Goal: Task Accomplishment & Management: Manage account settings

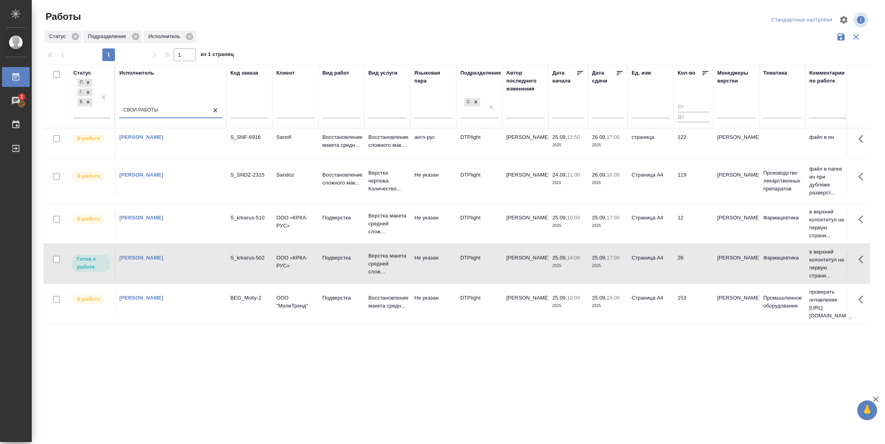
click at [683, 300] on td "153" at bounding box center [694, 304] width 40 height 28
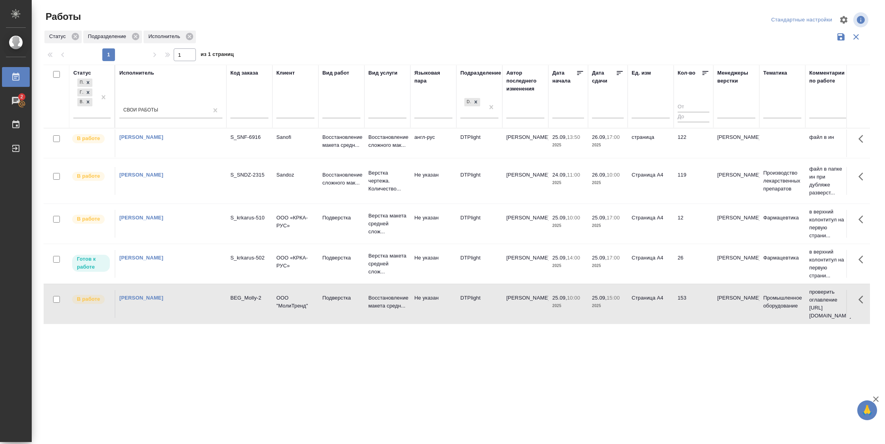
click at [683, 300] on td "153" at bounding box center [694, 304] width 40 height 28
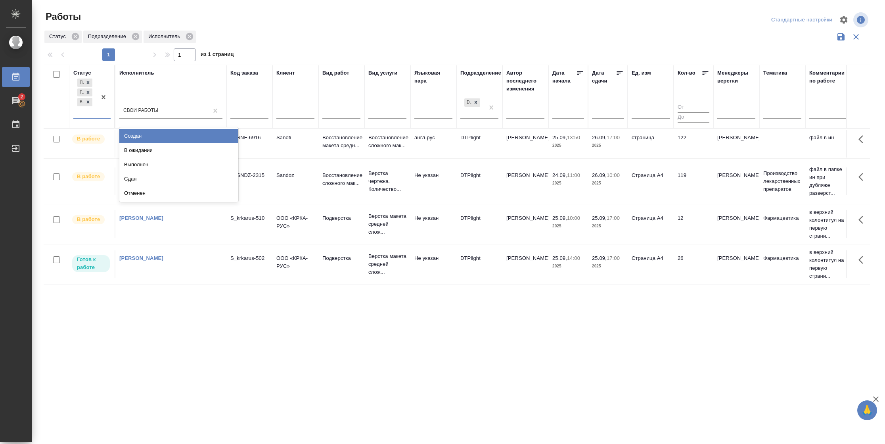
click at [102, 110] on div at bounding box center [103, 97] width 14 height 41
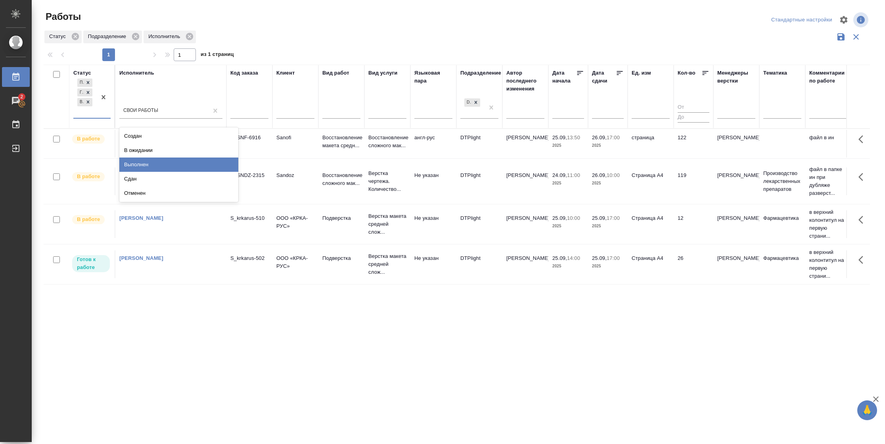
click at [137, 164] on div "Выполнен" at bounding box center [178, 164] width 119 height 14
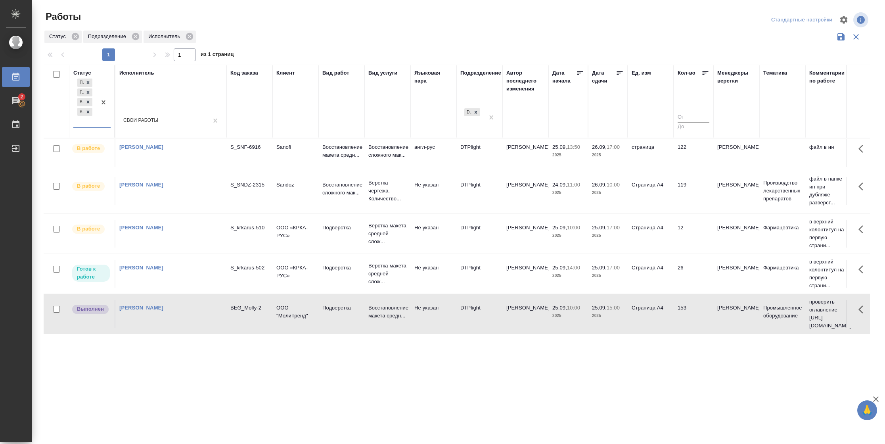
click at [650, 318] on td "Страница А4" at bounding box center [651, 314] width 46 height 28
click at [650, 318] on td "Страница А4" at bounding box center [651, 313] width 46 height 28
click at [678, 290] on tr "Готов к работе Васильева Наталья Геннадьевна S_krkarus-502 ООО «КРКА-РУС» Подве…" at bounding box center [835, 273] width 1582 height 40
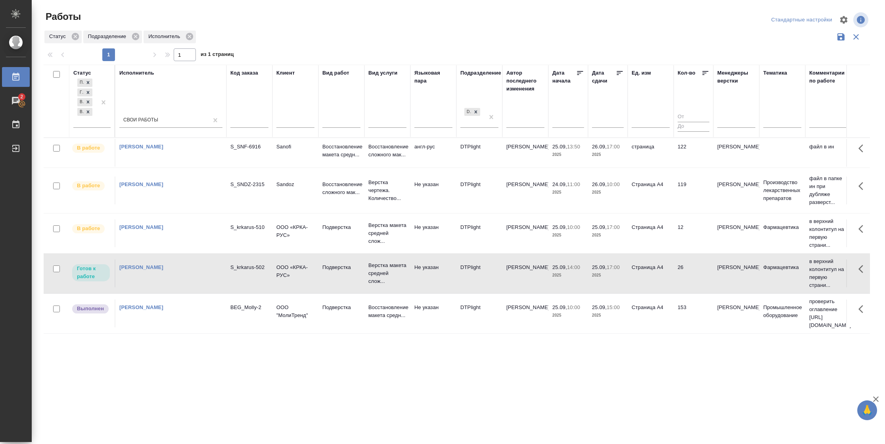
click at [688, 276] on td "26" at bounding box center [694, 273] width 40 height 28
click at [90, 111] on icon at bounding box center [88, 112] width 6 height 6
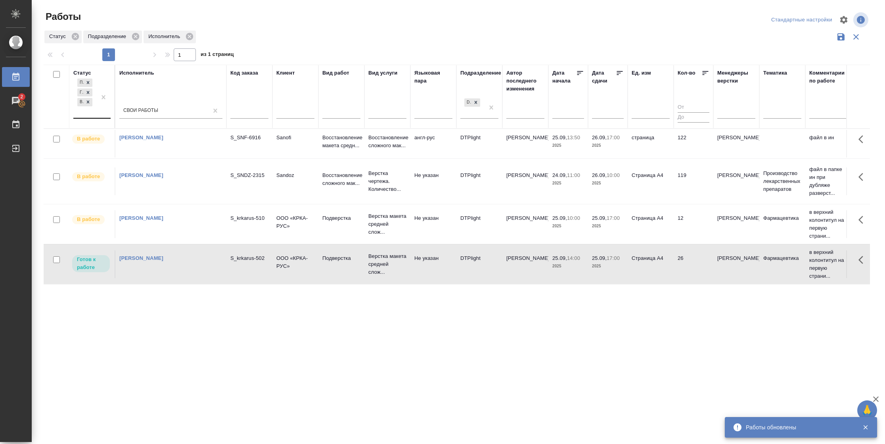
click at [617, 272] on td "25.09, 17:00 2025" at bounding box center [608, 264] width 40 height 28
click at [675, 222] on td "12" at bounding box center [694, 224] width 40 height 28
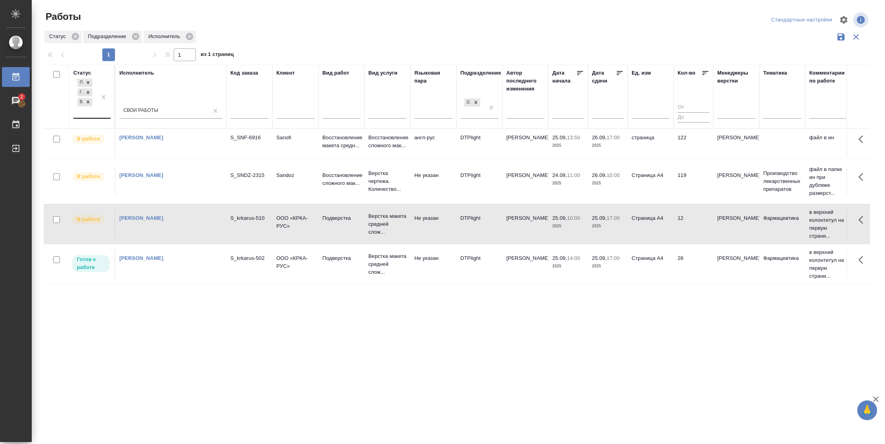
click at [477, 273] on td "DTPlight" at bounding box center [479, 264] width 46 height 28
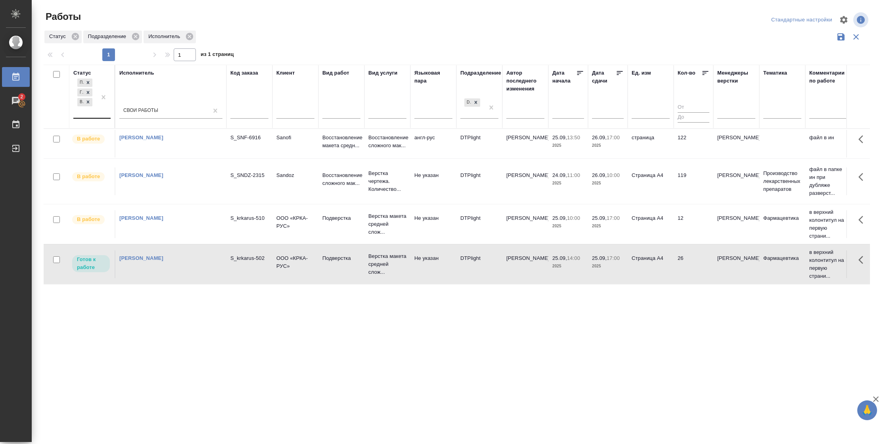
click at [477, 273] on td "DTPlight" at bounding box center [479, 264] width 46 height 28
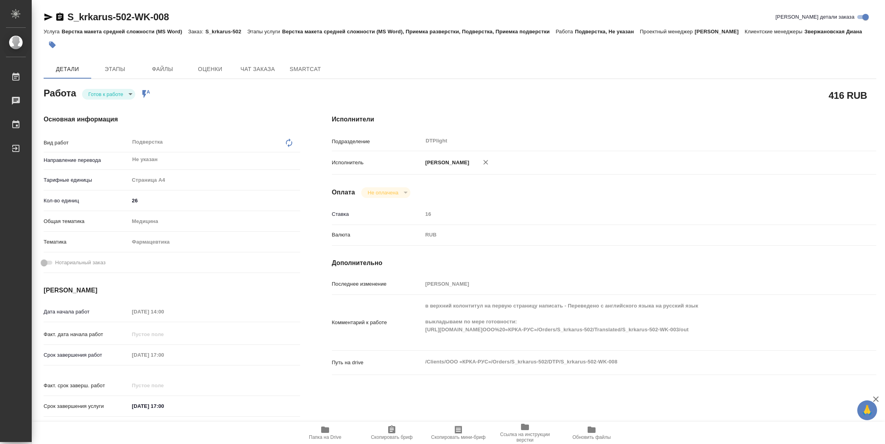
click at [92, 90] on body "🙏 .cls-1 fill:#fff; AWATERA [PERSON_NAME] Чаты График Выйти S_krkarus-502-WK-00…" at bounding box center [442, 222] width 885 height 444
click at [108, 107] on button "Выполнен" at bounding box center [102, 107] width 29 height 9
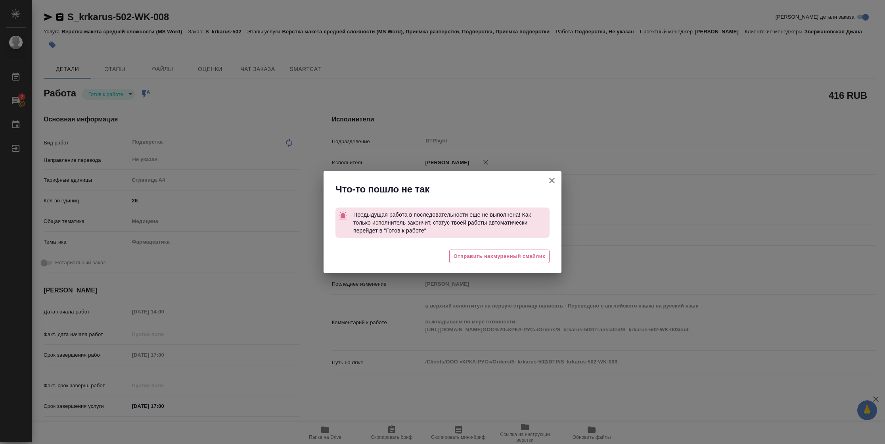
type textarea "x"
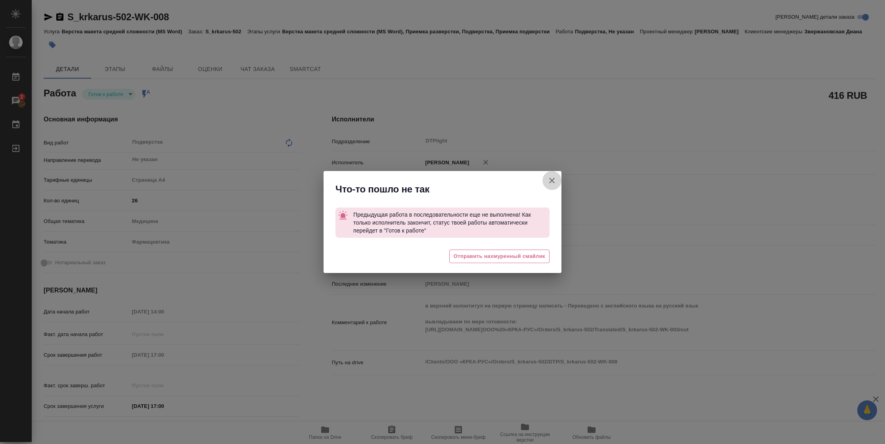
click at [553, 180] on icon "button" at bounding box center [552, 181] width 10 height 10
type textarea "x"
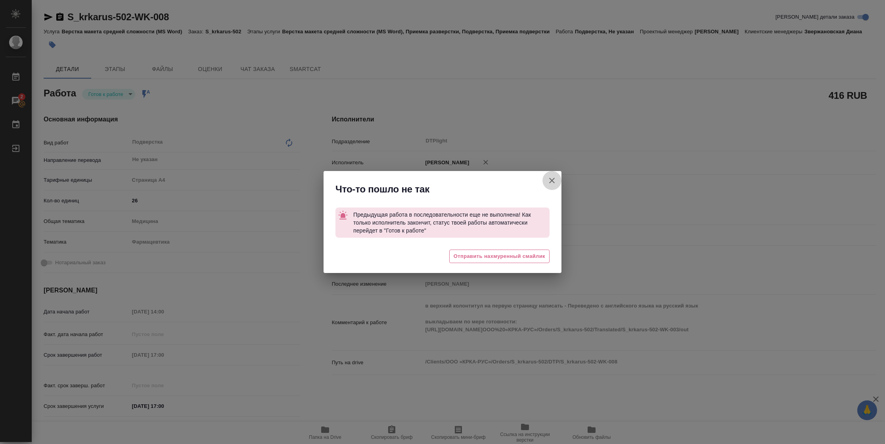
type textarea "x"
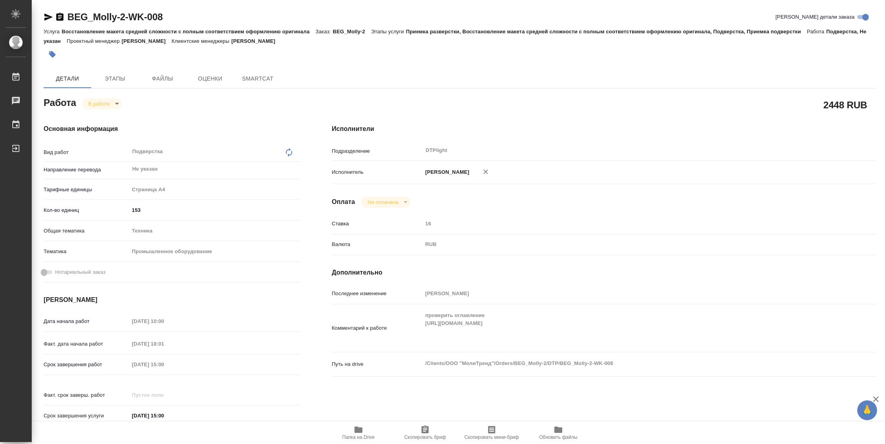
type textarea "x"
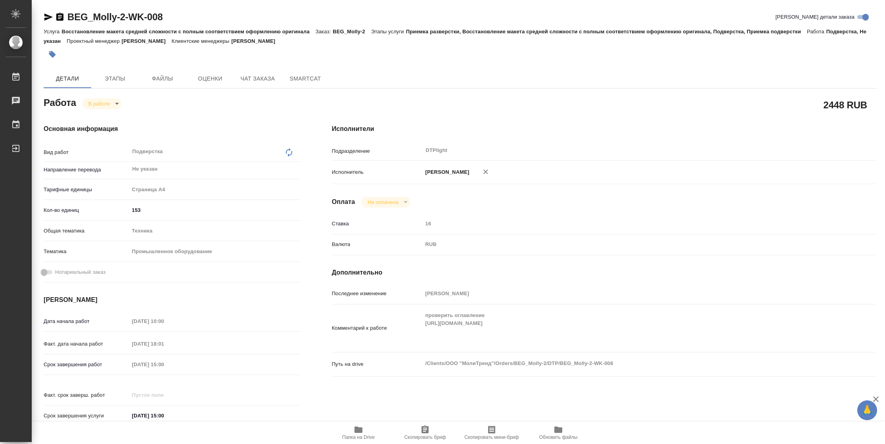
type textarea "x"
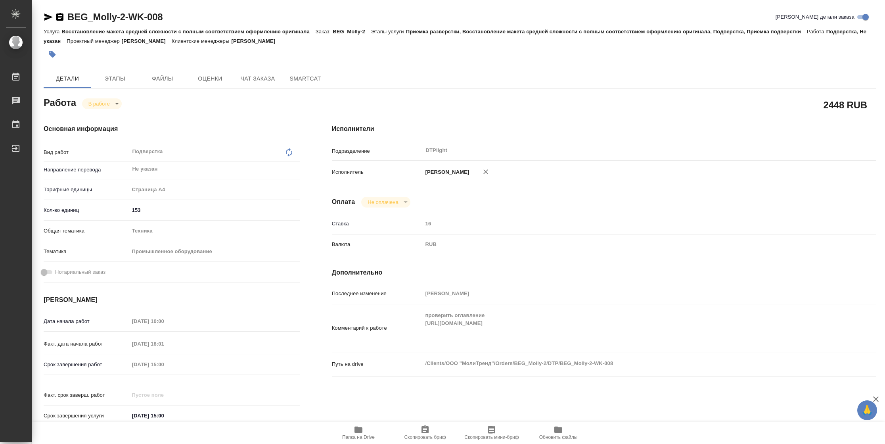
type textarea "x"
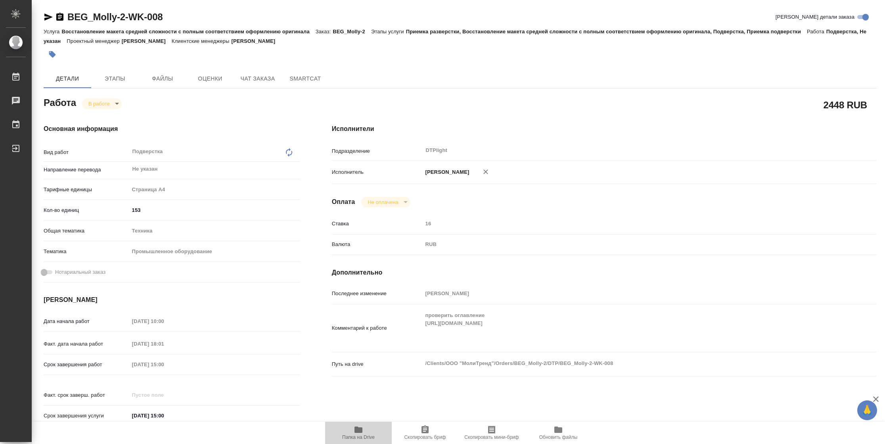
click at [366, 440] on span "Папка на Drive" at bounding box center [358, 437] width 33 height 6
click at [114, 104] on body "🙏 .cls-1 fill:#fff; AWATERA Vasilyeva Natalia Работы 2 Чаты График Выйти BEG_Mo…" at bounding box center [442, 222] width 885 height 444
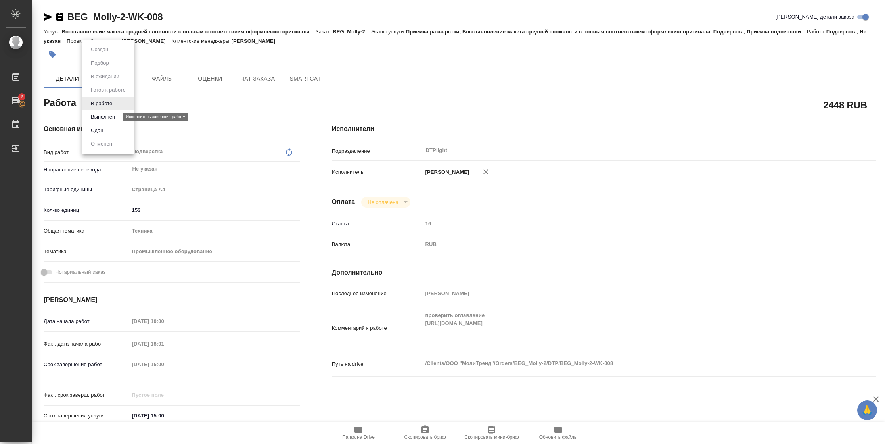
click at [113, 116] on button "Выполнен" at bounding box center [102, 117] width 29 height 9
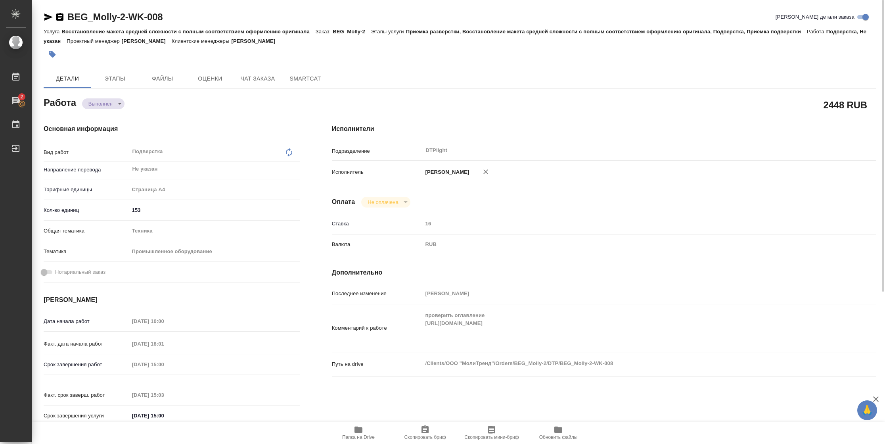
type textarea "x"
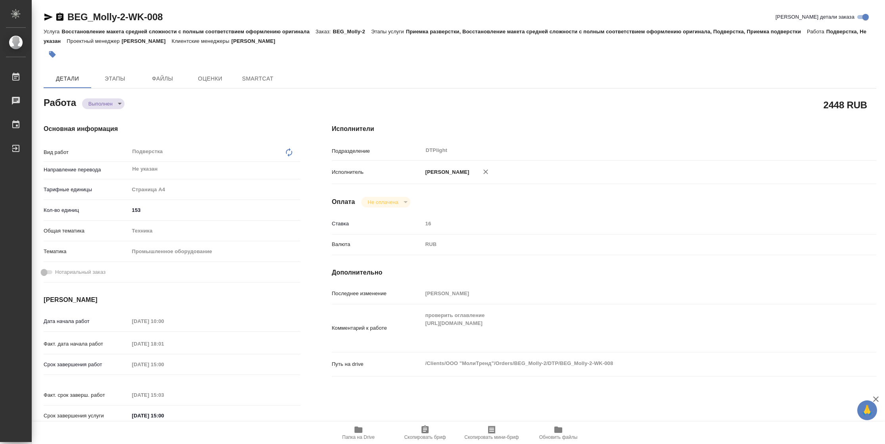
type textarea "x"
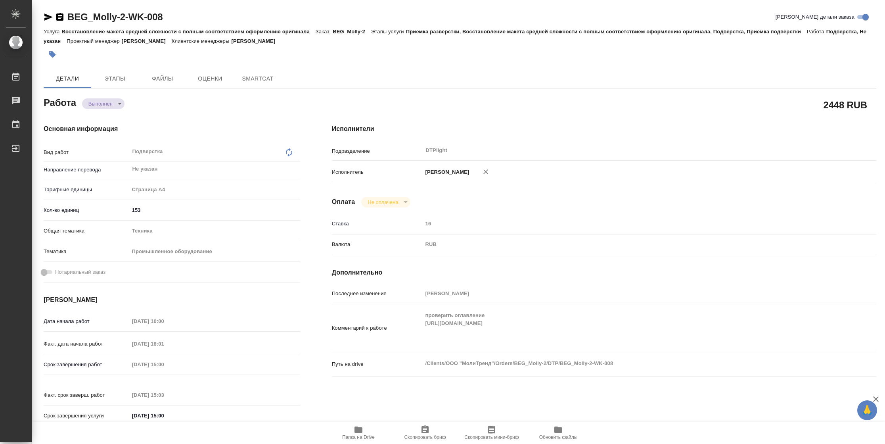
type textarea "x"
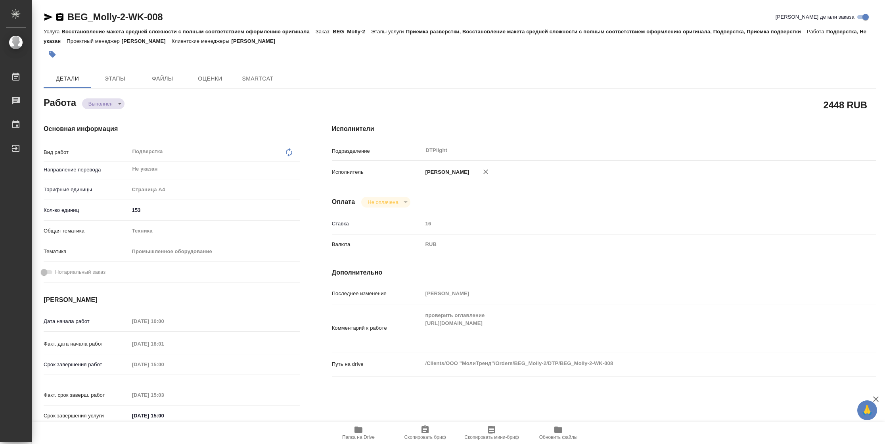
click at [48, 19] on icon "button" at bounding box center [49, 17] width 10 height 10
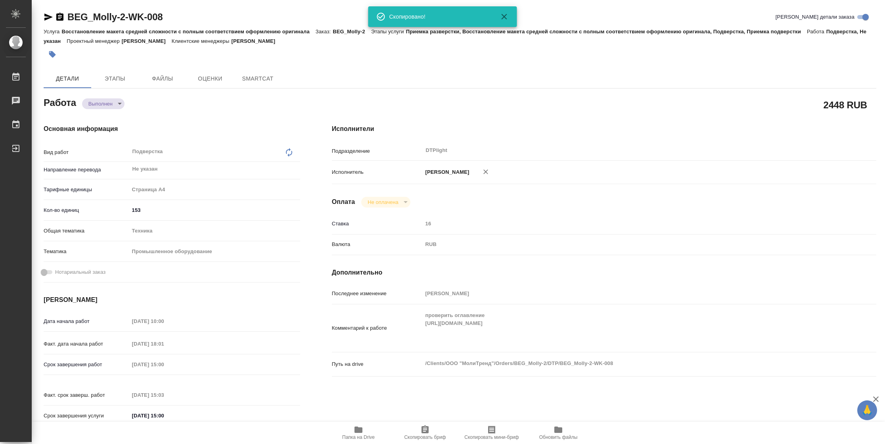
type textarea "x"
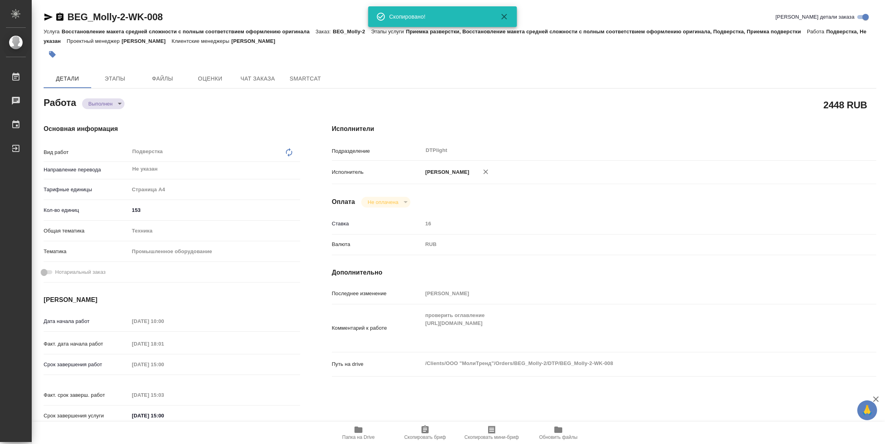
type textarea "x"
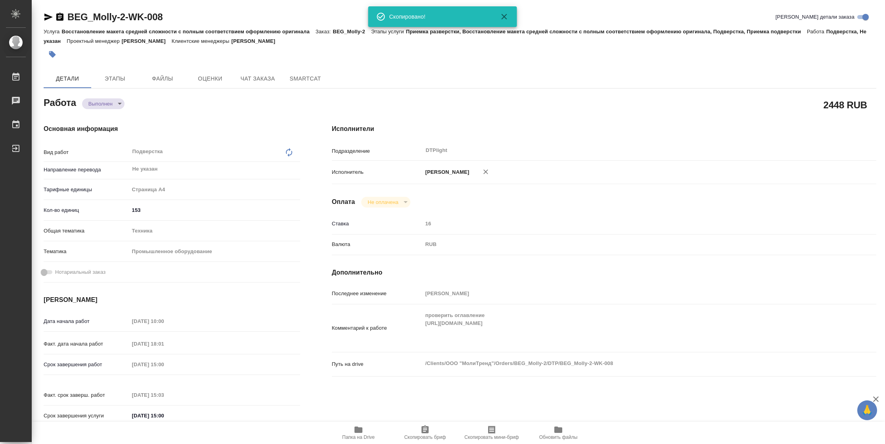
type textarea "x"
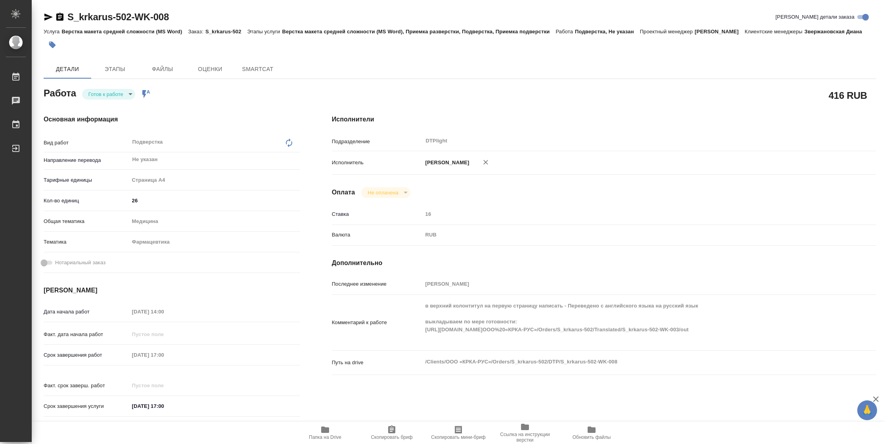
type textarea "x"
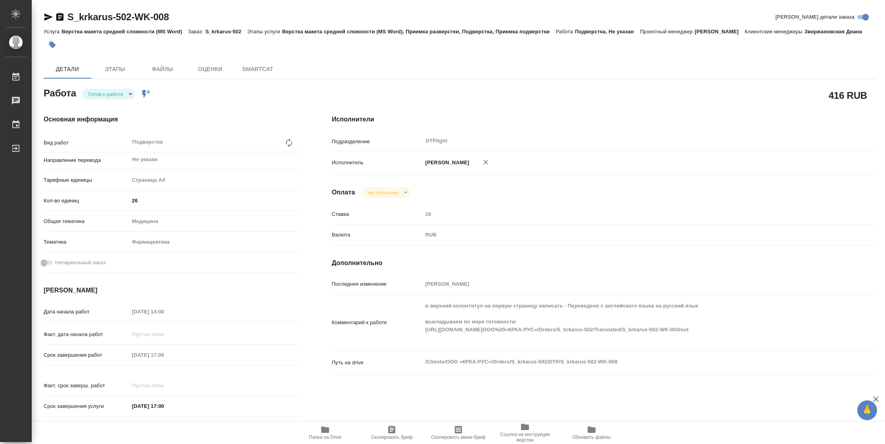
type textarea "x"
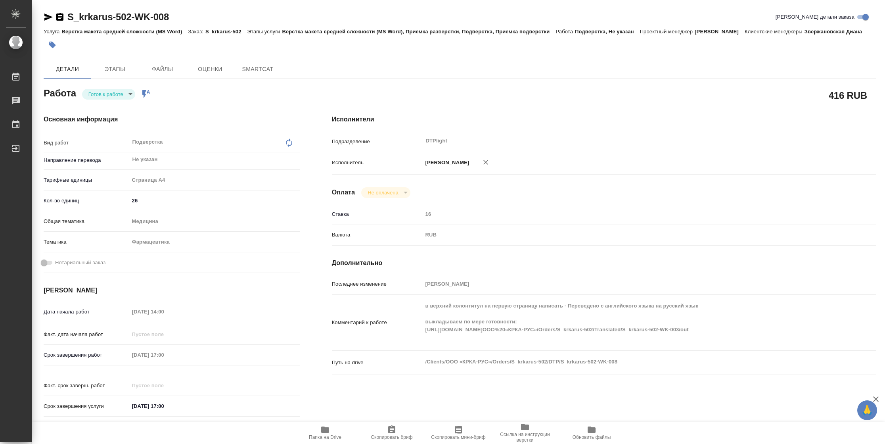
type textarea "x"
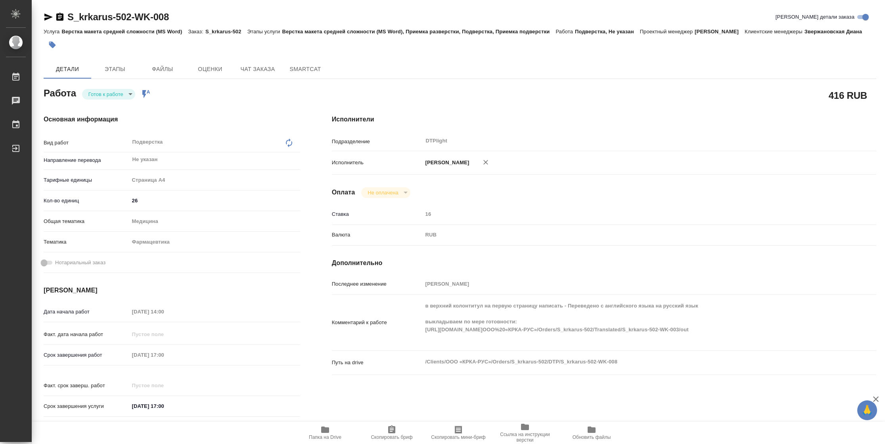
type textarea "x"
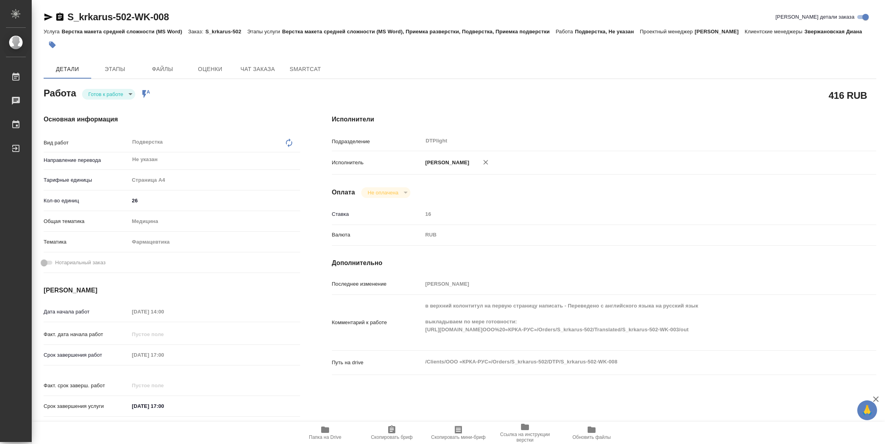
type textarea "x"
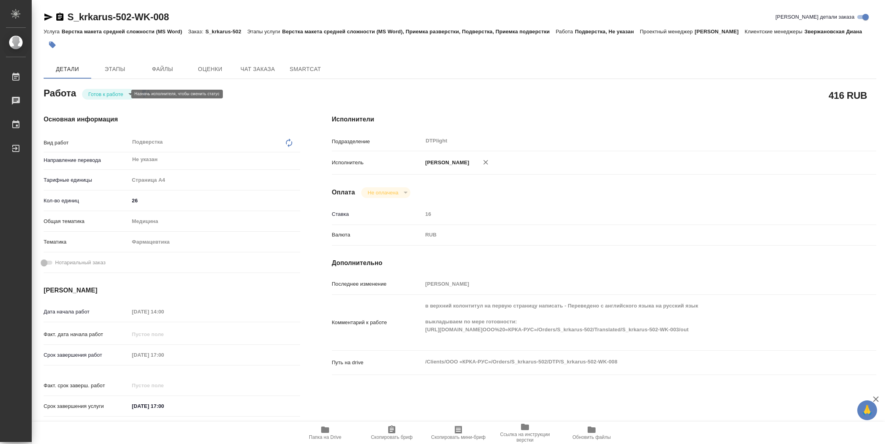
click at [115, 91] on body "🙏 .cls-1 fill:#fff; AWATERA Vasilyeva Natalia Работы Чаты График Выйти S_krkaru…" at bounding box center [442, 222] width 885 height 444
click at [115, 91] on li "В работе" at bounding box center [108, 93] width 53 height 13
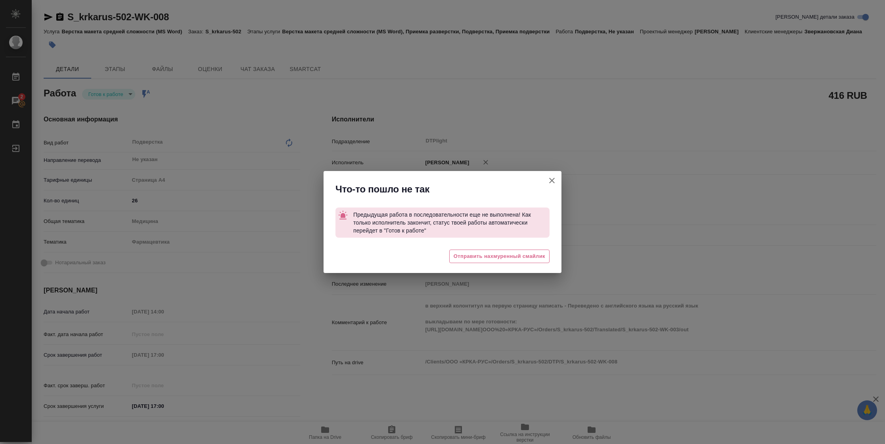
type textarea "x"
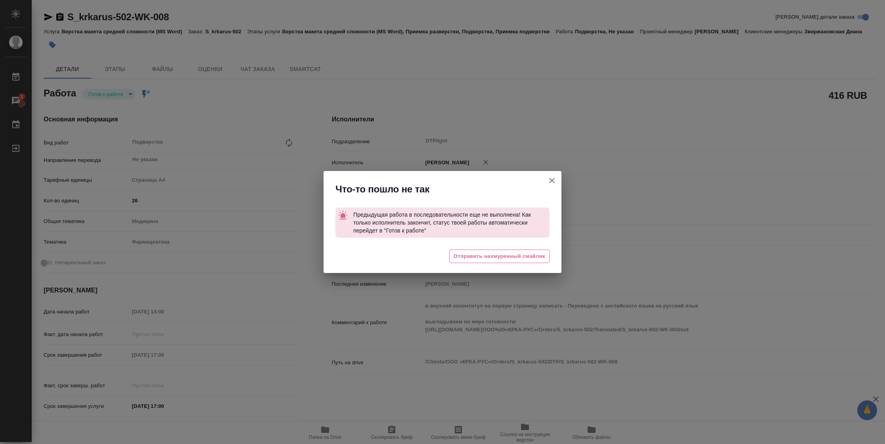
type textarea "x"
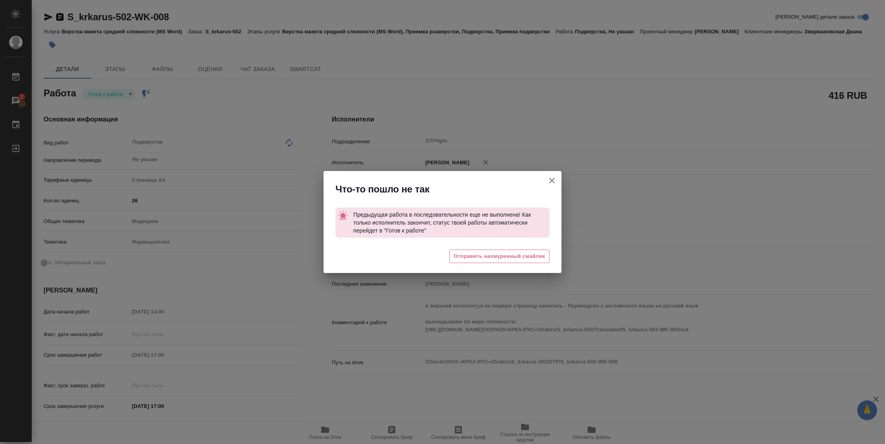
type textarea "x"
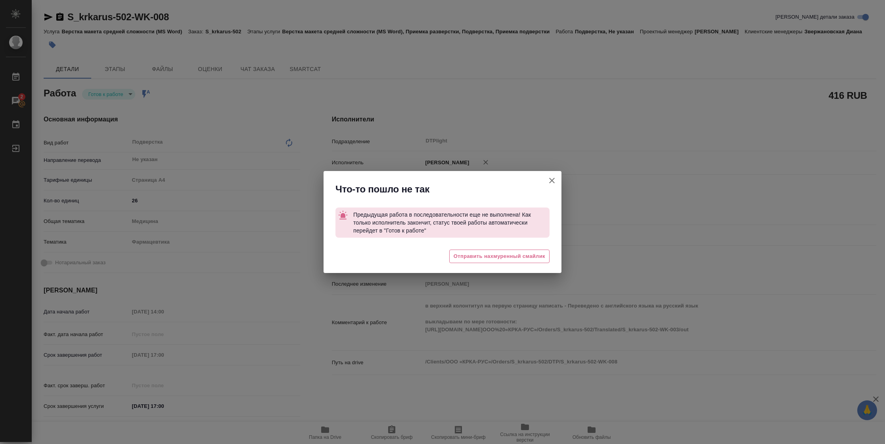
click at [553, 181] on icon "button" at bounding box center [552, 181] width 6 height 6
type textarea "x"
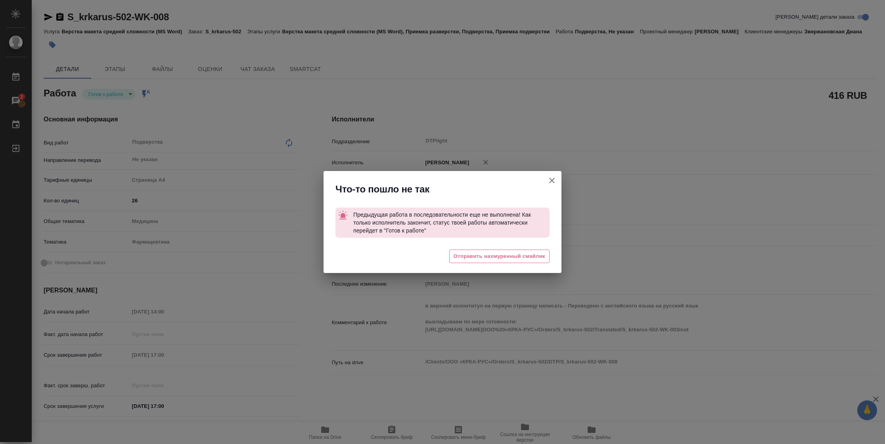
type textarea "x"
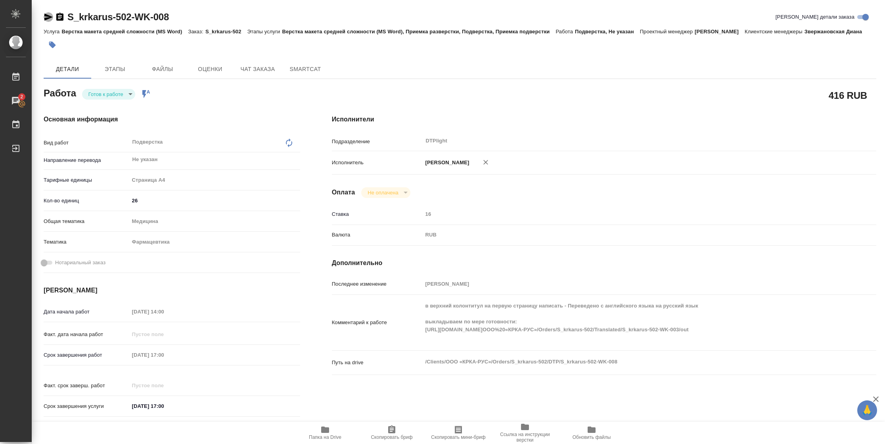
click at [44, 12] on icon "button" at bounding box center [49, 17] width 10 height 10
click at [49, 19] on icon "button" at bounding box center [49, 17] width 10 height 10
click at [115, 95] on body "🙏 .cls-1 fill:#fff; AWATERA Vasilyeva Natalia Работы 2 Чаты График Выйти S_krka…" at bounding box center [442, 222] width 885 height 444
click at [115, 95] on li "В работе" at bounding box center [108, 93] width 53 height 13
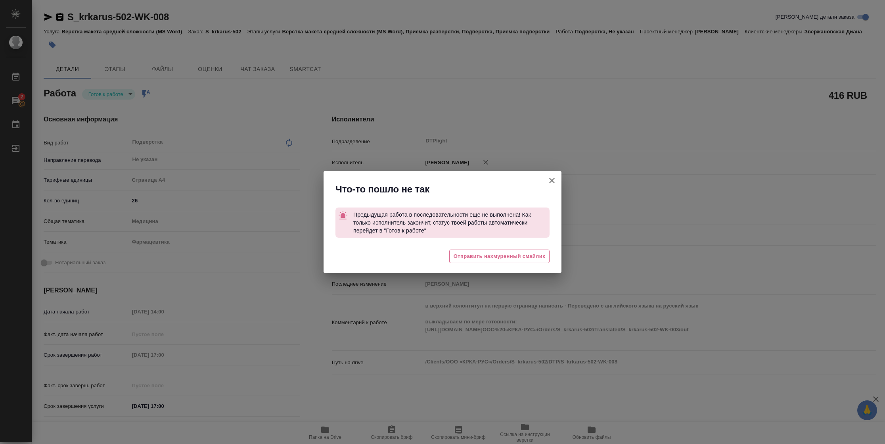
type textarea "x"
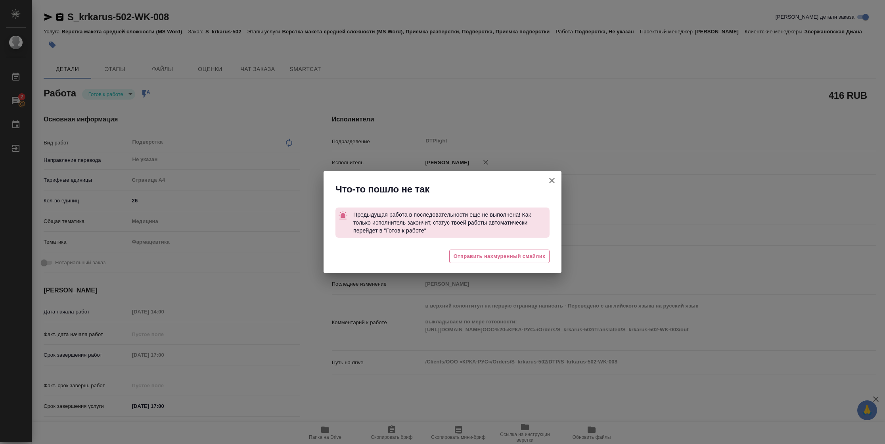
type textarea "x"
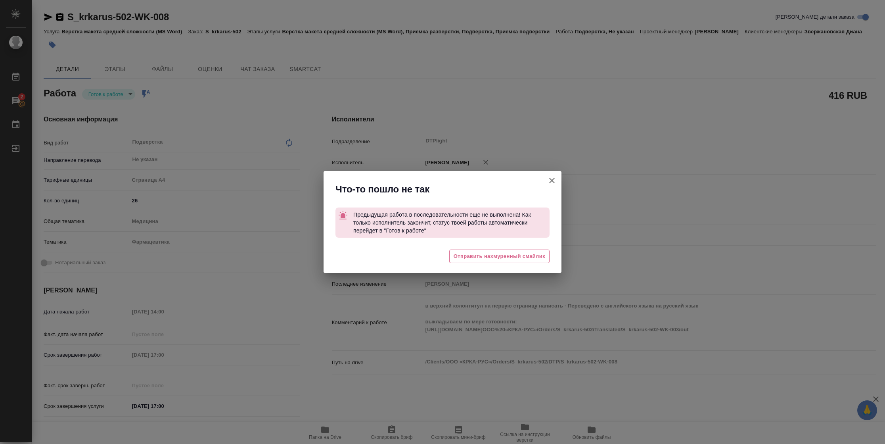
type textarea "x"
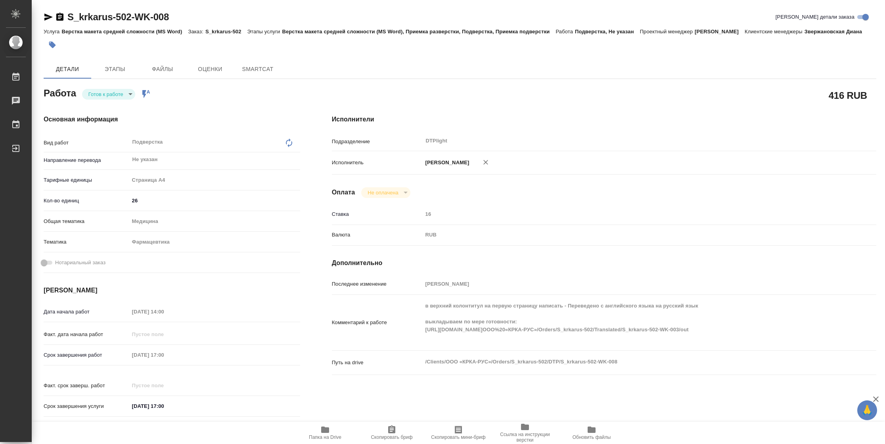
type textarea "x"
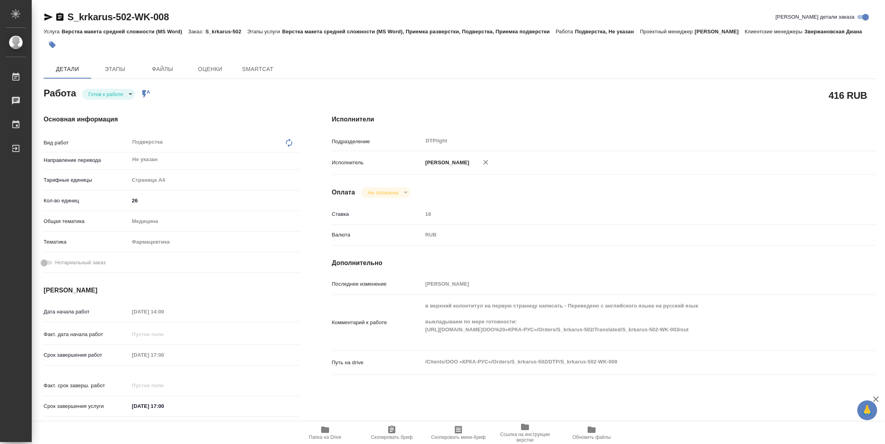
type textarea "x"
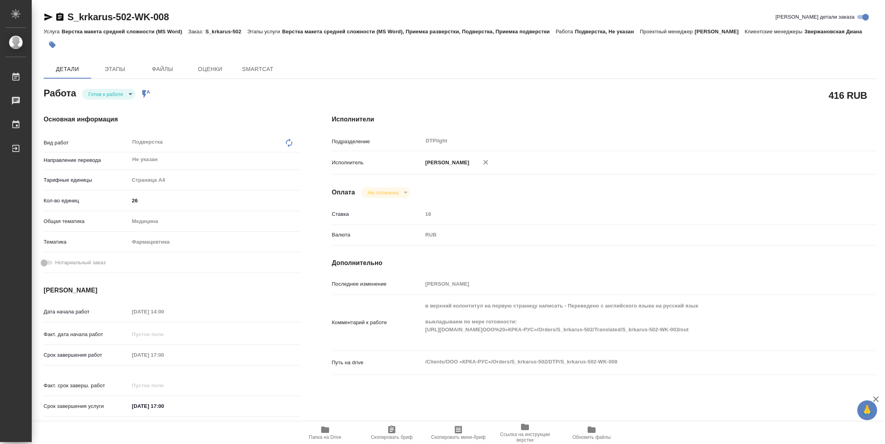
type textarea "x"
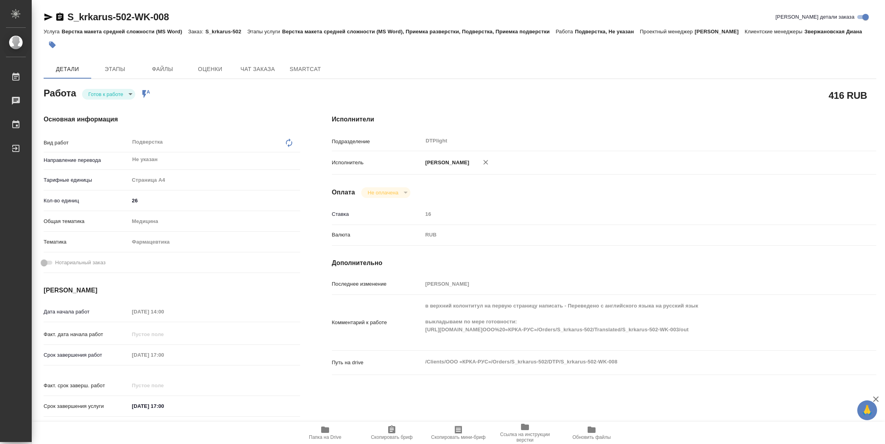
type textarea "x"
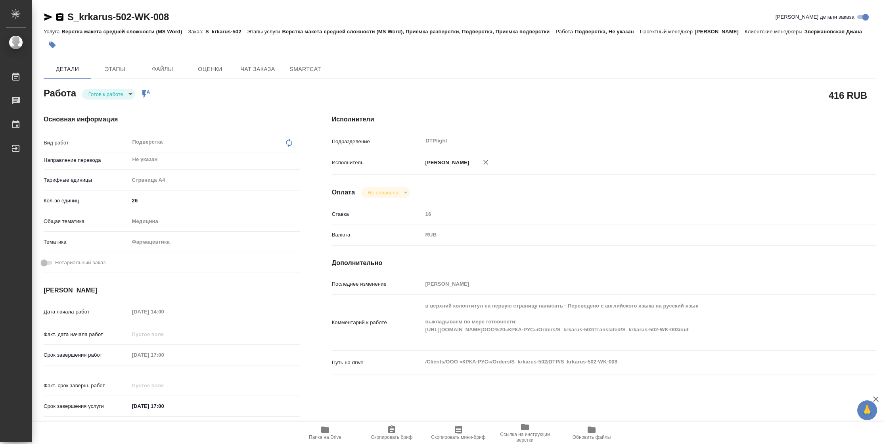
type textarea "x"
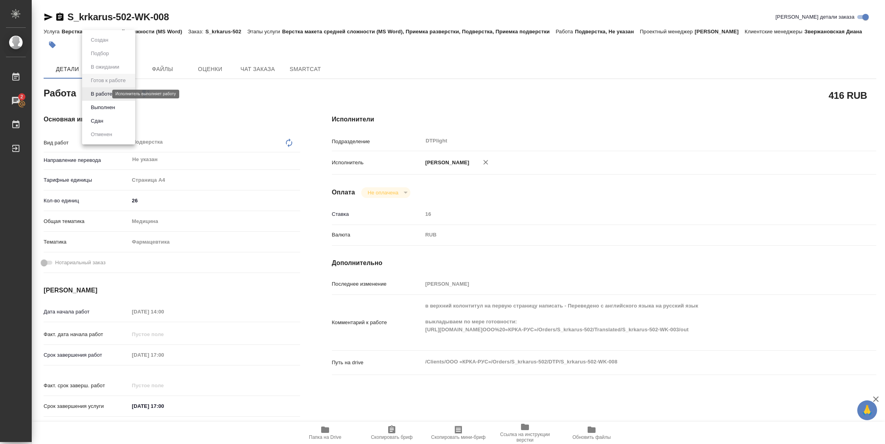
click at [98, 92] on body "🙏 .cls-1 fill:#fff; AWATERA Vasilyeva Natalia Работы 2 Чаты График Выйти S_krka…" at bounding box center [442, 222] width 885 height 444
click at [105, 94] on button "В работе" at bounding box center [101, 94] width 26 height 9
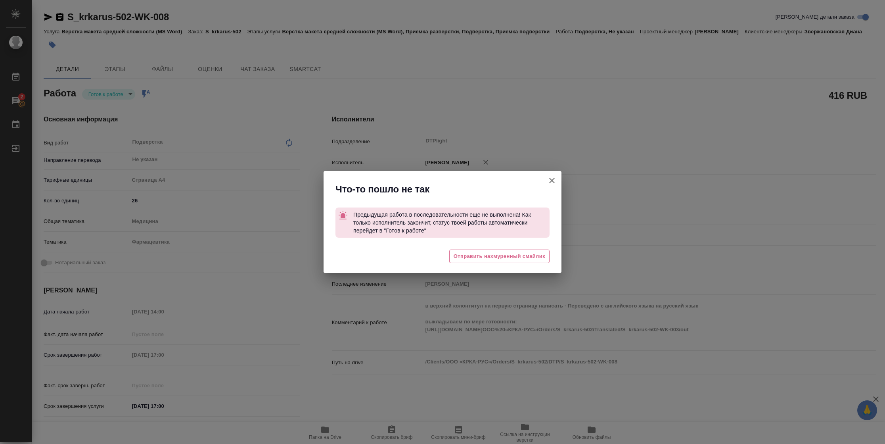
type textarea "x"
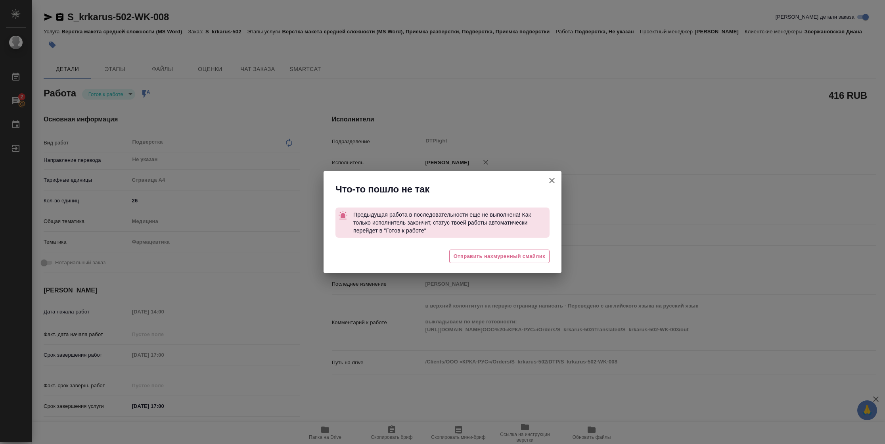
type textarea "x"
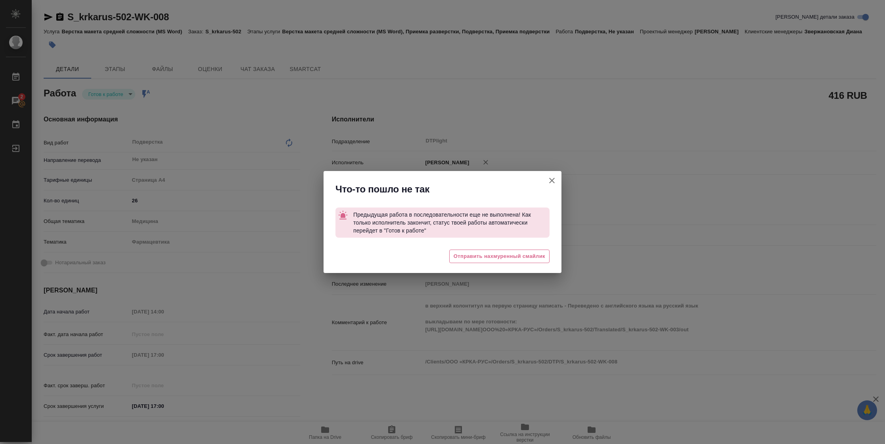
type textarea "x"
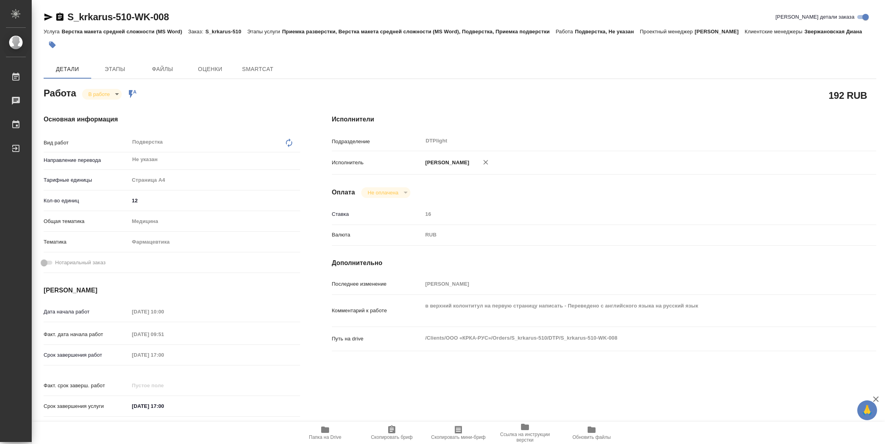
type textarea "x"
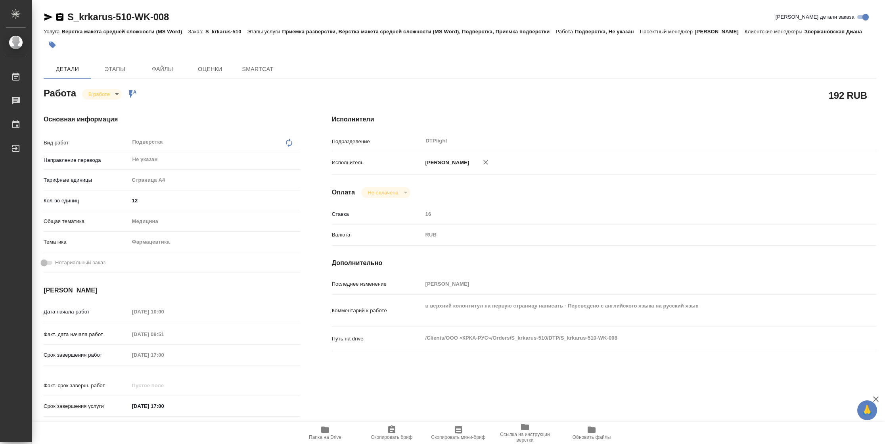
type textarea "x"
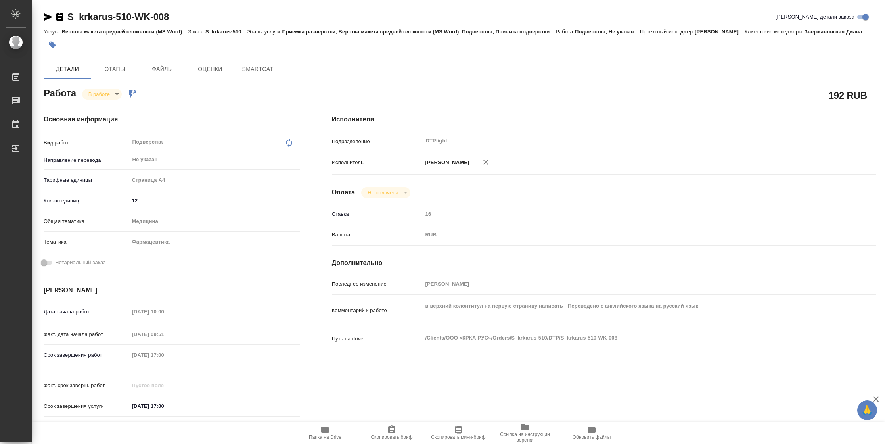
type textarea "x"
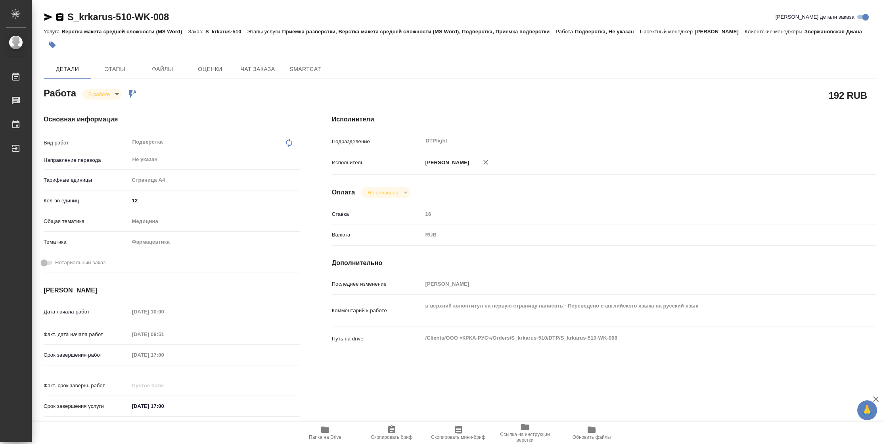
type textarea "x"
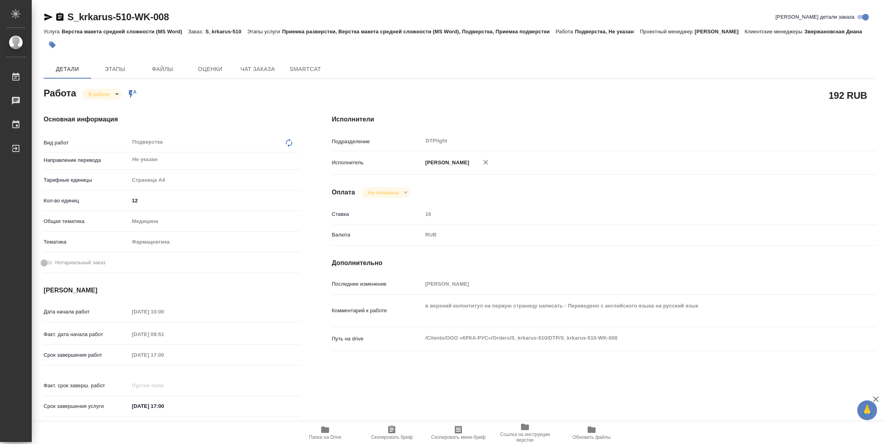
type textarea "x"
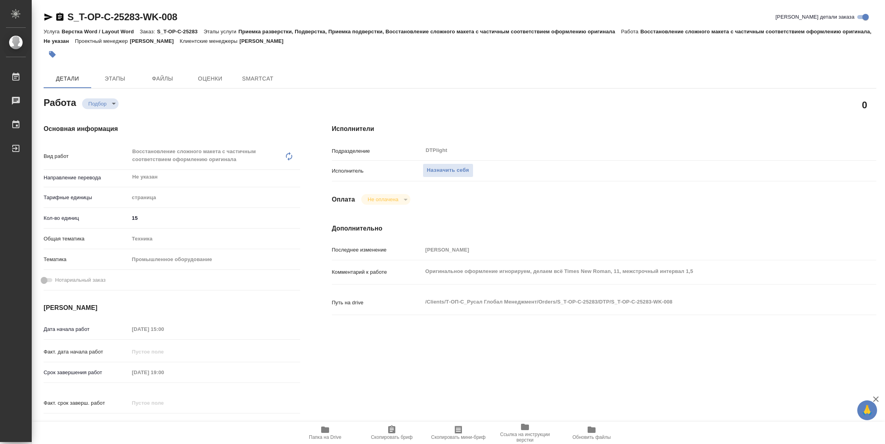
type textarea "x"
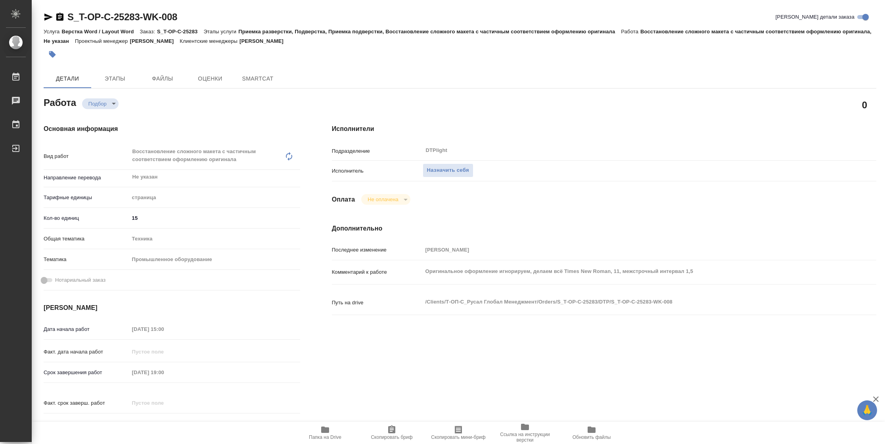
type textarea "x"
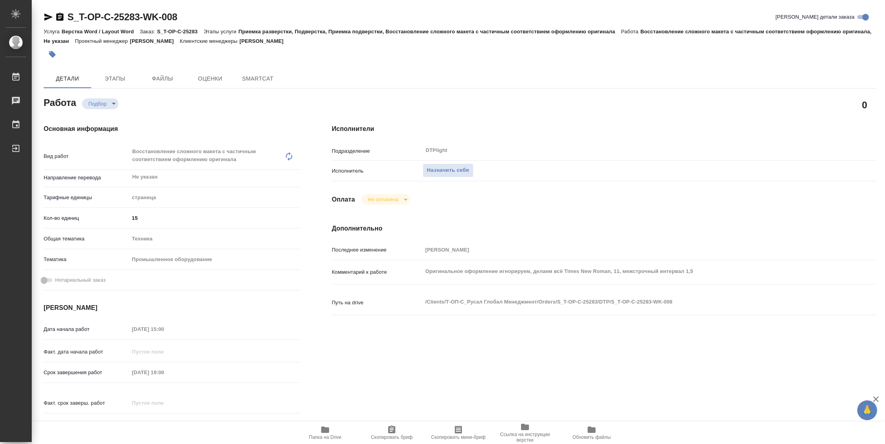
type textarea "x"
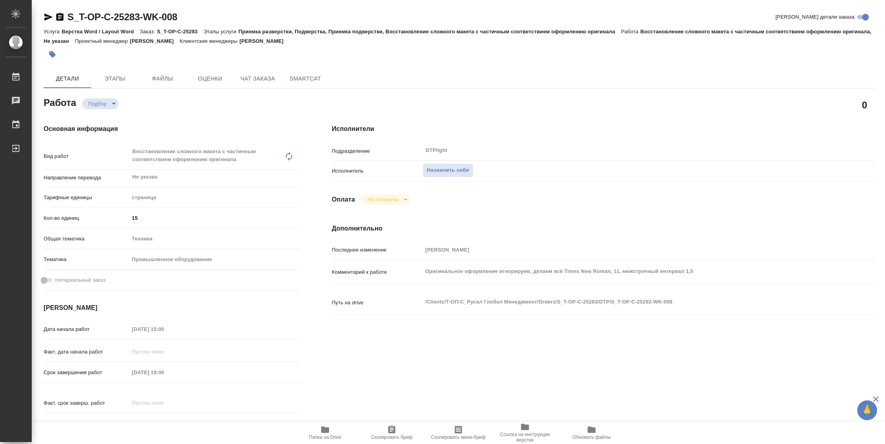
click at [322, 430] on icon "button" at bounding box center [325, 429] width 8 height 6
type textarea "x"
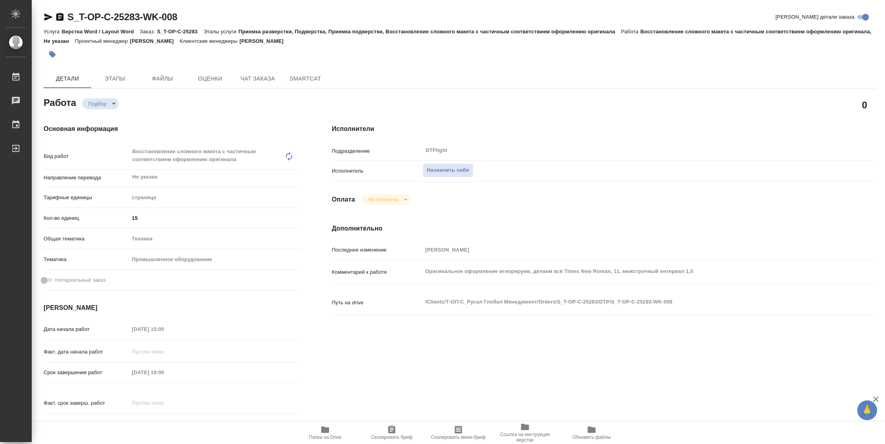
type textarea "x"
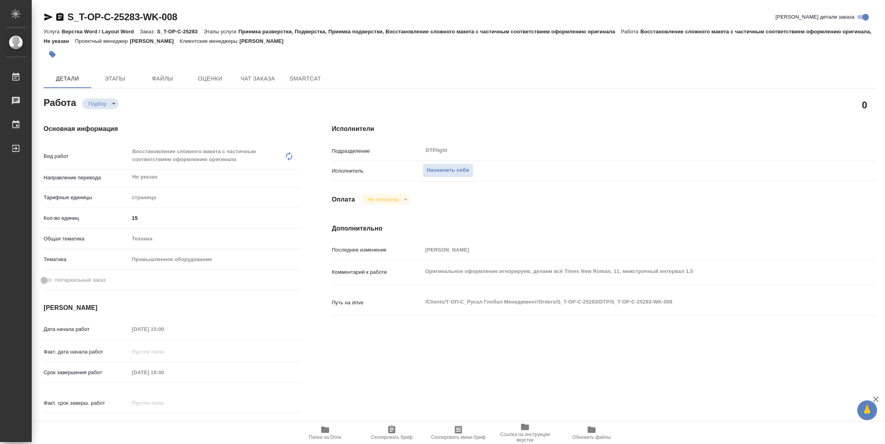
type textarea "x"
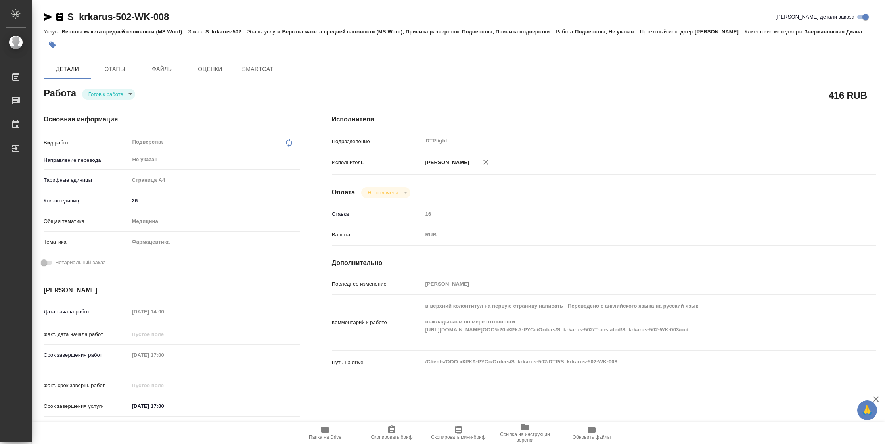
type textarea "x"
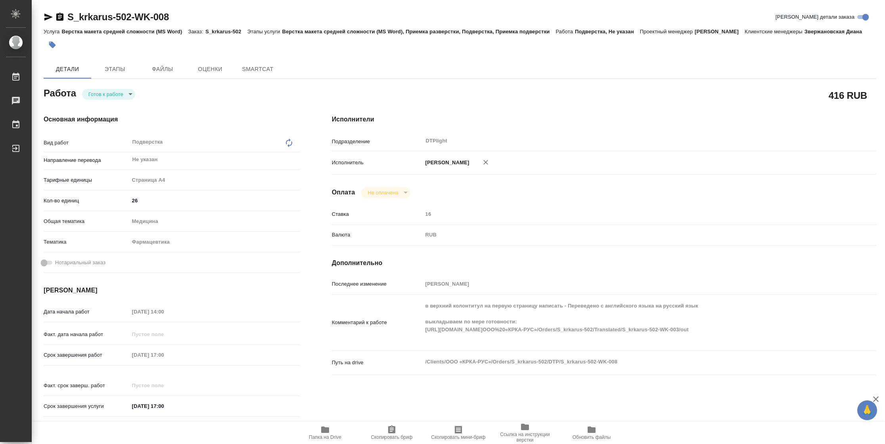
type textarea "x"
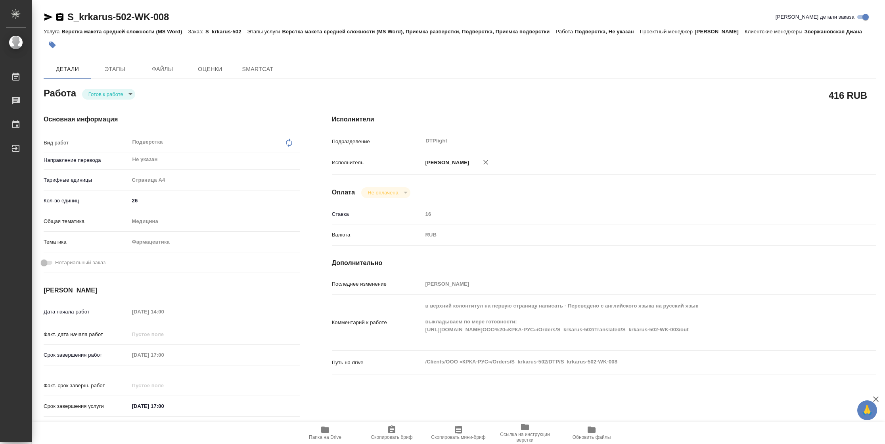
click at [128, 92] on body "🙏 .cls-1 fill:#fff; AWATERA [PERSON_NAME] Чаты График Выйти S_krkarus-502-WK-00…" at bounding box center [442, 222] width 885 height 444
type textarea "x"
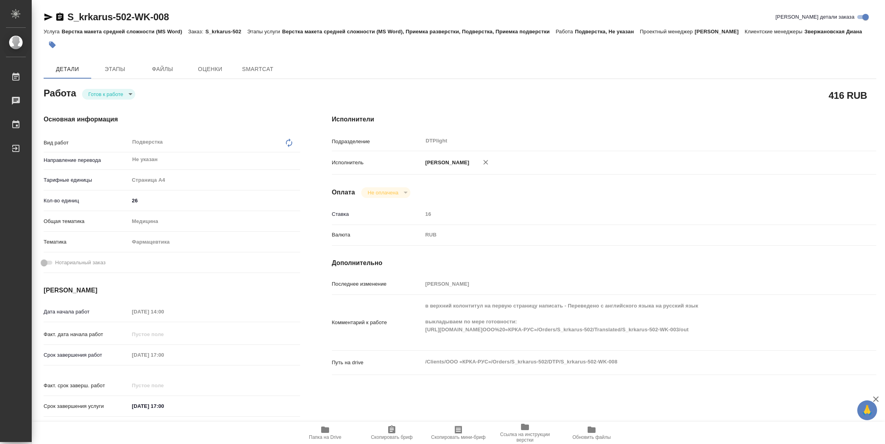
type textarea "x"
click at [128, 92] on li "В работе" at bounding box center [108, 93] width 53 height 13
type textarea "x"
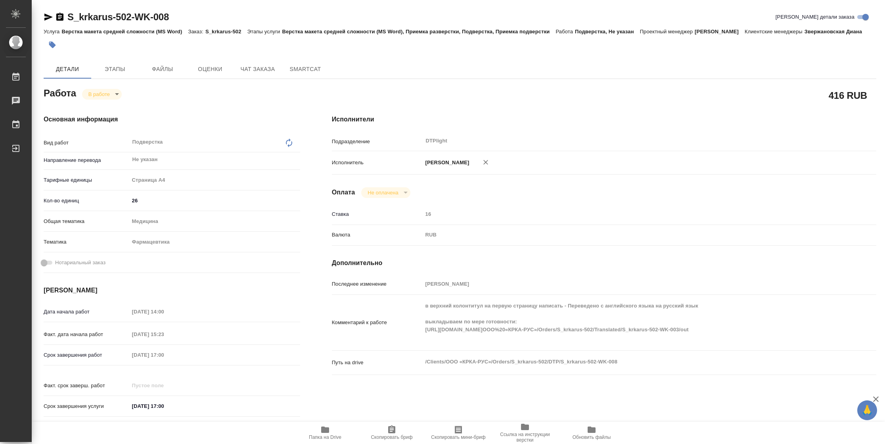
type textarea "x"
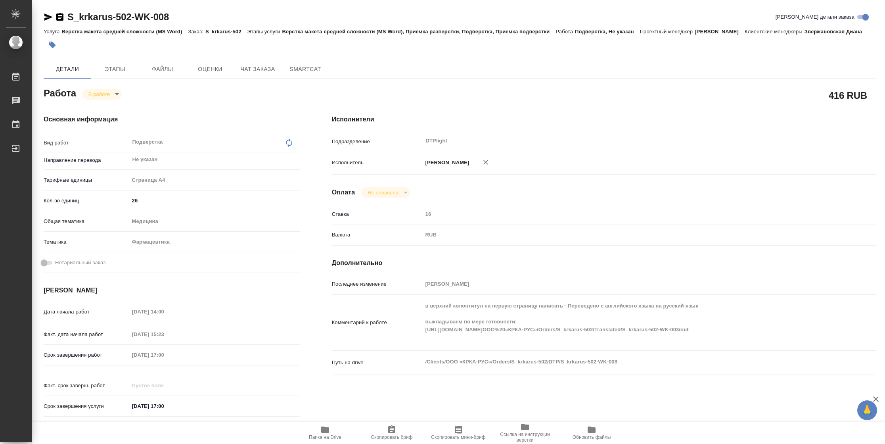
type textarea "x"
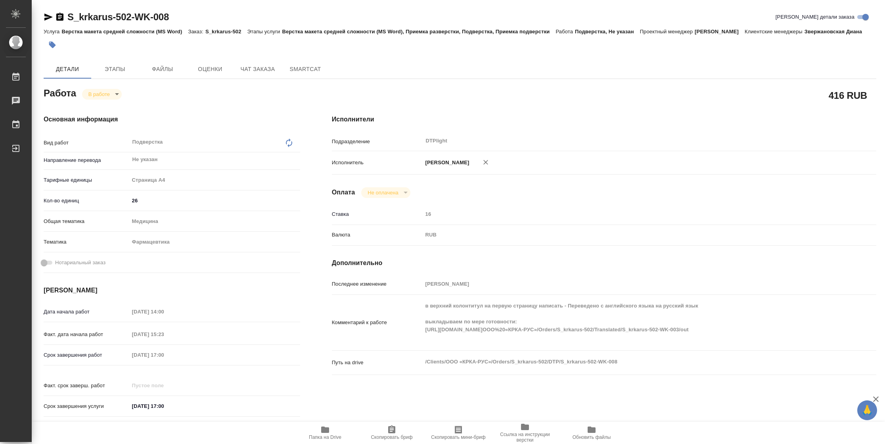
type textarea "x"
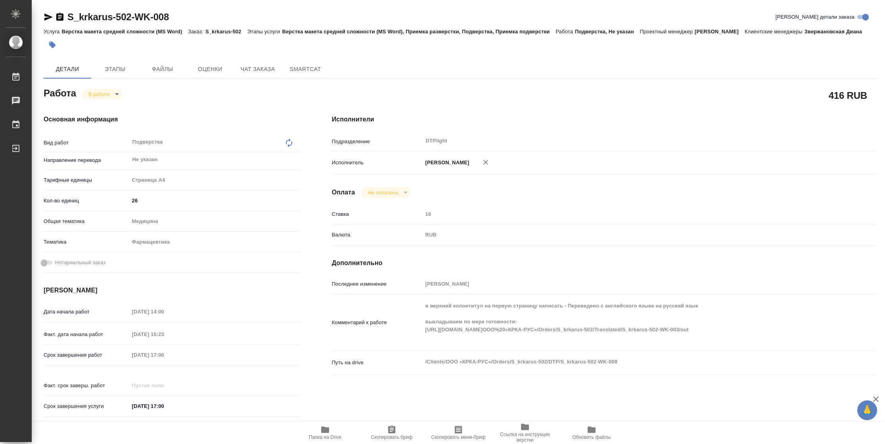
type textarea "x"
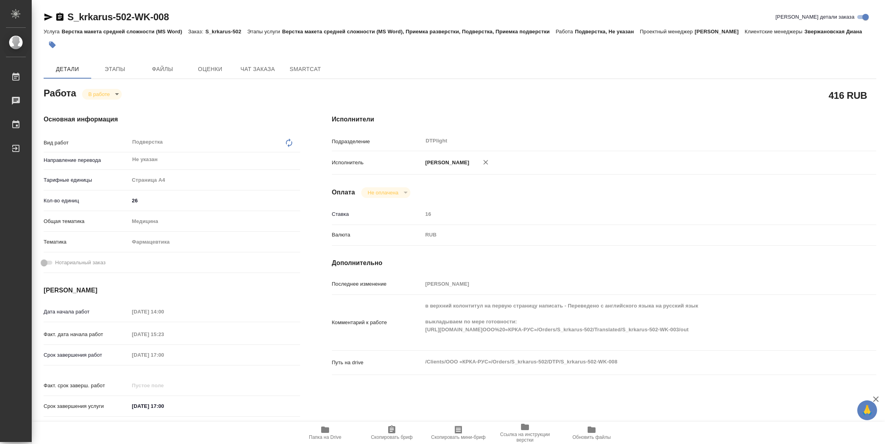
type textarea "x"
click at [320, 437] on span "Папка на Drive" at bounding box center [325, 437] width 33 height 6
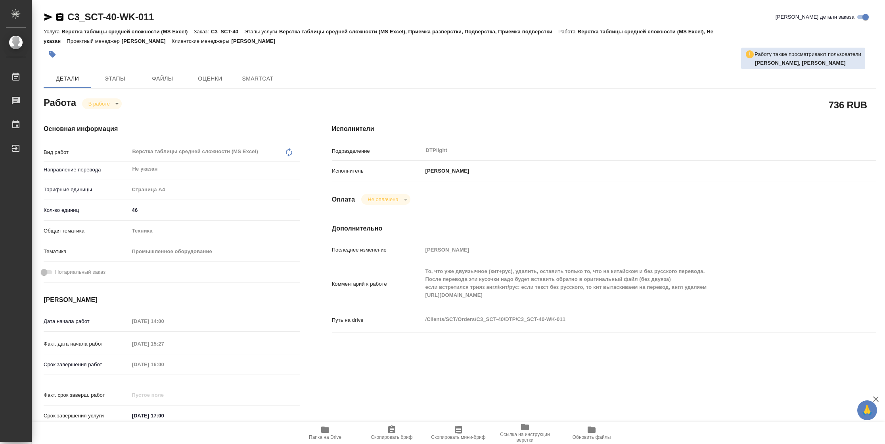
type textarea "x"
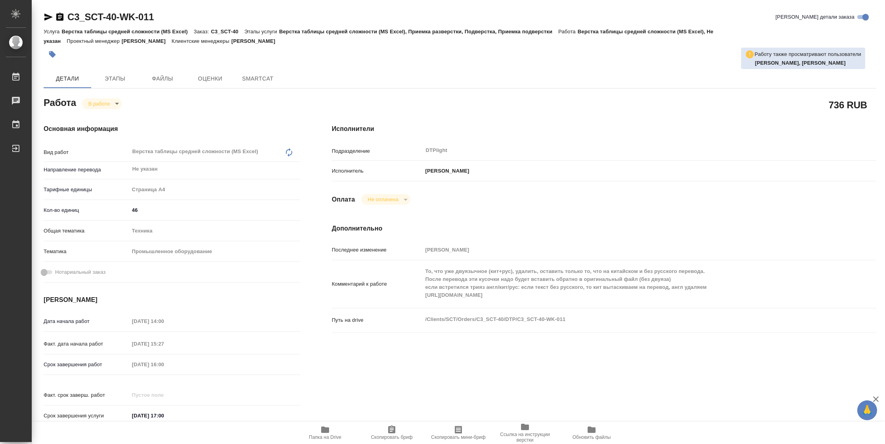
type textarea "x"
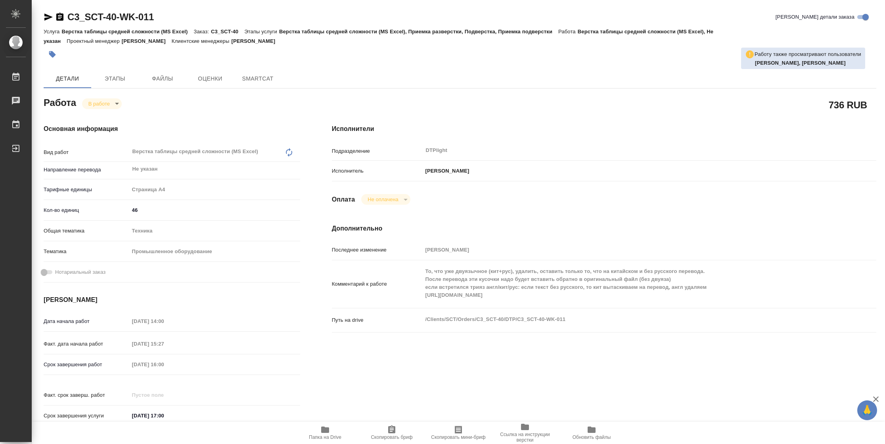
type textarea "x"
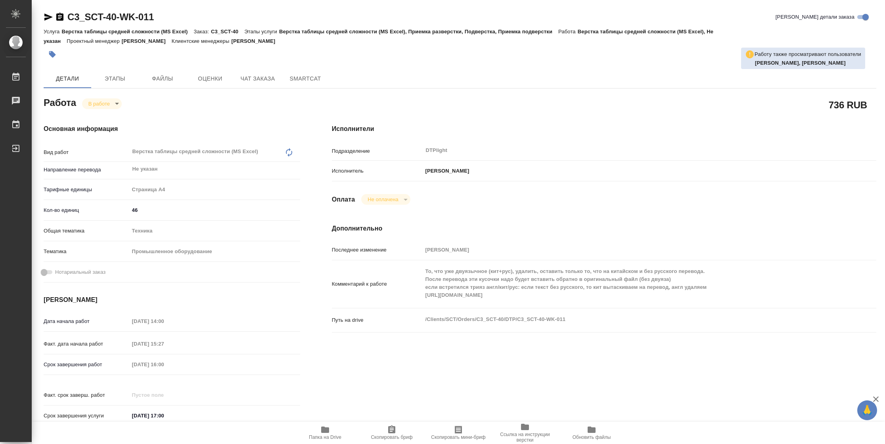
type textarea "x"
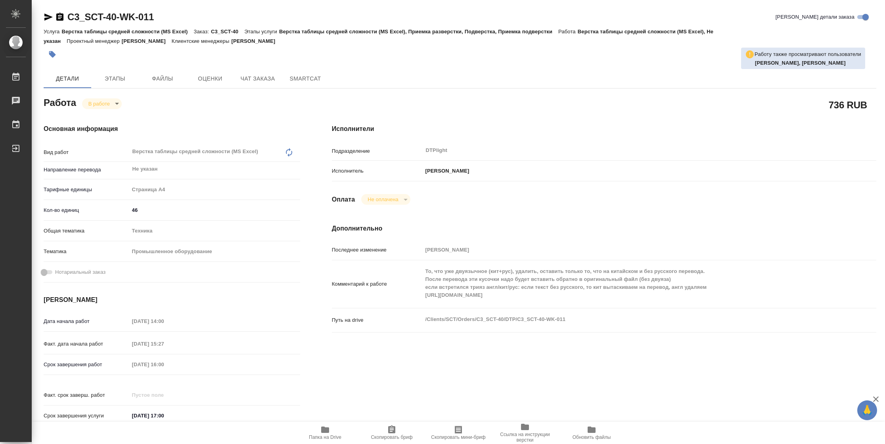
type textarea "x"
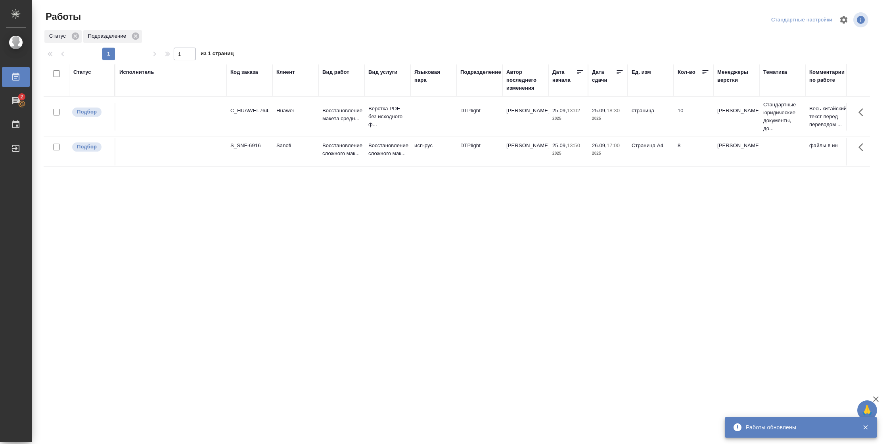
click at [86, 73] on div "Статус" at bounding box center [82, 72] width 18 height 8
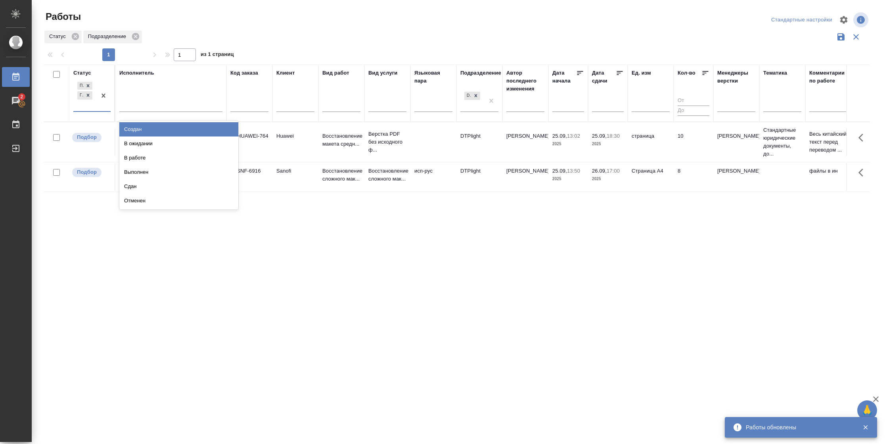
click at [92, 108] on div "Подбор Готов к работе" at bounding box center [84, 95] width 23 height 31
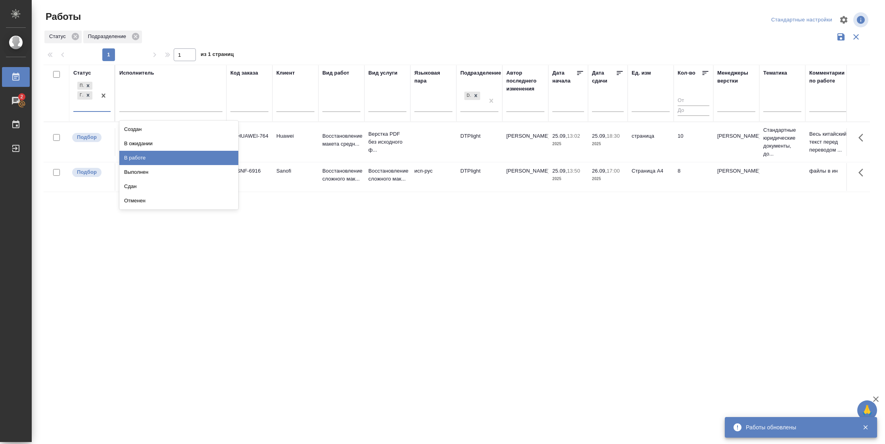
drag, startPoint x: 169, startPoint y: 157, endPoint x: 160, endPoint y: 97, distance: 61.4
click at [169, 158] on div "В работе" at bounding box center [178, 158] width 119 height 14
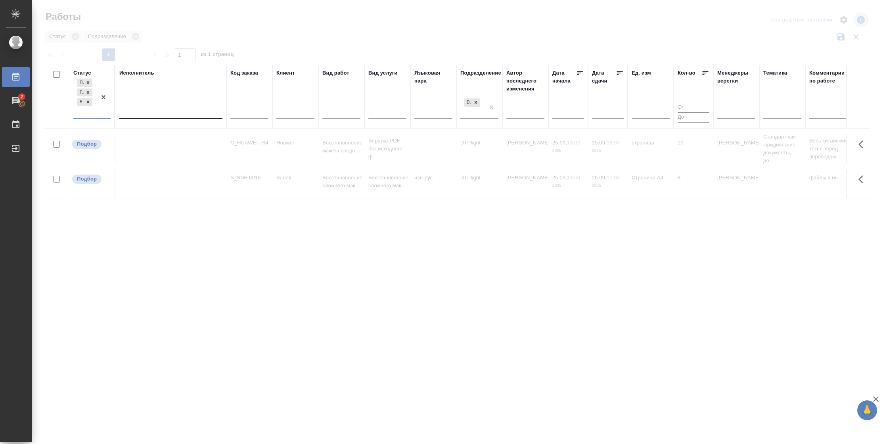
click at [158, 107] on div at bounding box center [170, 110] width 103 height 11
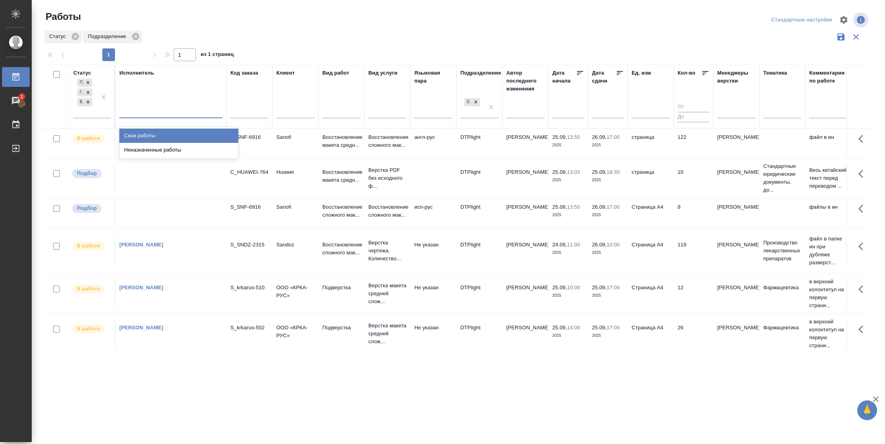
click at [158, 135] on div "Свои работы" at bounding box center [178, 135] width 119 height 14
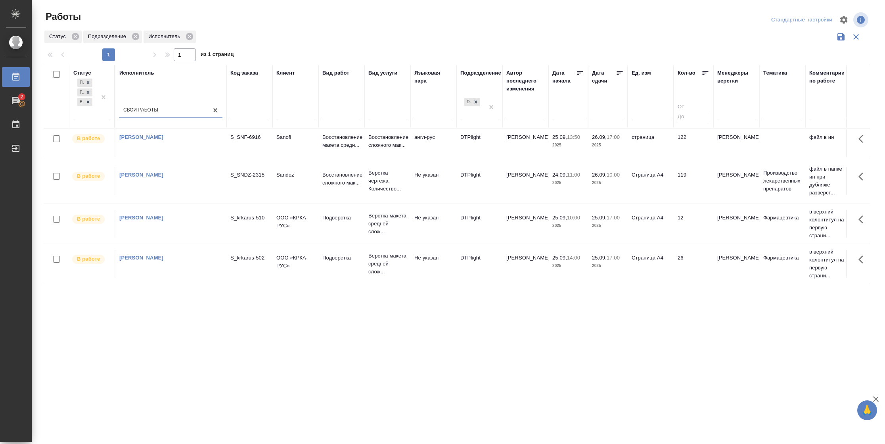
drag, startPoint x: 617, startPoint y: 77, endPoint x: 621, endPoint y: 82, distance: 6.6
click at [617, 78] on div at bounding box center [620, 74] width 8 height 10
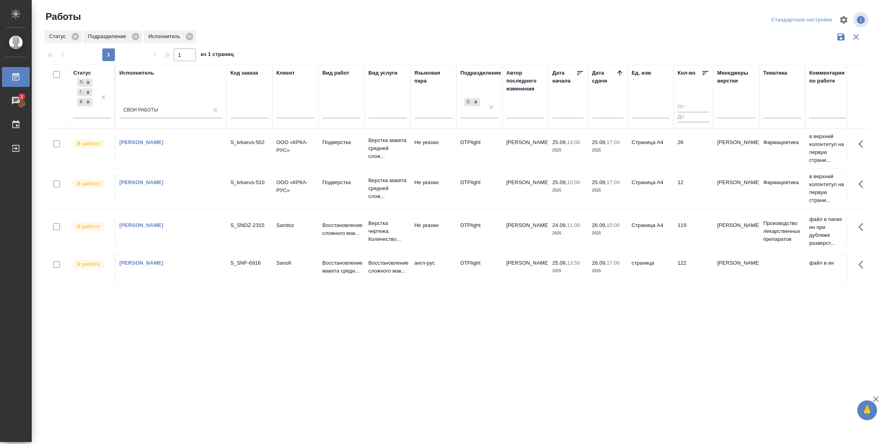
click at [694, 190] on td "12" at bounding box center [694, 188] width 40 height 28
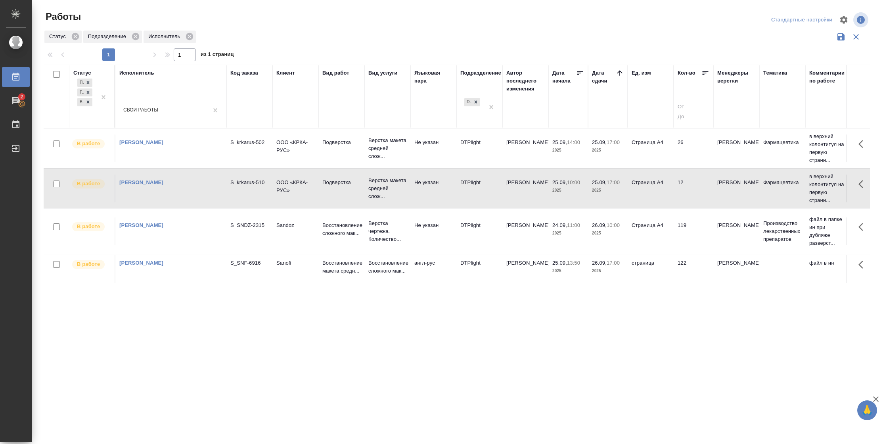
click at [694, 190] on td "12" at bounding box center [694, 188] width 40 height 28
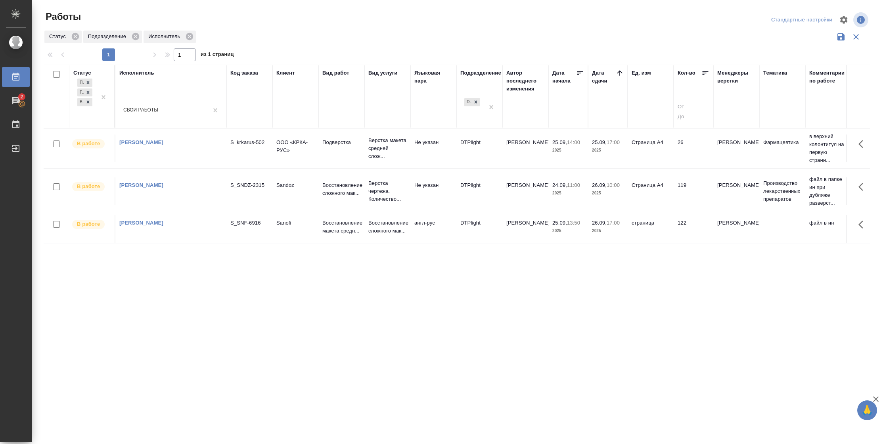
click at [686, 156] on td "26" at bounding box center [694, 148] width 40 height 28
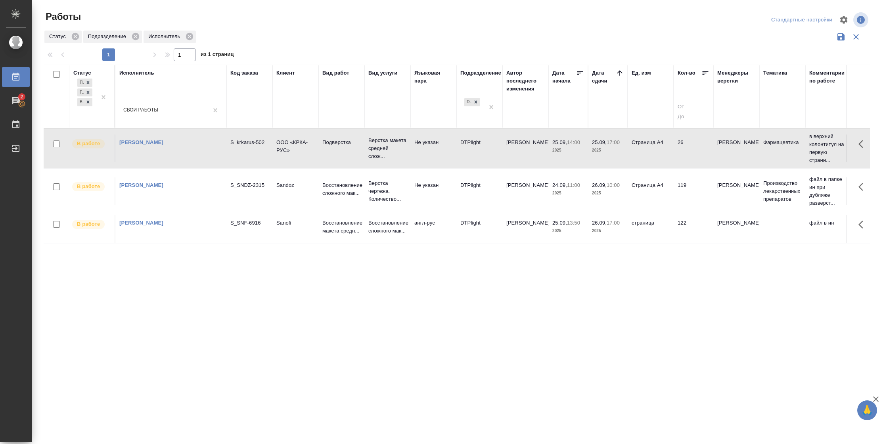
click at [684, 156] on td "26" at bounding box center [694, 148] width 40 height 28
click at [664, 133] on tr "В работе Васильева Наталья Геннадьевна S_krkarus-502 ООО «КРКА-РУС» Подверстка …" at bounding box center [835, 148] width 1582 height 40
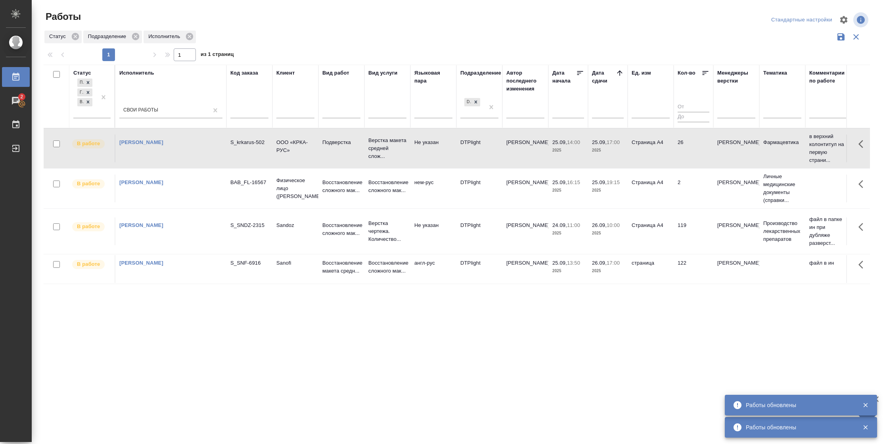
click at [675, 160] on td "26" at bounding box center [694, 148] width 40 height 28
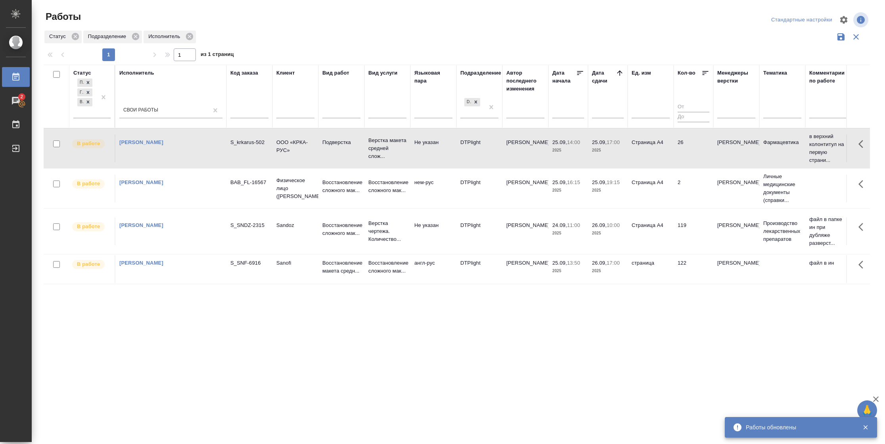
click at [697, 158] on td "26" at bounding box center [694, 148] width 40 height 28
click at [703, 148] on td "26" at bounding box center [694, 148] width 40 height 28
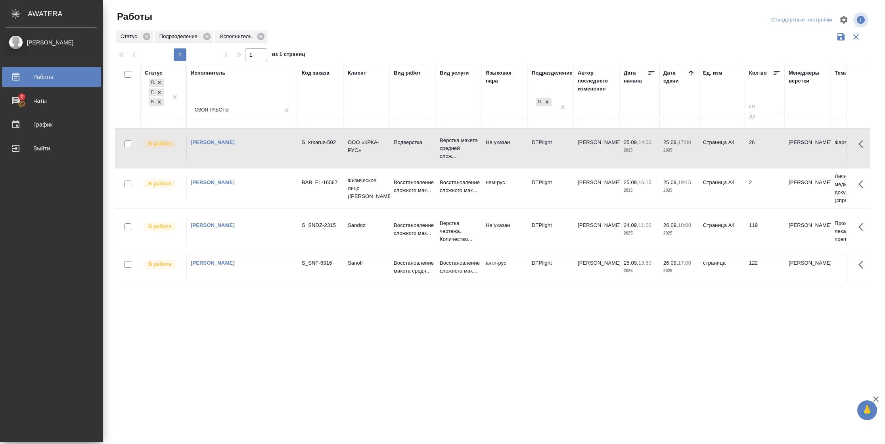
click at [762, 193] on td "2" at bounding box center [765, 188] width 40 height 28
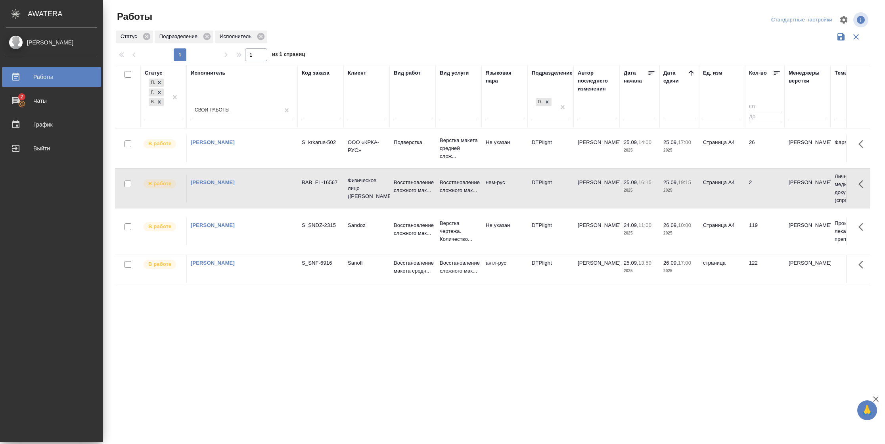
click at [762, 193] on td "2" at bounding box center [765, 188] width 40 height 28
click at [757, 149] on td "26" at bounding box center [765, 148] width 40 height 28
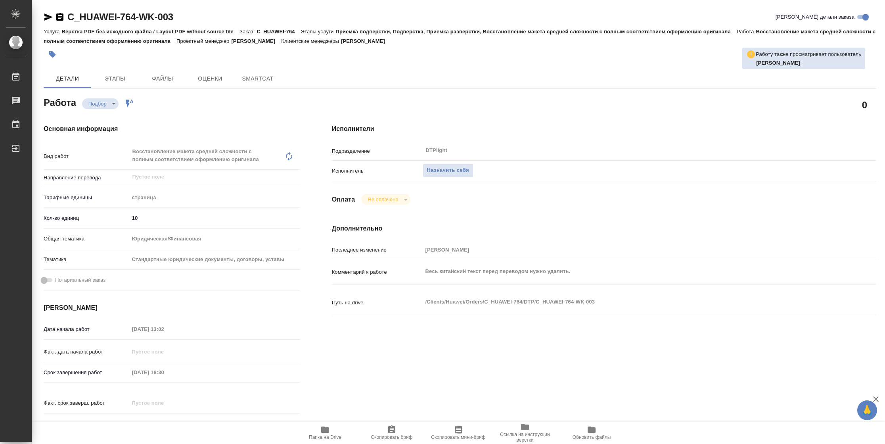
type textarea "x"
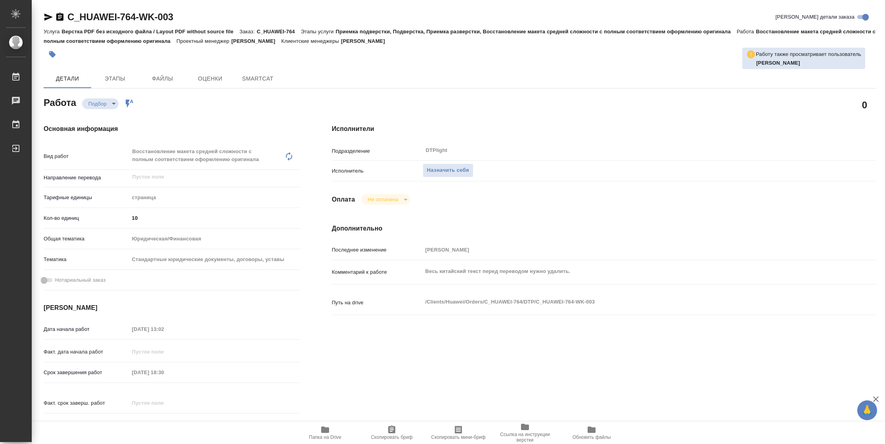
type textarea "x"
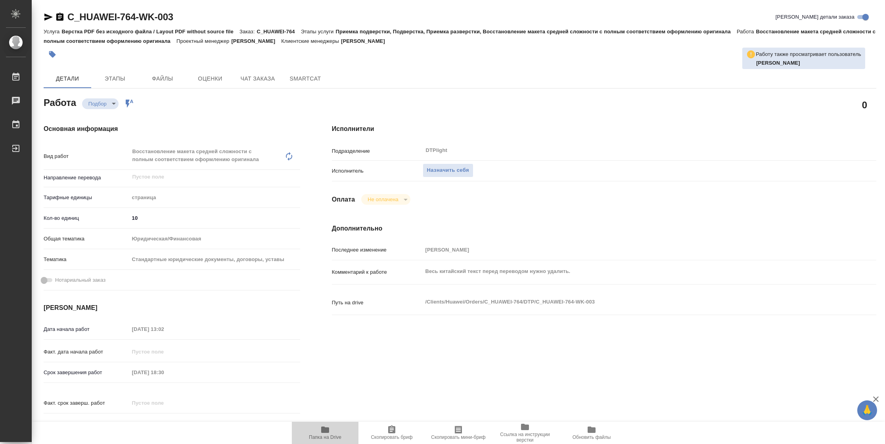
click at [337, 431] on span "Папка на Drive" at bounding box center [325, 432] width 57 height 15
type textarea "x"
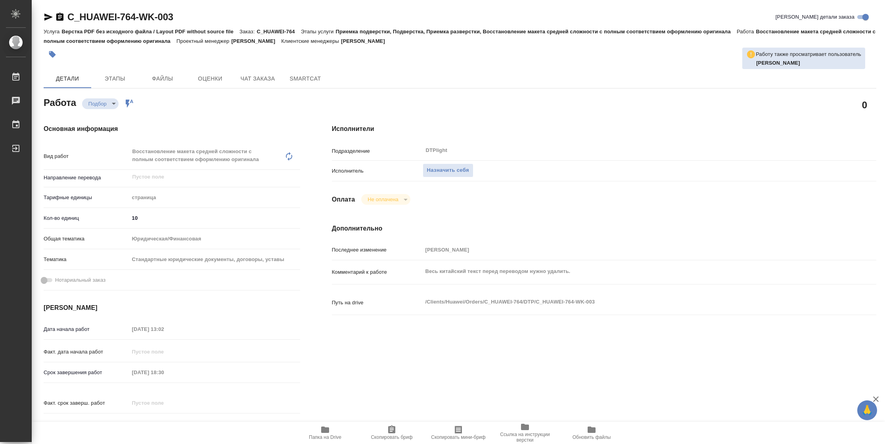
type textarea "x"
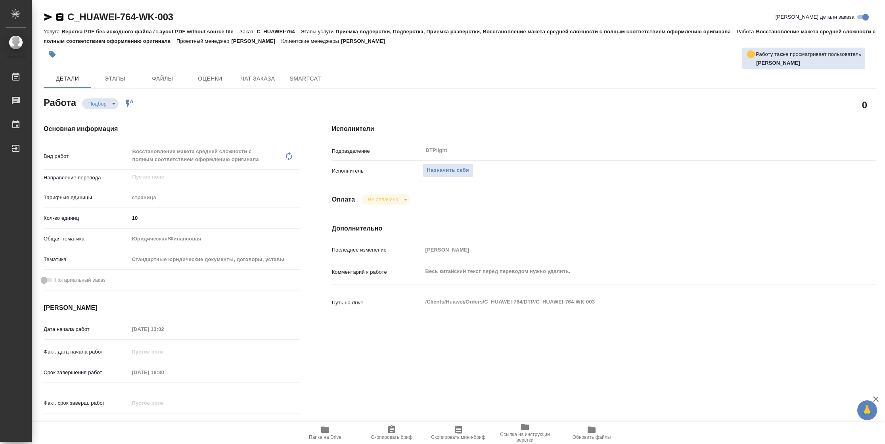
type textarea "x"
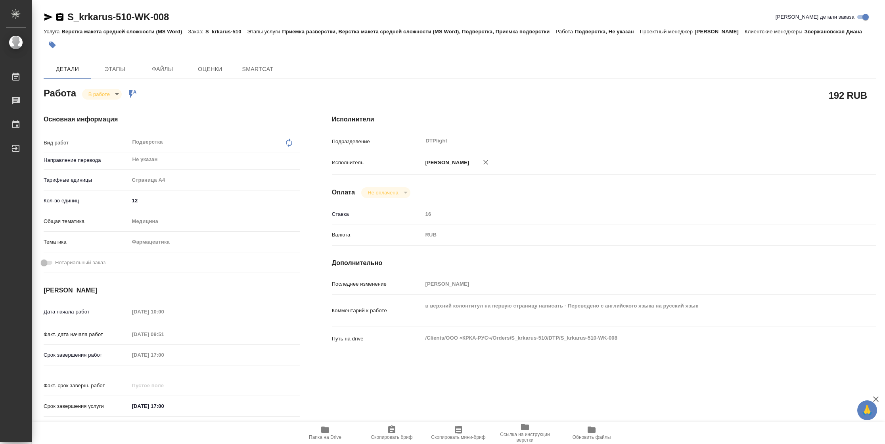
type textarea "x"
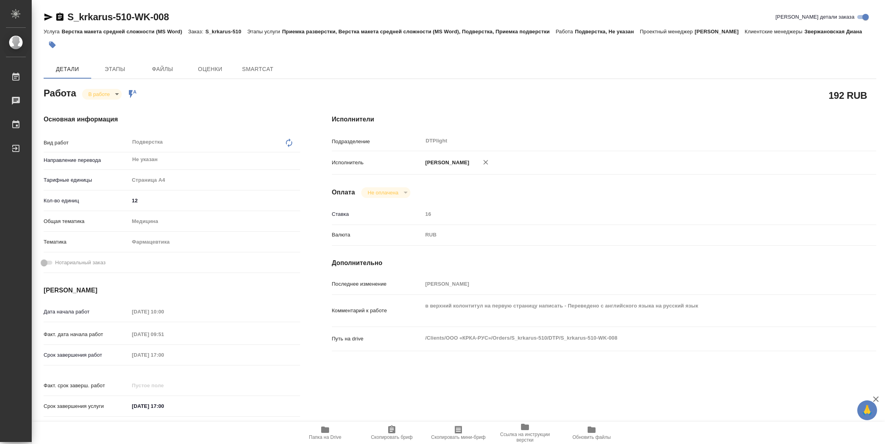
type textarea "x"
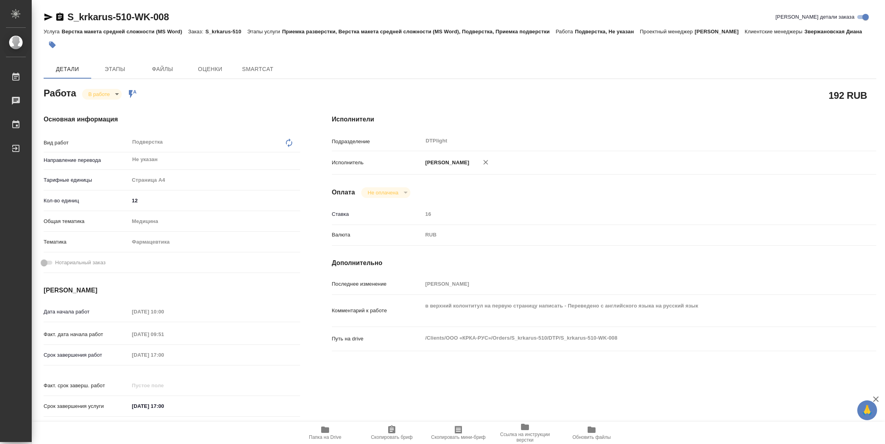
type textarea "x"
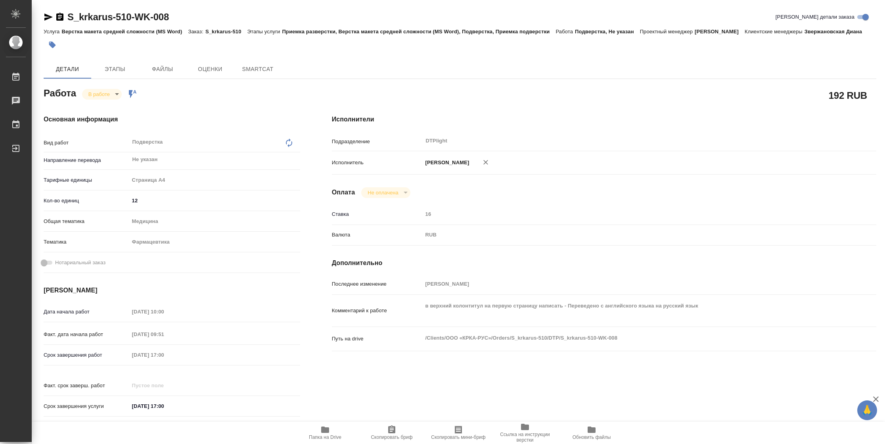
click at [335, 442] on button "Папка на Drive" at bounding box center [325, 433] width 67 height 22
type textarea "x"
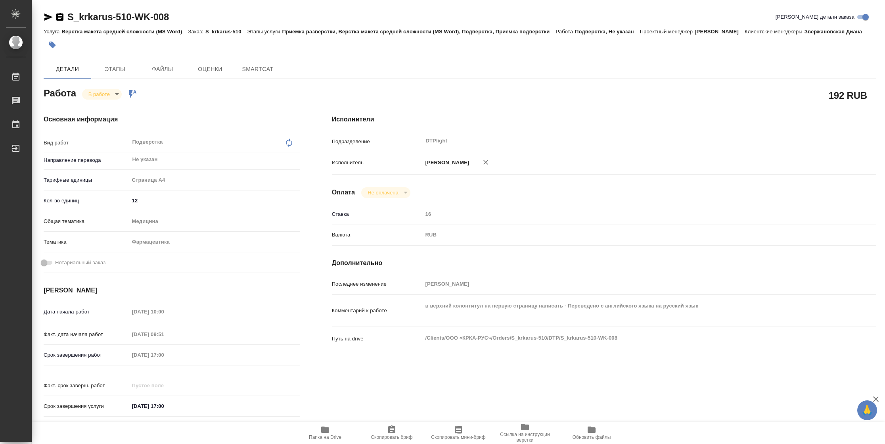
type textarea "x"
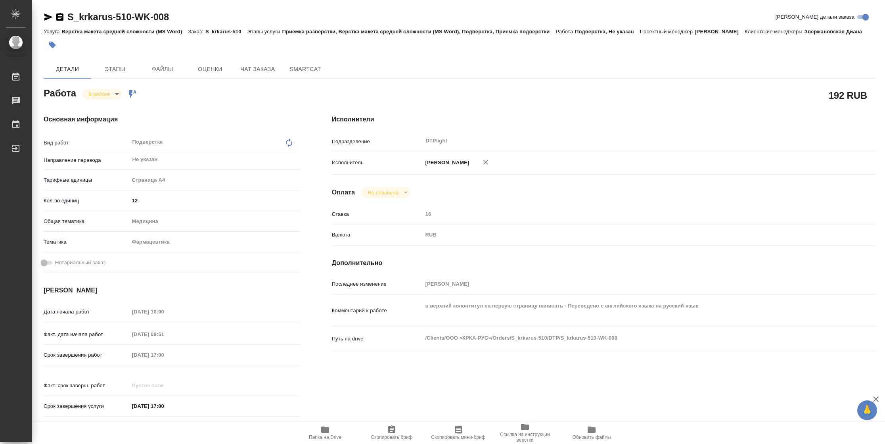
type textarea "x"
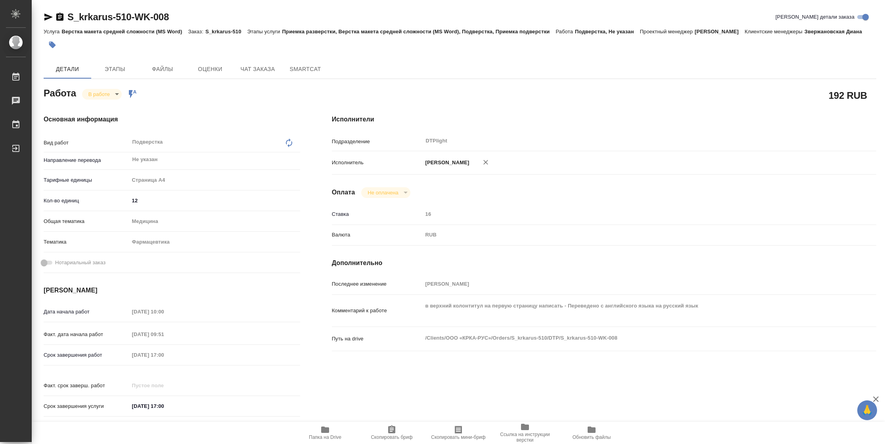
type textarea "x"
click at [118, 93] on body "🙏 .cls-1 fill:#fff; AWATERA Vasilyeva Natalia Работы 2 Чаты График Выйти S_krka…" at bounding box center [442, 222] width 885 height 444
click at [118, 109] on li "Выполнен" at bounding box center [108, 107] width 52 height 13
type textarea "x"
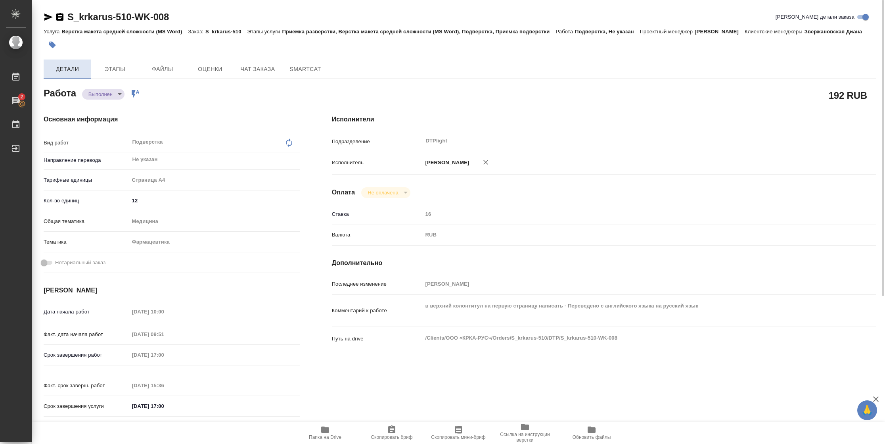
type textarea "x"
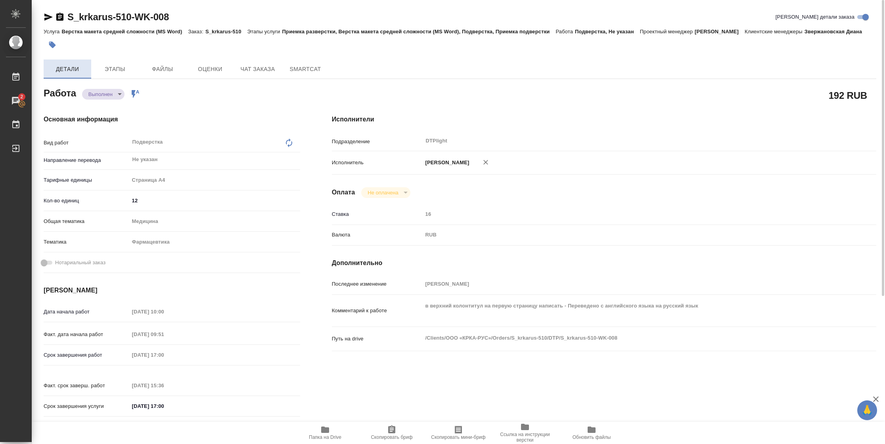
type textarea "x"
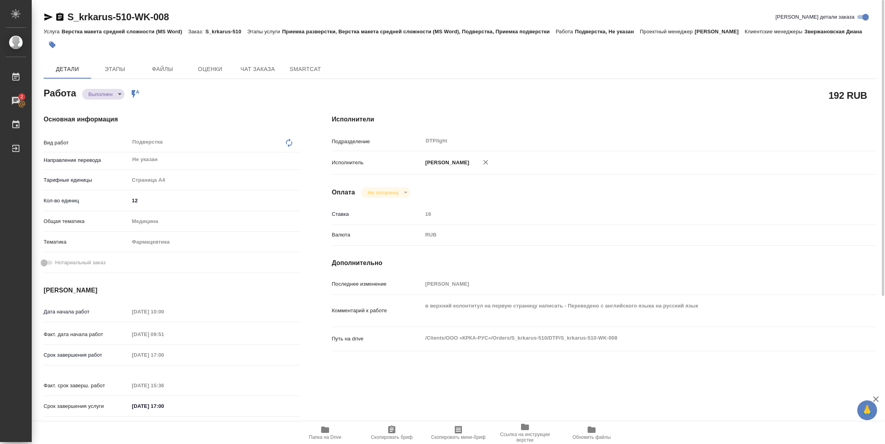
type textarea "x"
click at [50, 19] on icon "button" at bounding box center [49, 17] width 10 height 10
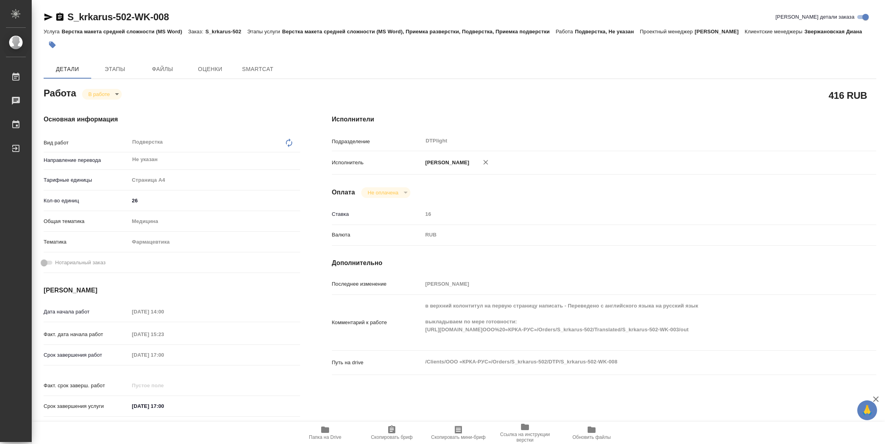
type textarea "x"
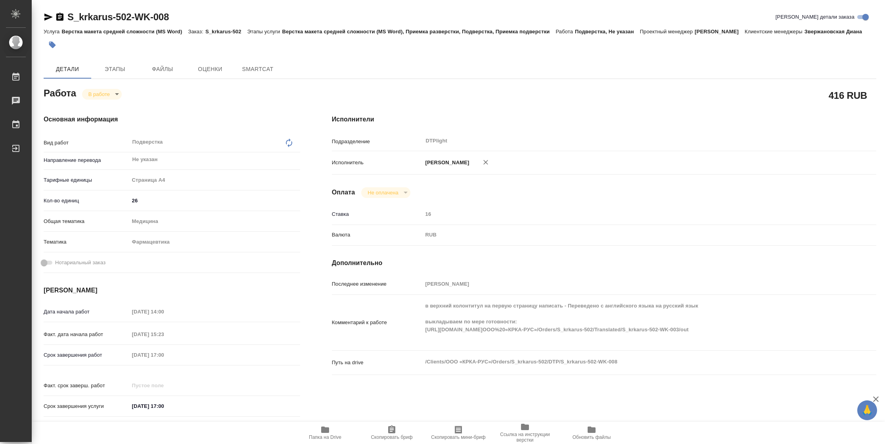
type textarea "x"
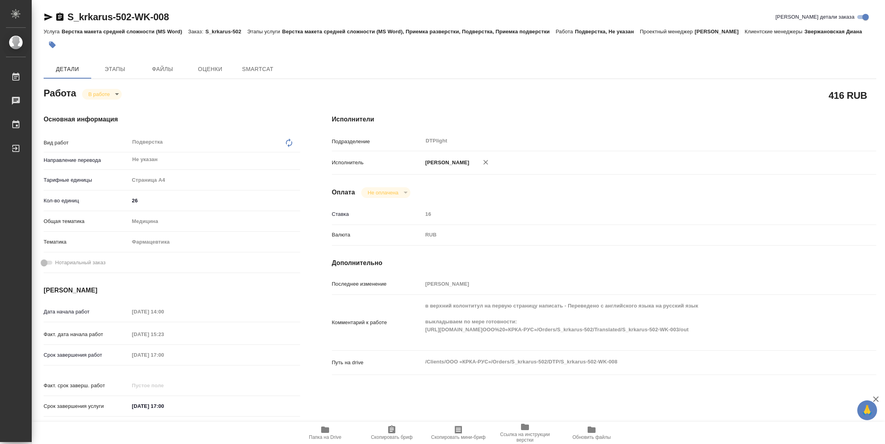
type textarea "x"
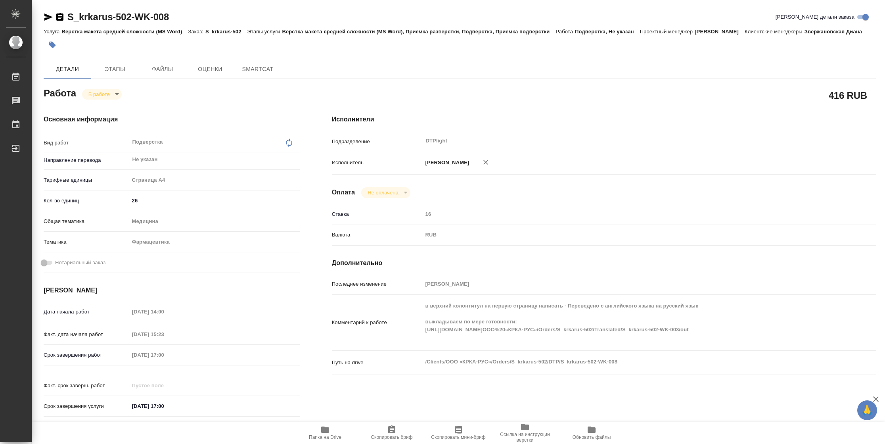
type textarea "x"
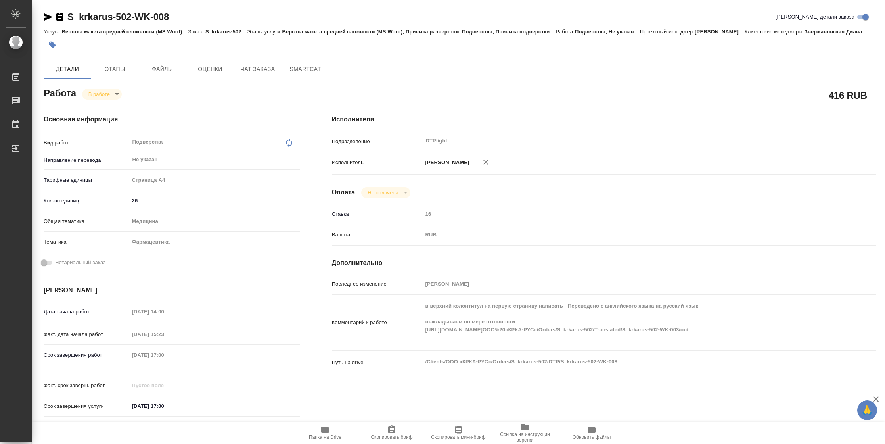
type textarea "x"
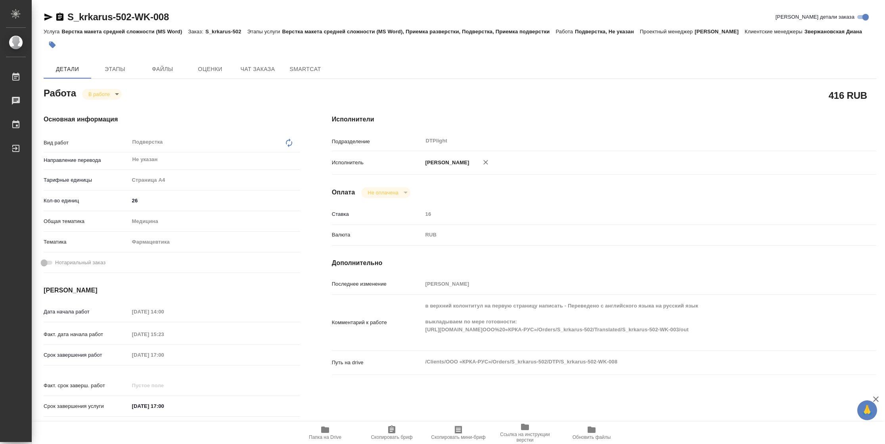
type textarea "x"
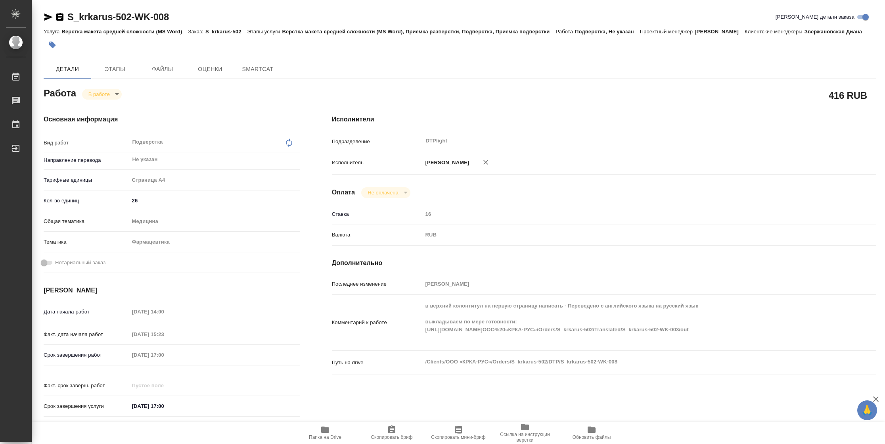
type textarea "x"
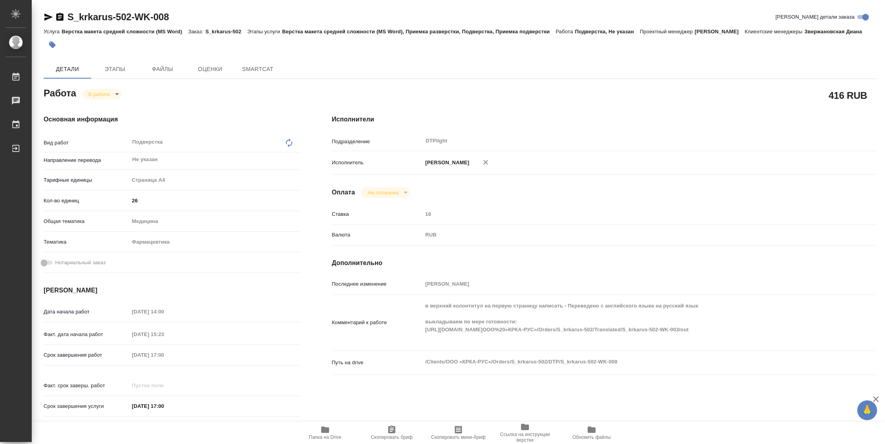
type textarea "x"
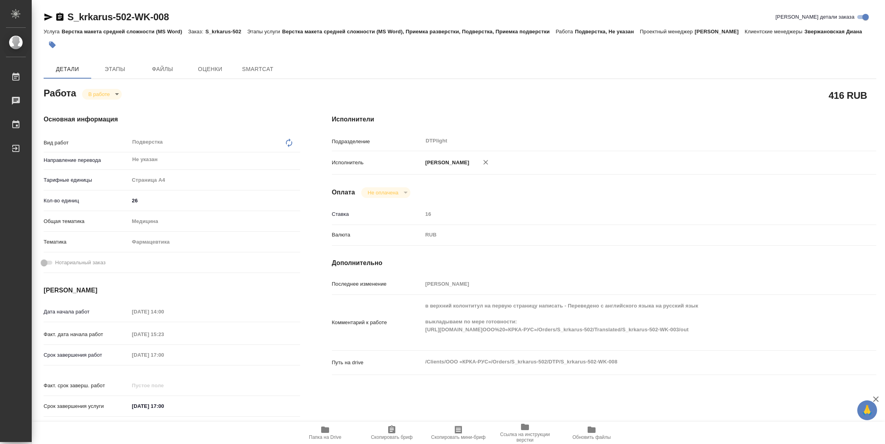
type textarea "x"
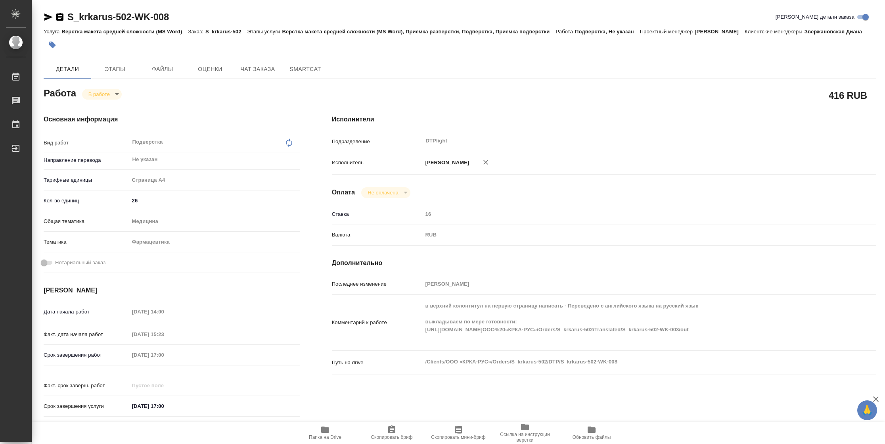
type textarea "x"
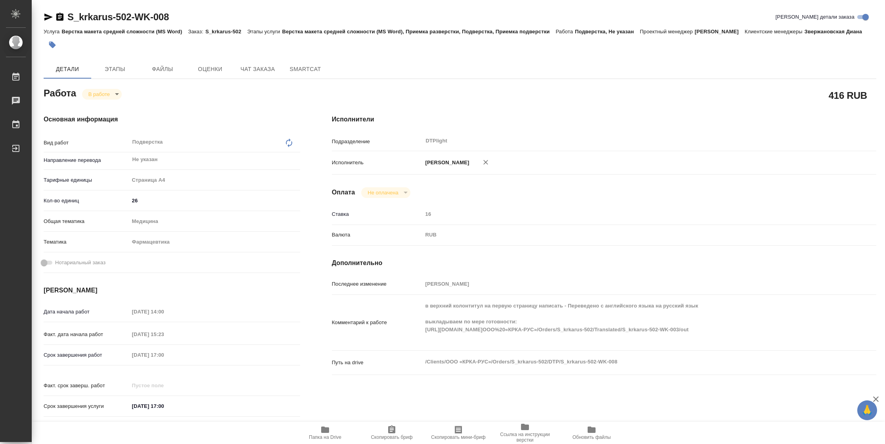
type textarea "x"
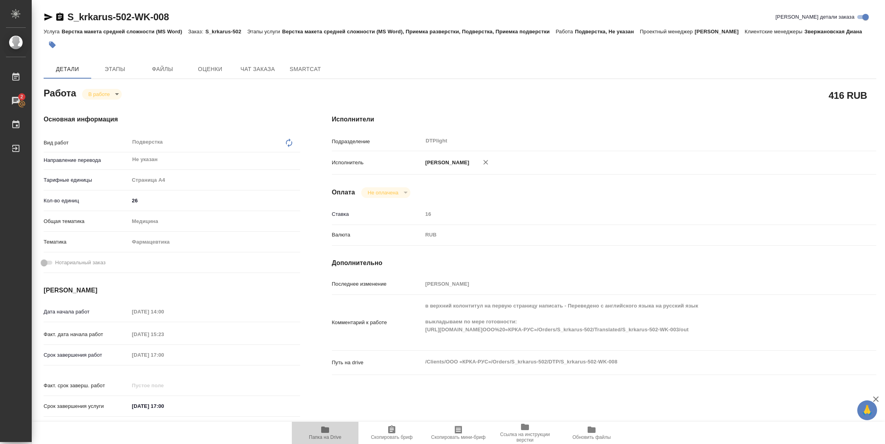
click at [320, 432] on icon "button" at bounding box center [325, 430] width 10 height 10
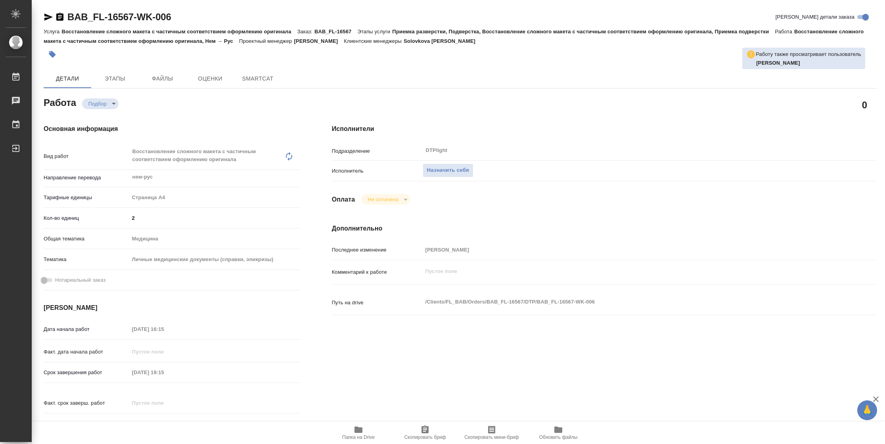
type textarea "x"
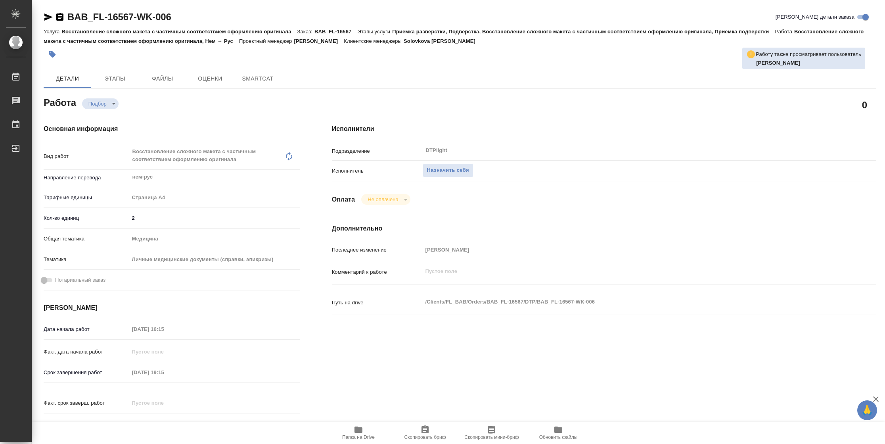
type textarea "x"
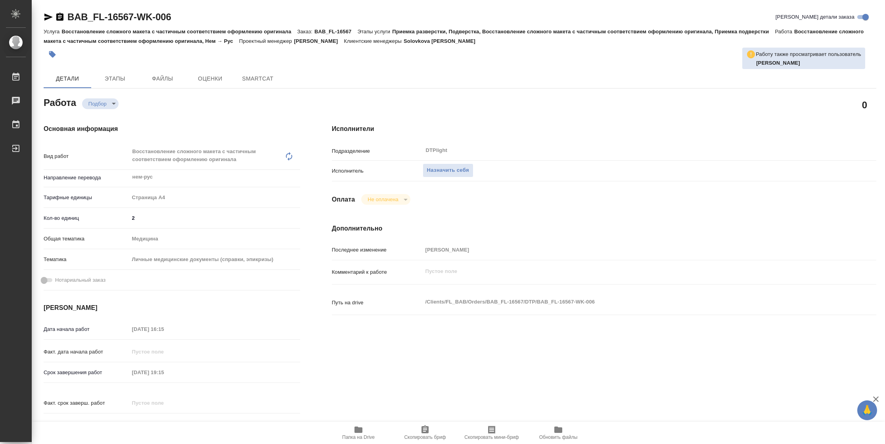
type textarea "x"
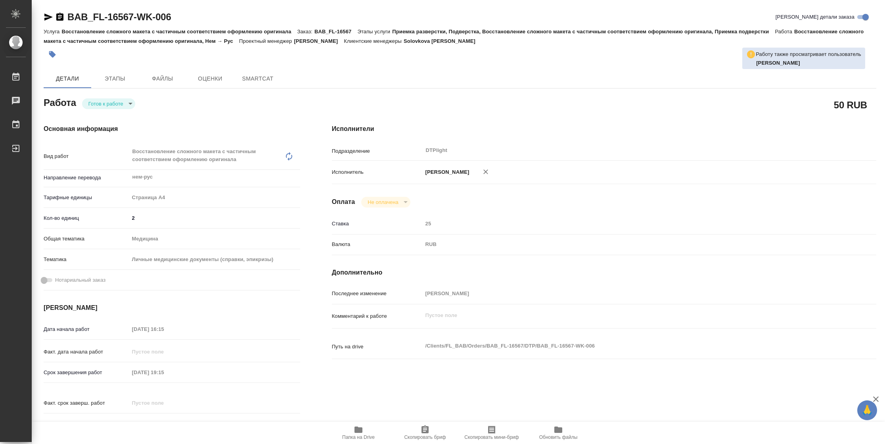
type textarea "x"
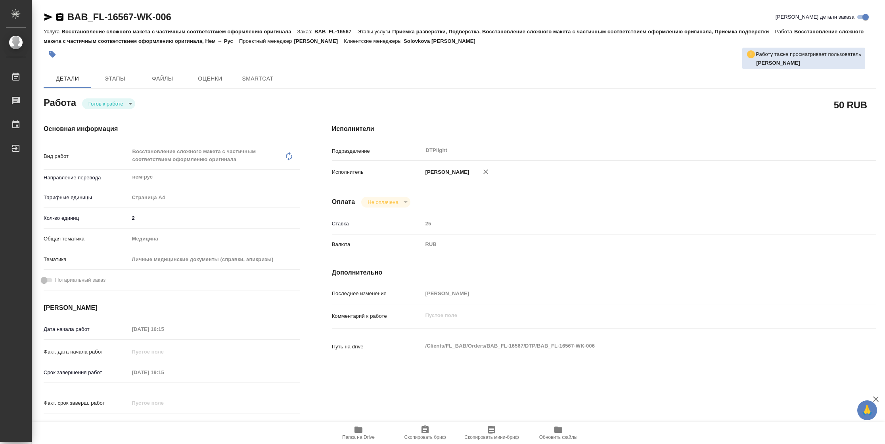
type textarea "x"
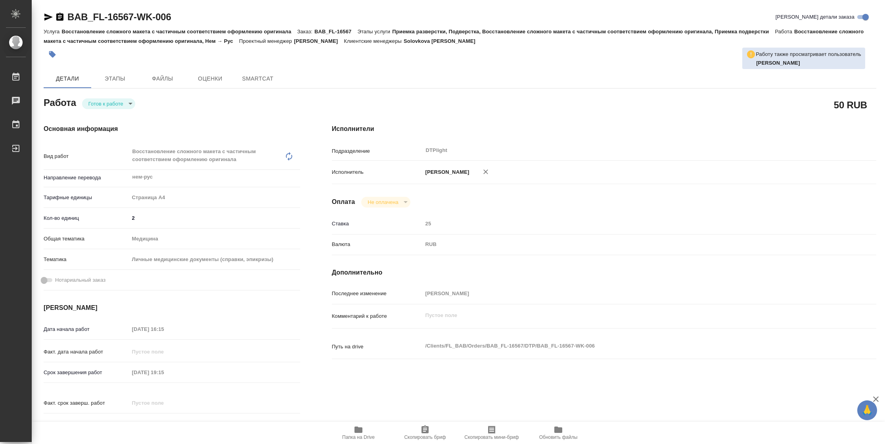
type textarea "x"
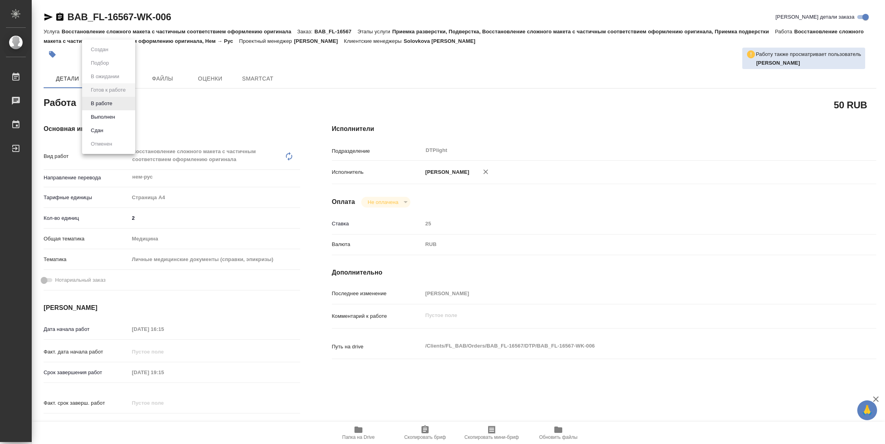
click at [121, 102] on body "🙏 .cls-1 fill:#fff; AWATERA Vasilyeva Natalia Работы Чаты График Выйти BAB_FL-1…" at bounding box center [442, 222] width 885 height 444
type textarea "x"
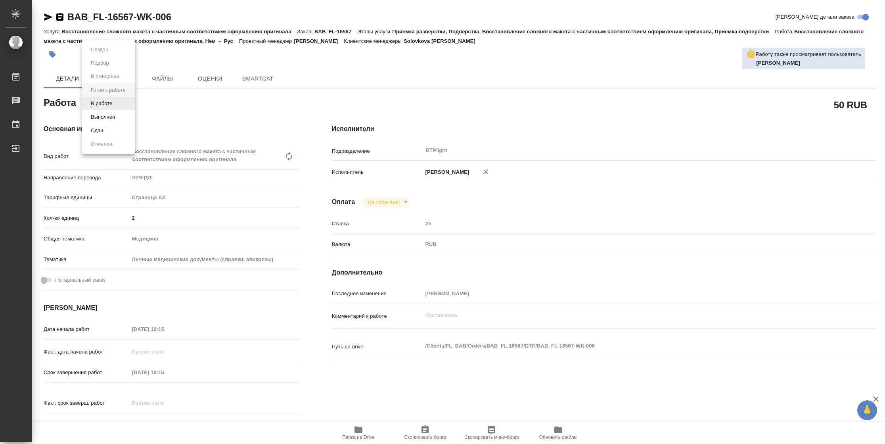
type textarea "x"
click at [121, 102] on li "В работе" at bounding box center [108, 103] width 53 height 13
type textarea "x"
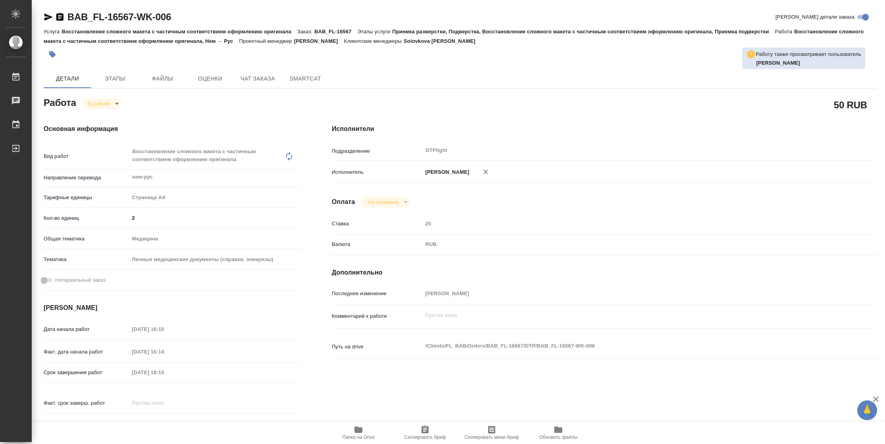
type textarea "x"
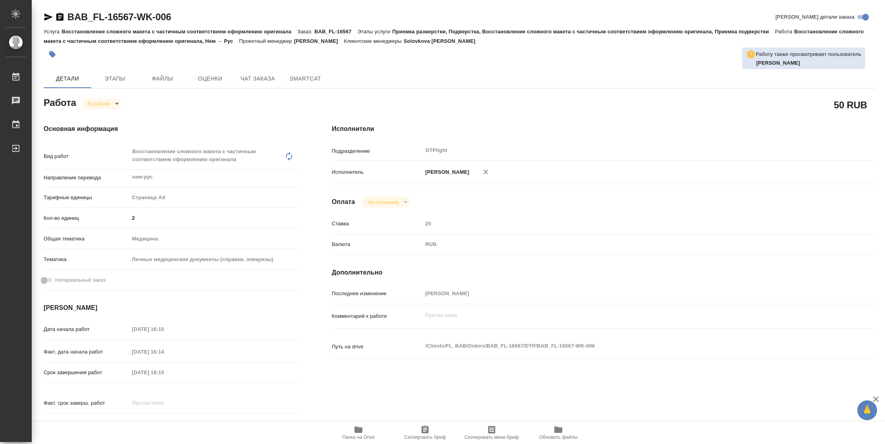
type textarea "x"
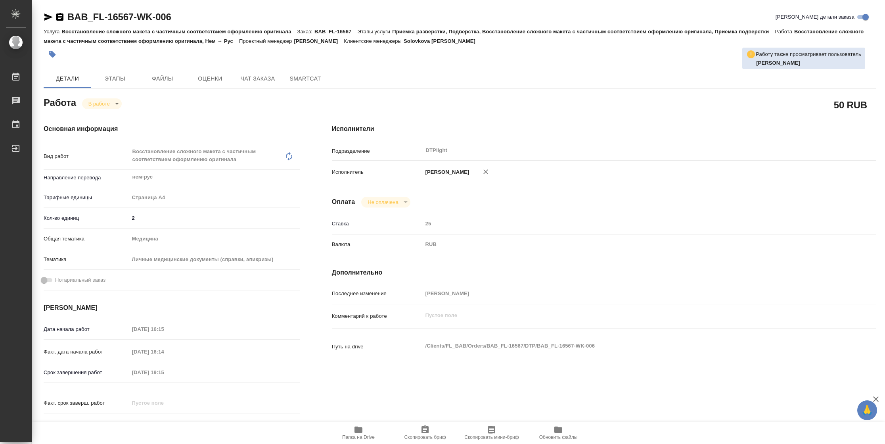
type textarea "x"
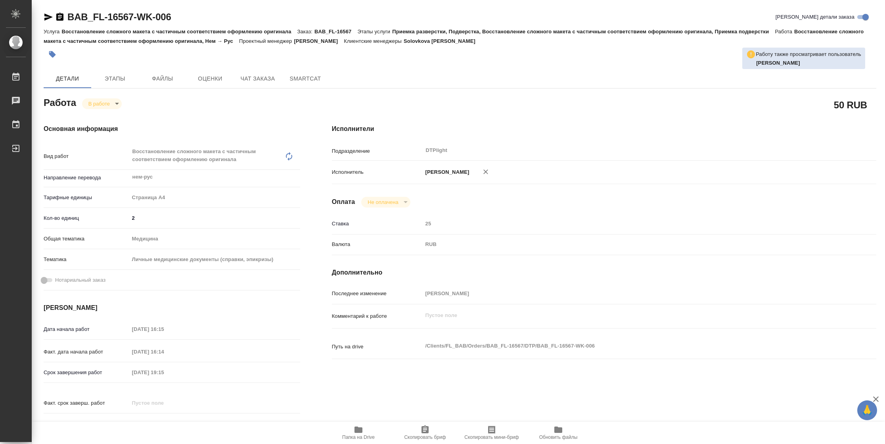
type textarea "x"
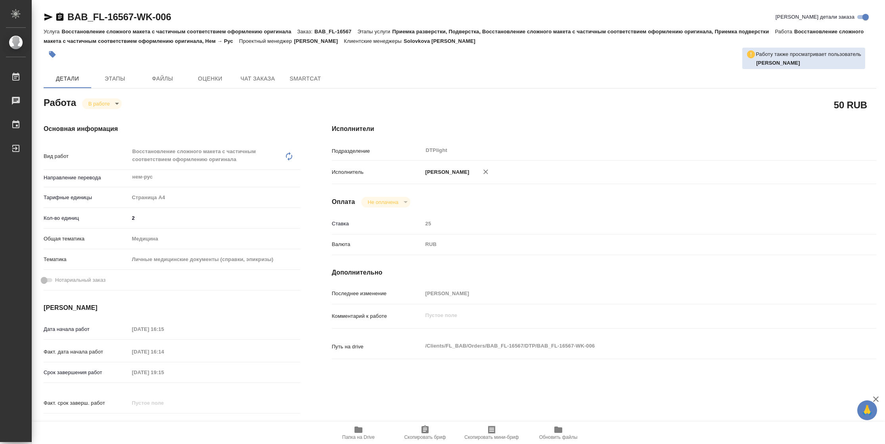
type textarea "x"
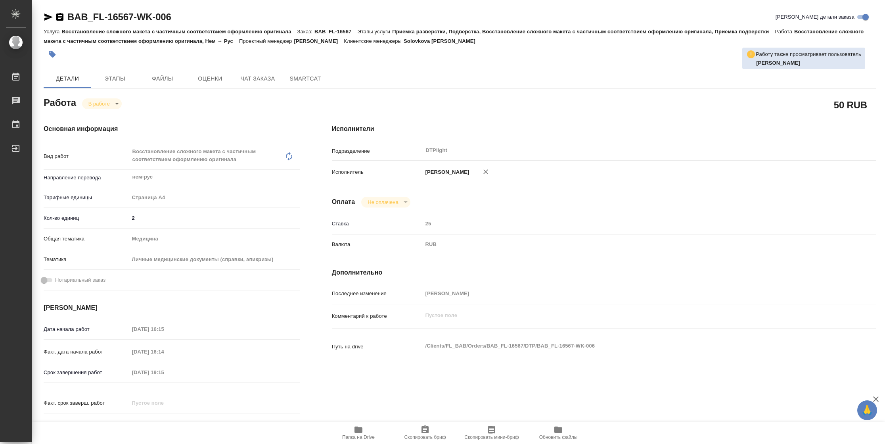
type textarea "x"
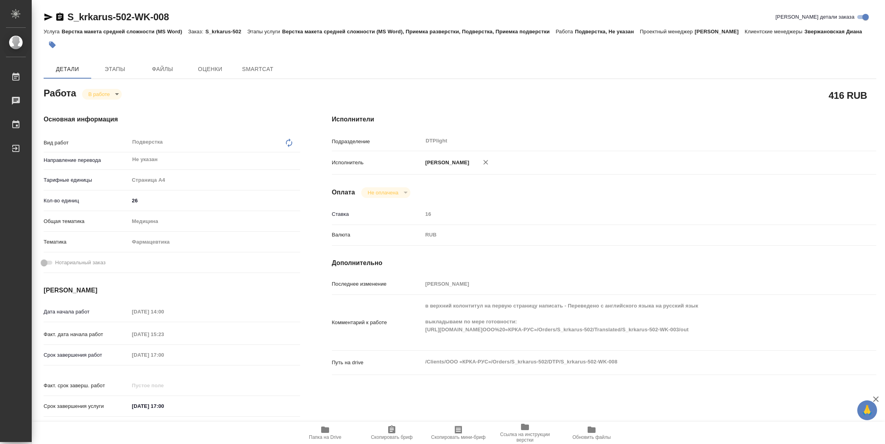
type textarea "x"
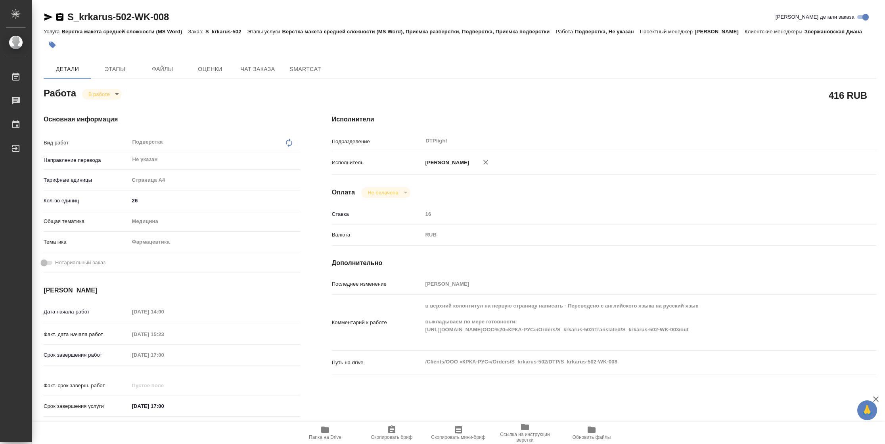
type textarea "x"
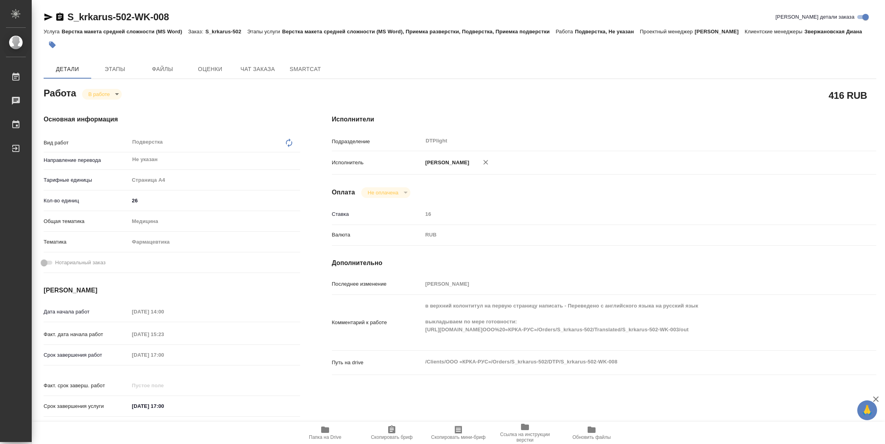
type textarea "x"
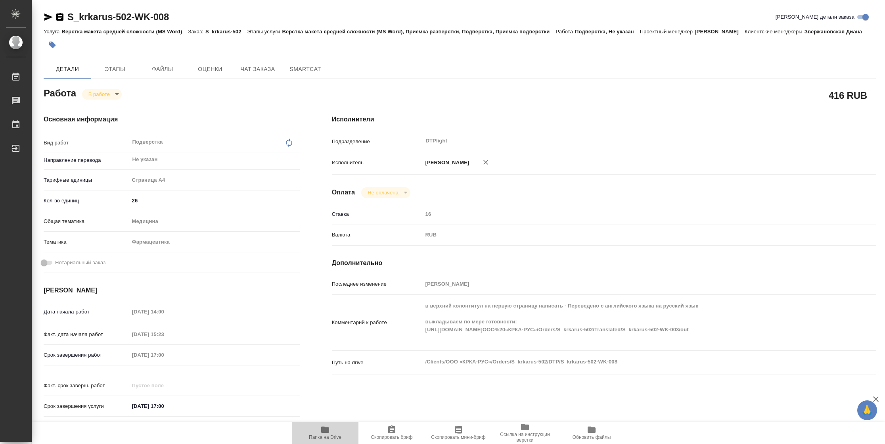
click at [325, 427] on icon "button" at bounding box center [325, 429] width 8 height 6
click at [332, 433] on span "Папка на Drive" at bounding box center [325, 432] width 57 height 15
click at [44, 19] on icon "button" at bounding box center [49, 17] width 10 height 10
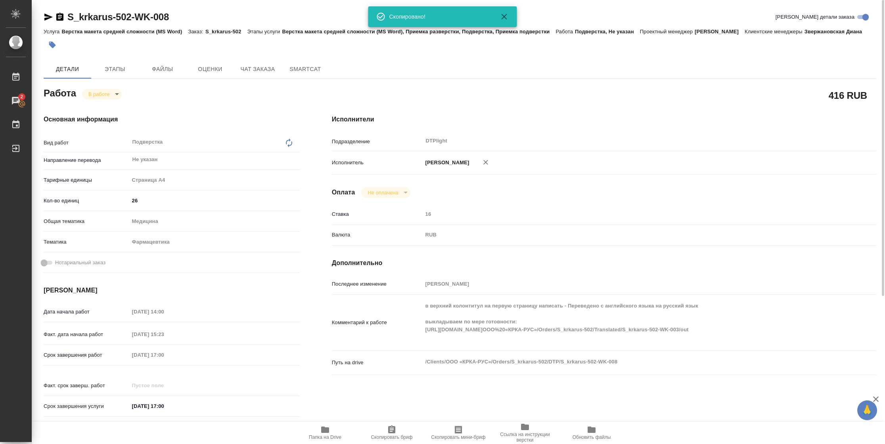
scroll to position [222, 0]
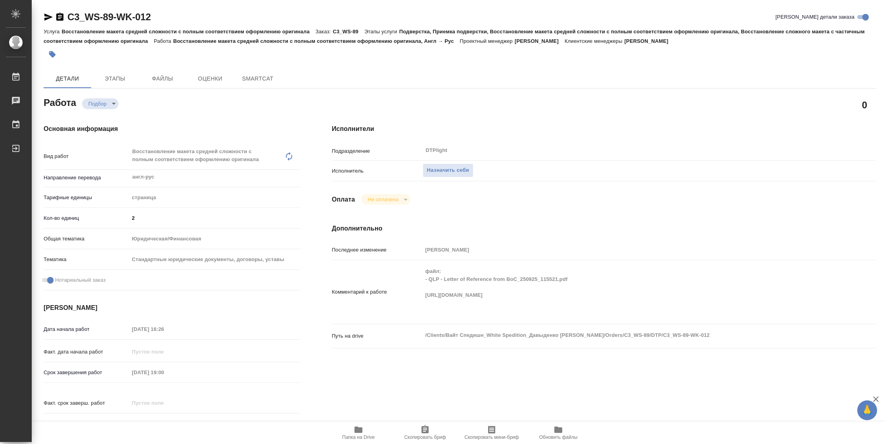
type textarea "x"
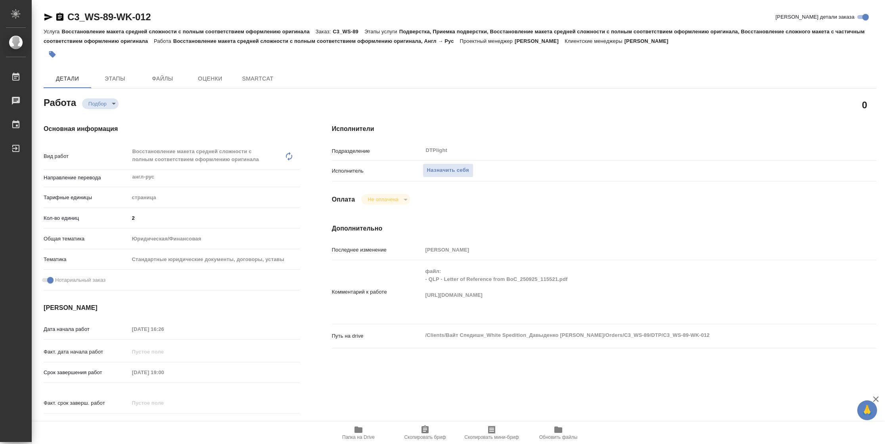
type textarea "x"
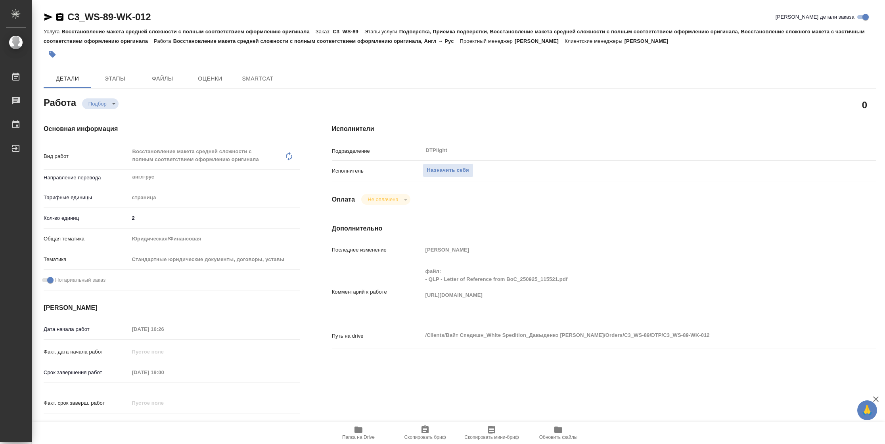
type textarea "x"
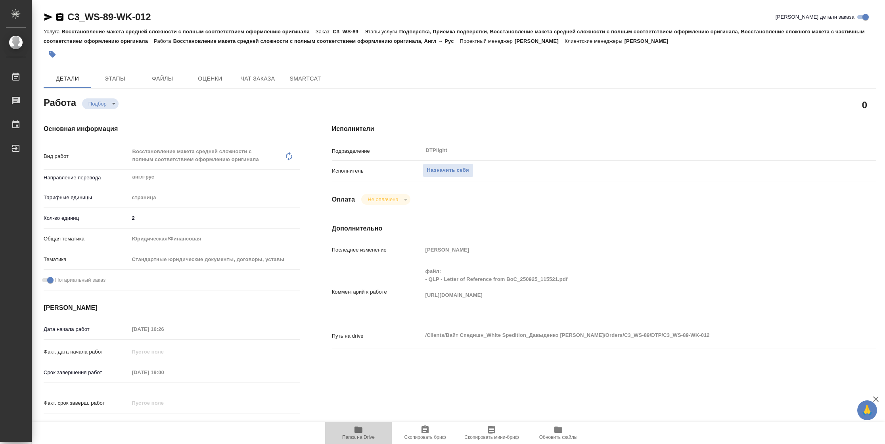
click at [353, 428] on span "Папка на Drive" at bounding box center [358, 432] width 57 height 15
type textarea "x"
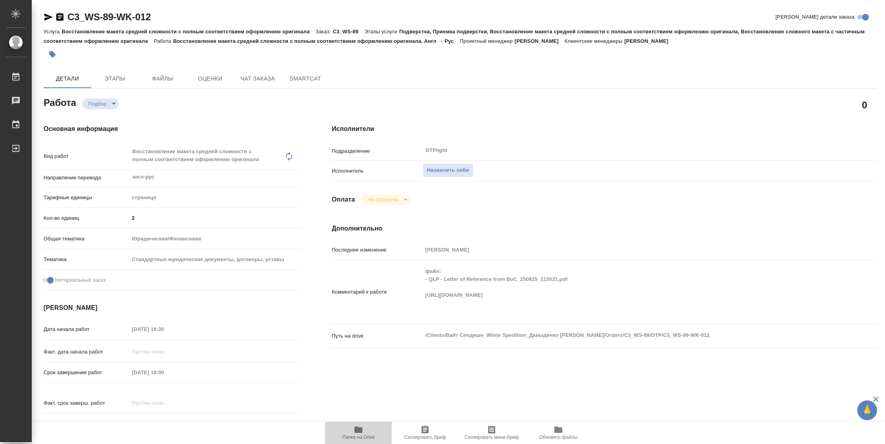
type textarea "x"
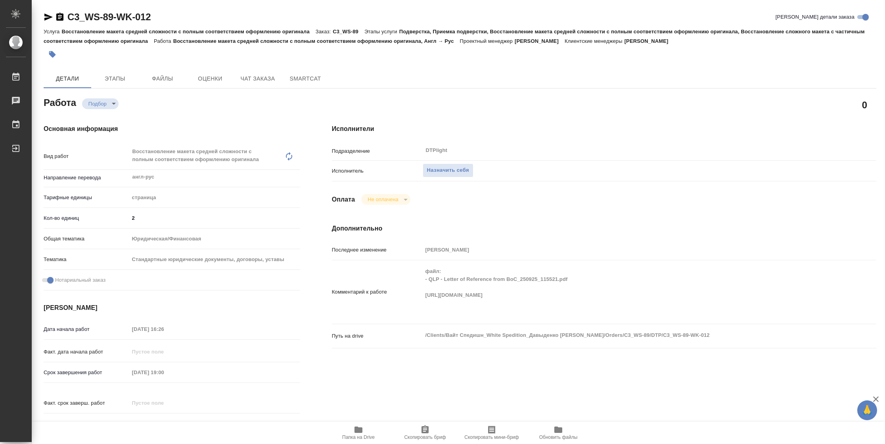
type textarea "x"
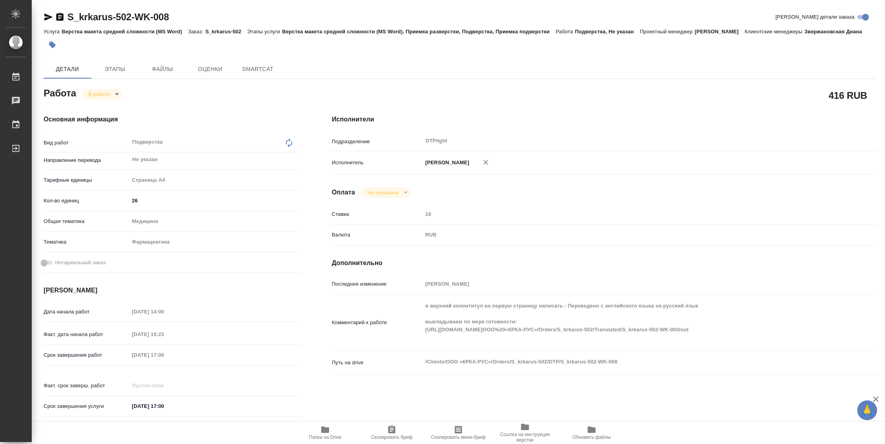
type textarea "x"
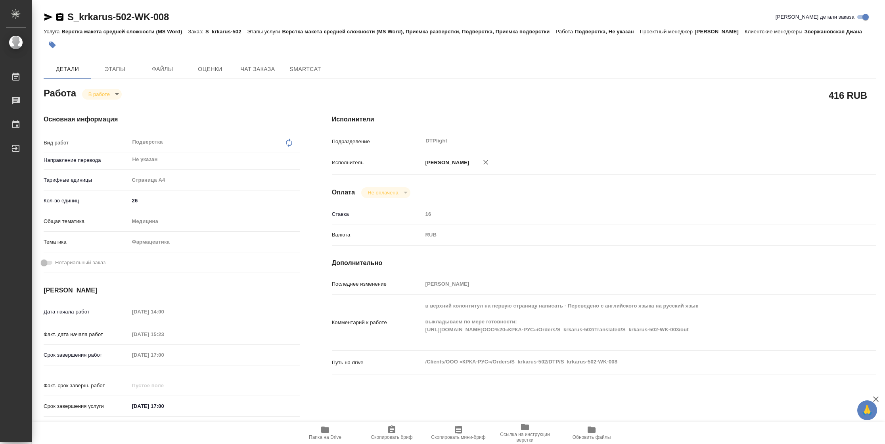
click at [316, 437] on span "Папка на Drive" at bounding box center [325, 437] width 33 height 6
type textarea "x"
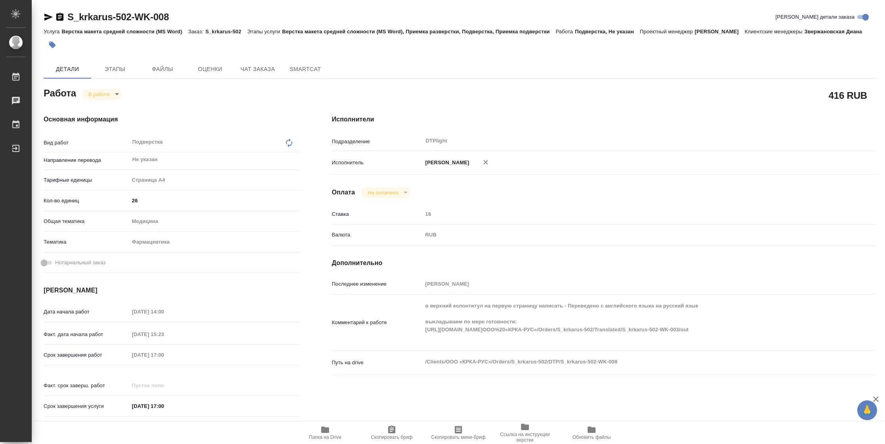
type textarea "x"
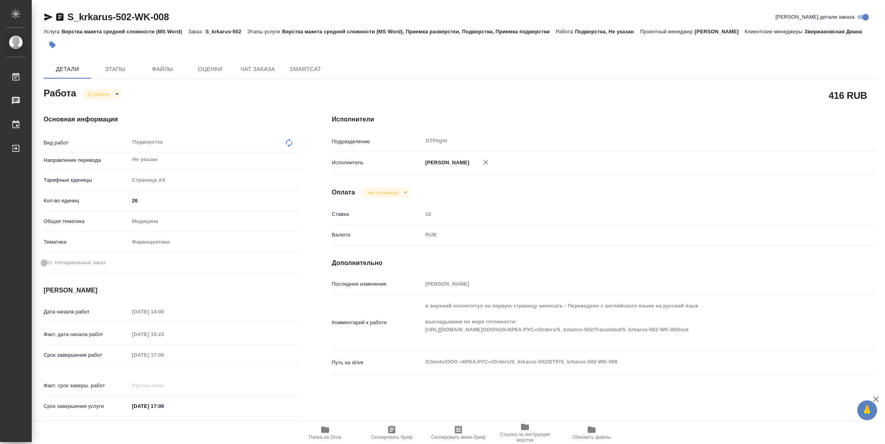
type textarea "x"
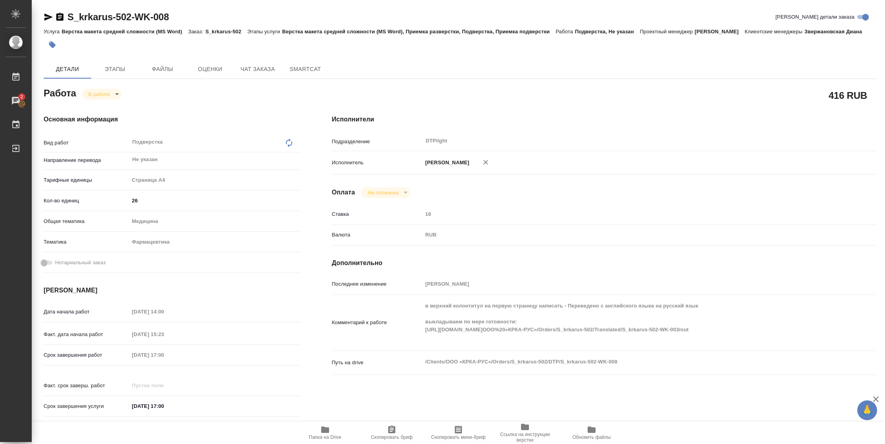
type textarea "x"
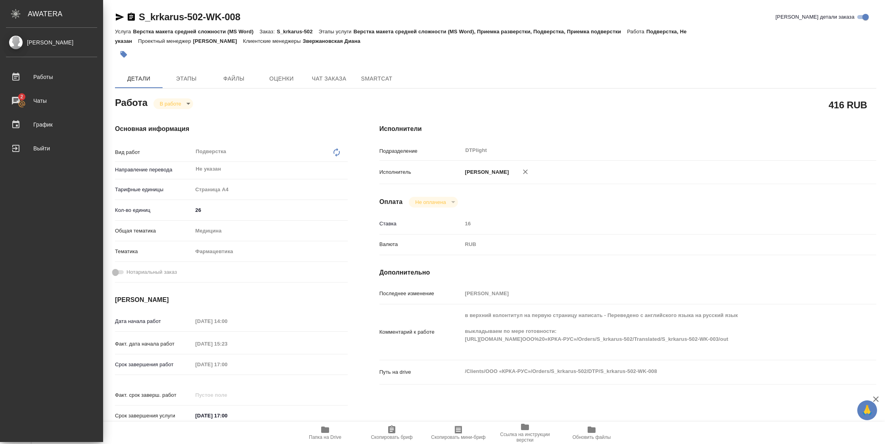
type textarea "x"
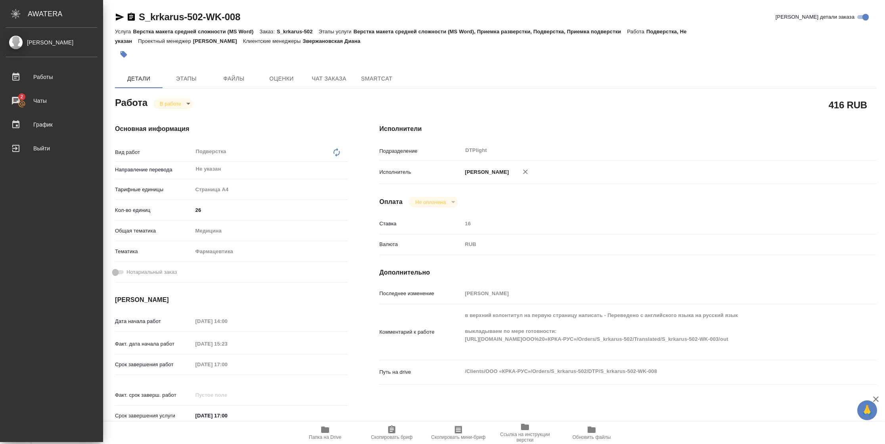
type textarea "x"
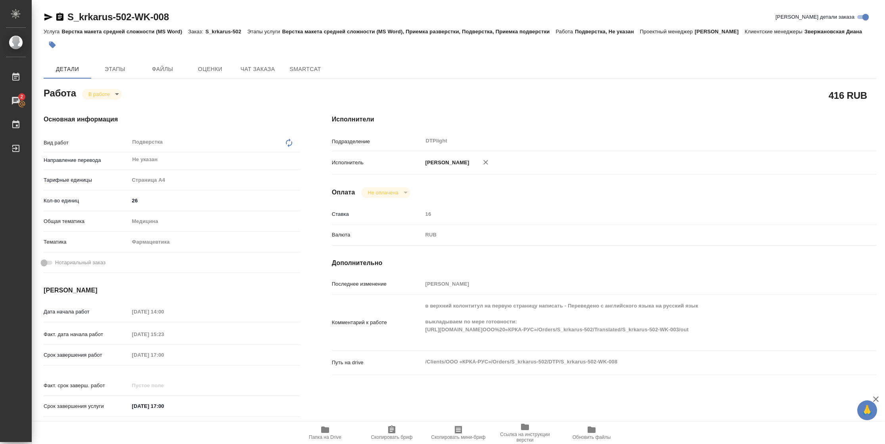
drag, startPoint x: 46, startPoint y: 17, endPoint x: 80, endPoint y: 17, distance: 34.1
click at [46, 17] on icon "button" at bounding box center [49, 17] width 10 height 10
type textarea "x"
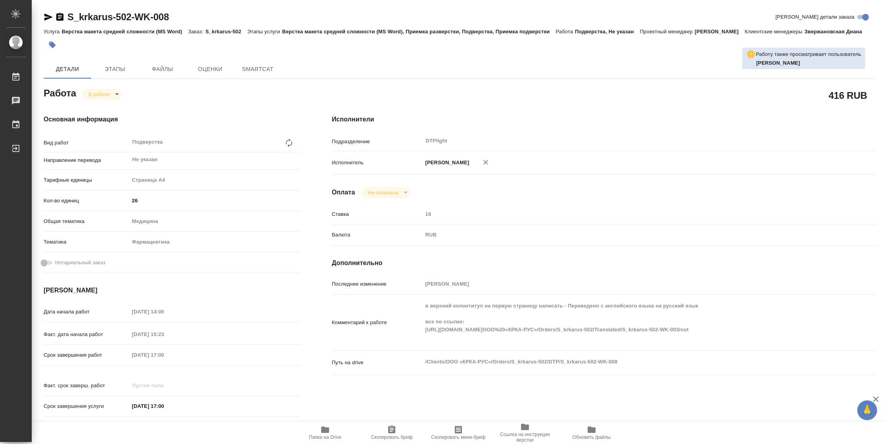
type textarea "x"
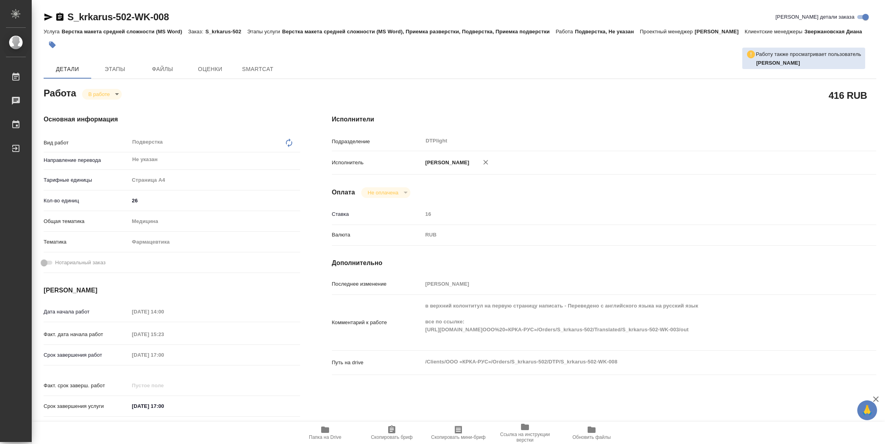
type textarea "x"
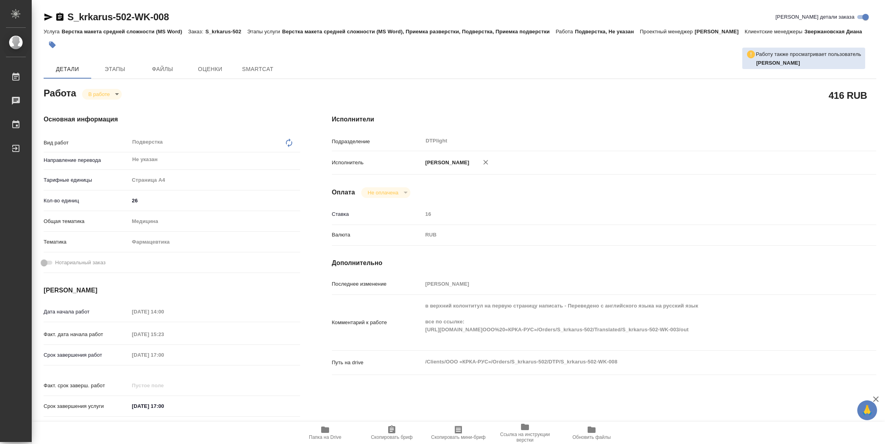
type textarea "x"
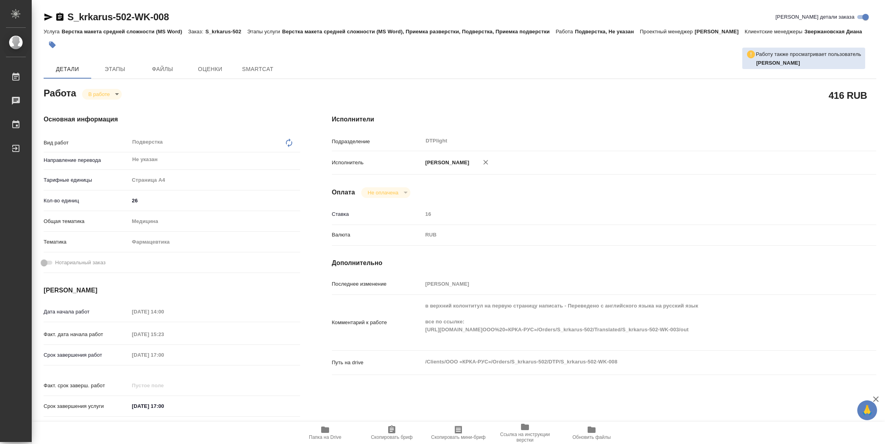
type textarea "x"
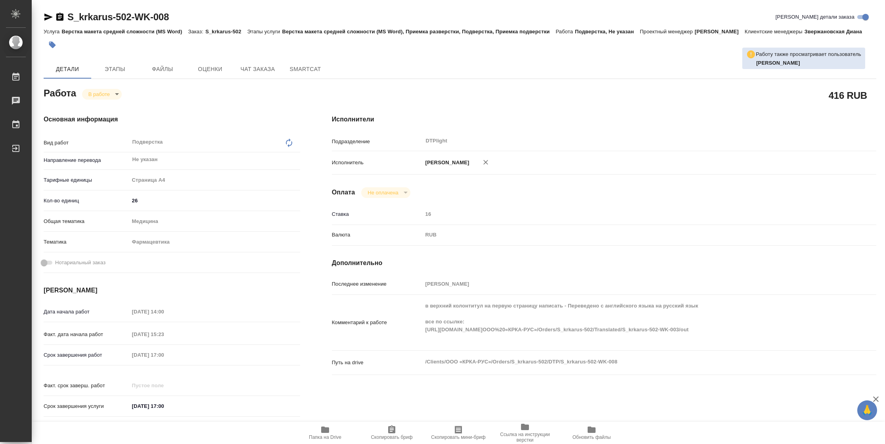
type textarea "x"
click at [330, 431] on span "Папка на Drive" at bounding box center [325, 432] width 57 height 15
type textarea "x"
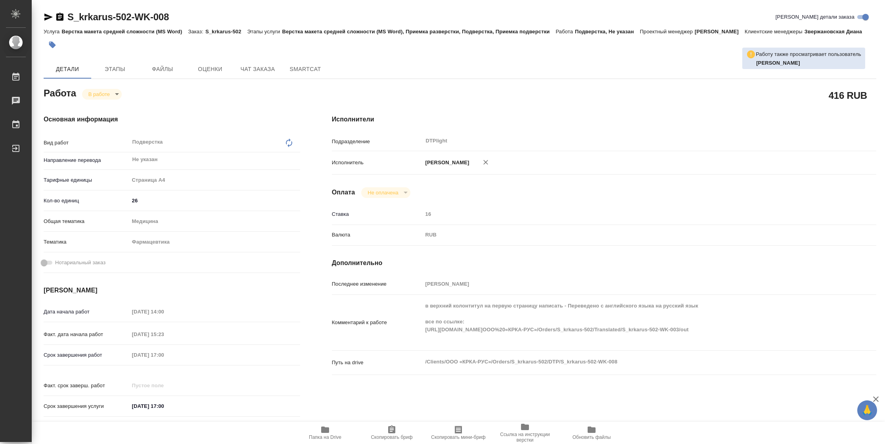
type textarea "x"
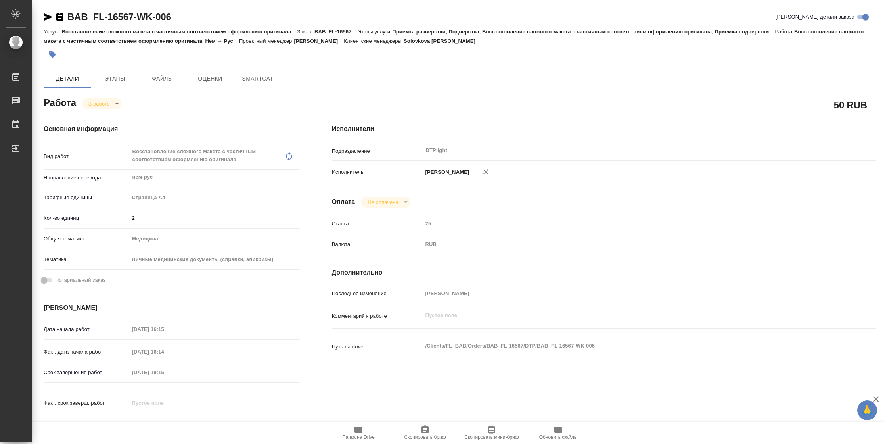
type textarea "x"
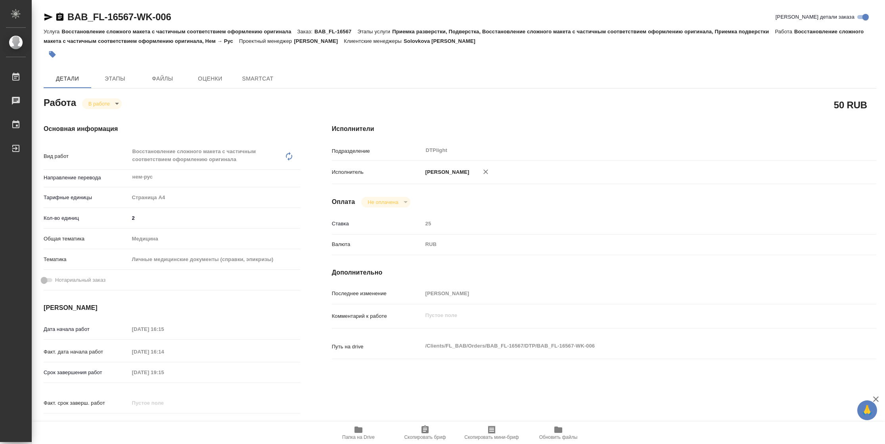
type textarea "x"
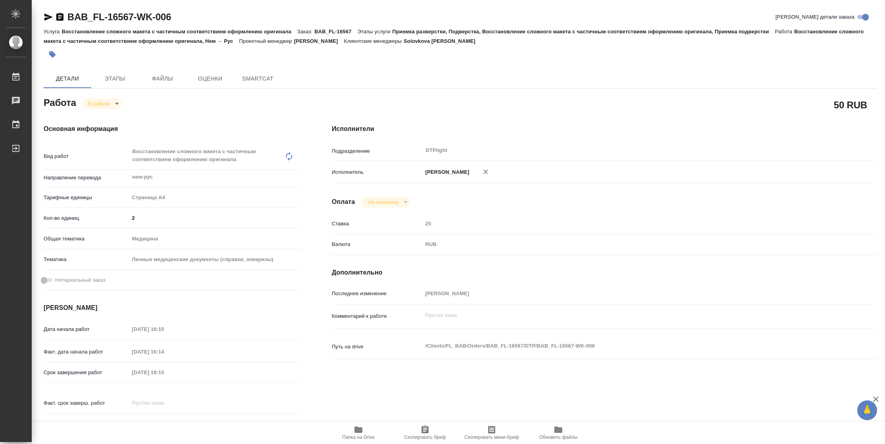
type textarea "x"
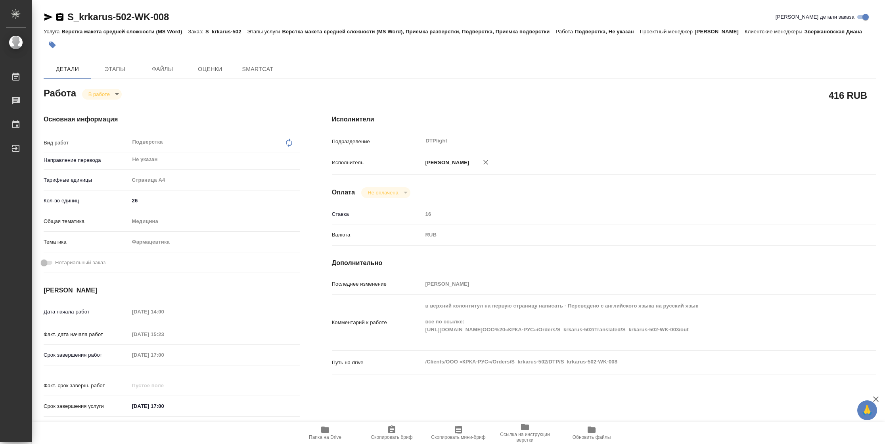
type textarea "x"
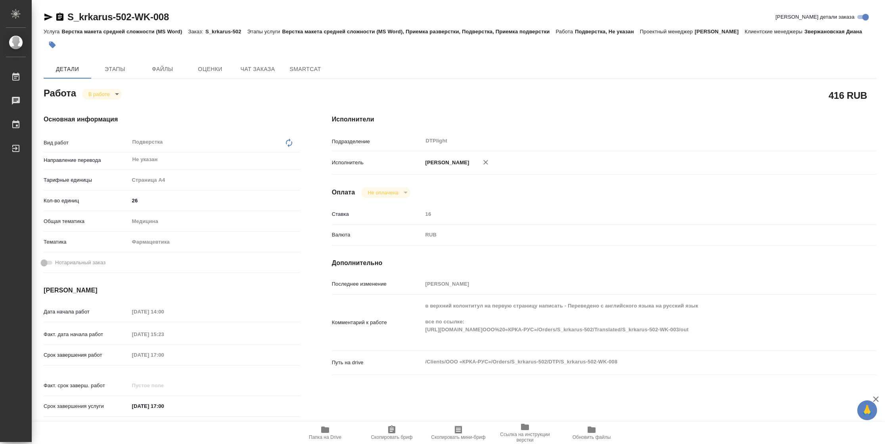
click at [328, 431] on icon "button" at bounding box center [325, 429] width 8 height 6
type textarea "x"
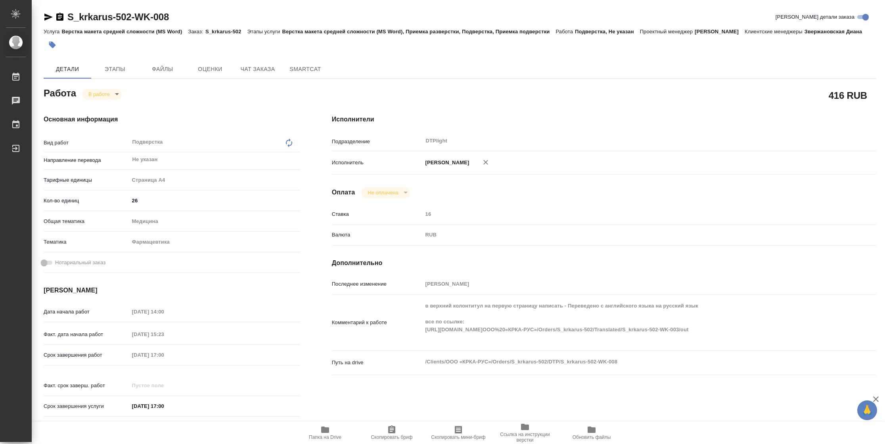
type textarea "x"
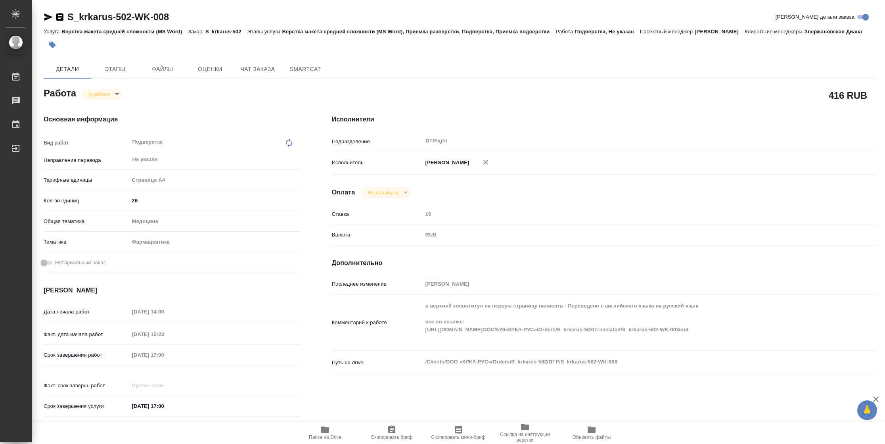
type textarea "x"
click at [335, 431] on span "Папка на Drive" at bounding box center [325, 432] width 57 height 15
click at [332, 435] on span "Папка на Drive" at bounding box center [325, 437] width 33 height 6
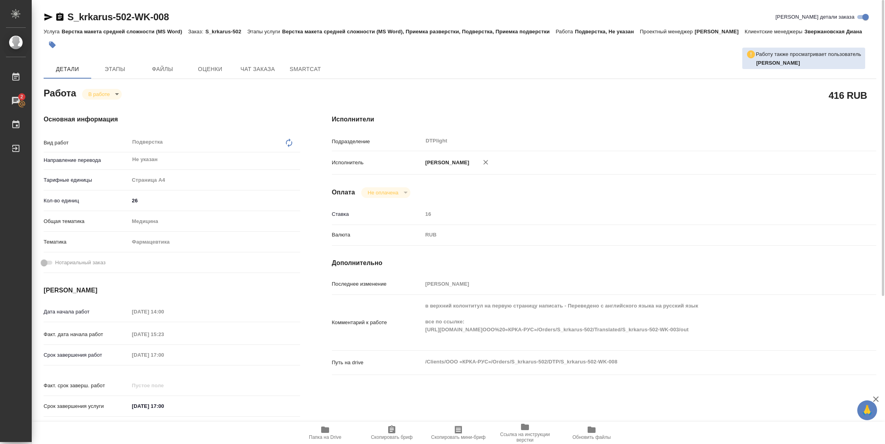
click at [111, 98] on body "🙏 .cls-1 fill:#fff; AWATERA [PERSON_NAME] 2 Чаты График Выйти S_krkarus-502-WK-…" at bounding box center [442, 222] width 885 height 444
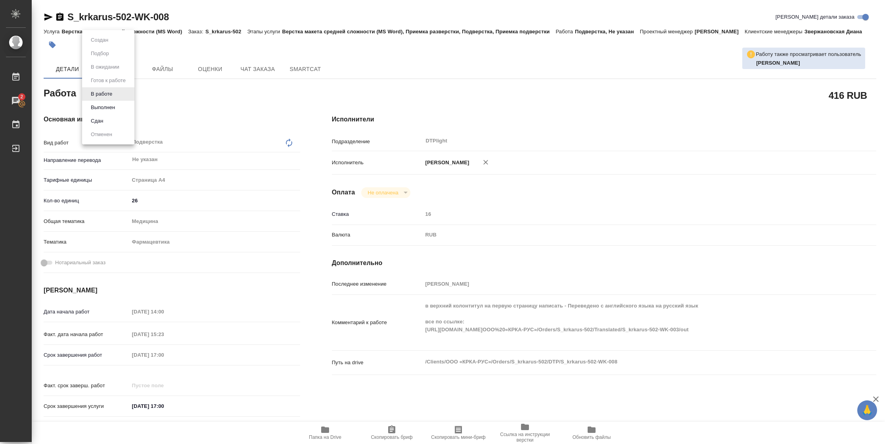
click at [111, 107] on button "Выполнен" at bounding box center [102, 107] width 29 height 9
type textarea "x"
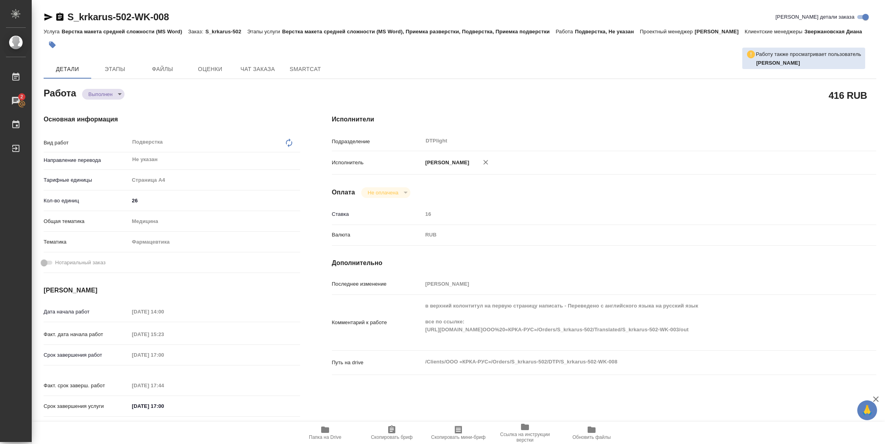
type textarea "x"
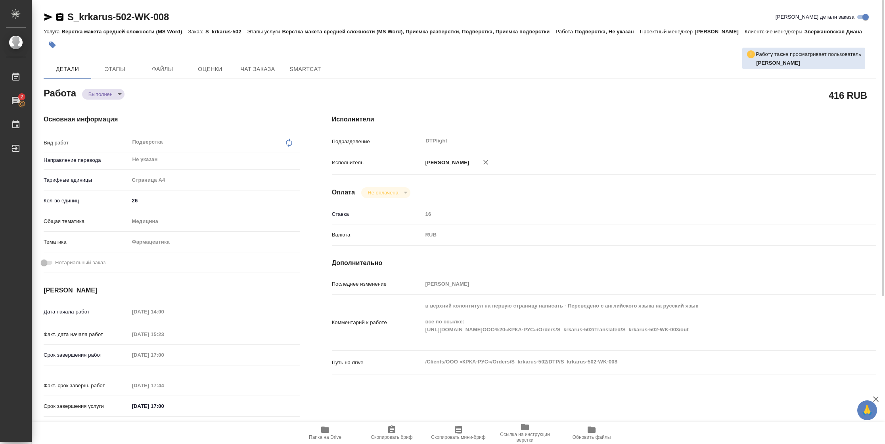
type textarea "x"
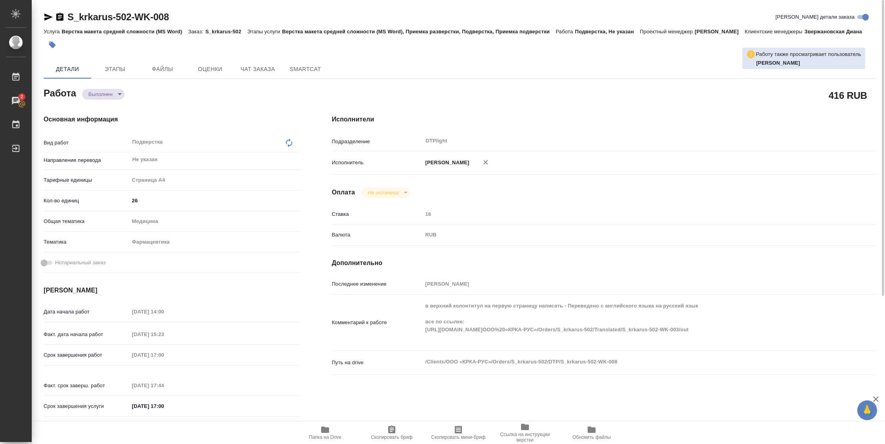
type textarea "x"
click at [49, 19] on icon "button" at bounding box center [49, 17] width 10 height 10
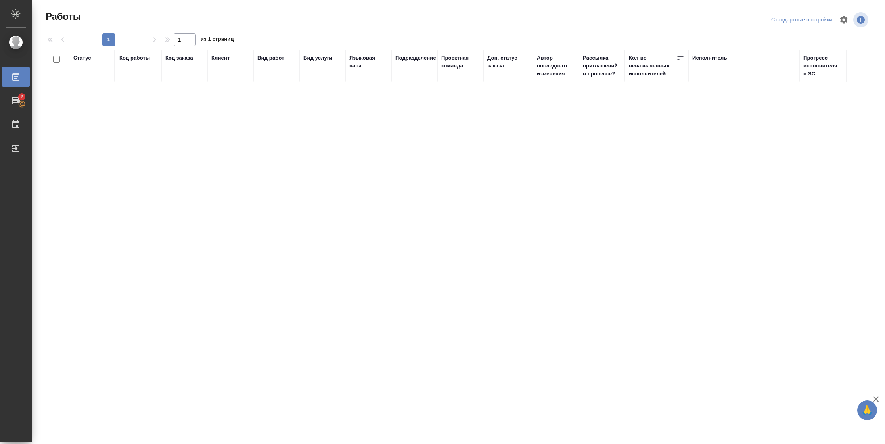
click at [77, 57] on div "Статус" at bounding box center [82, 58] width 18 height 8
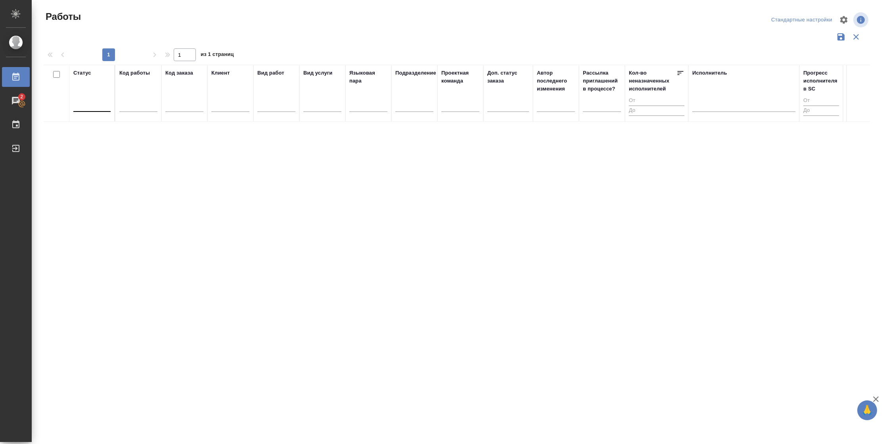
click at [95, 109] on div at bounding box center [91, 103] width 37 height 11
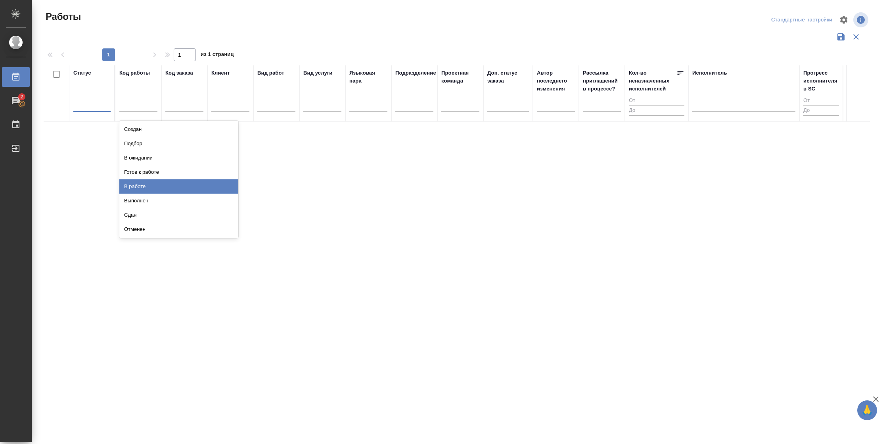
click at [144, 191] on div "В работе" at bounding box center [178, 186] width 119 height 14
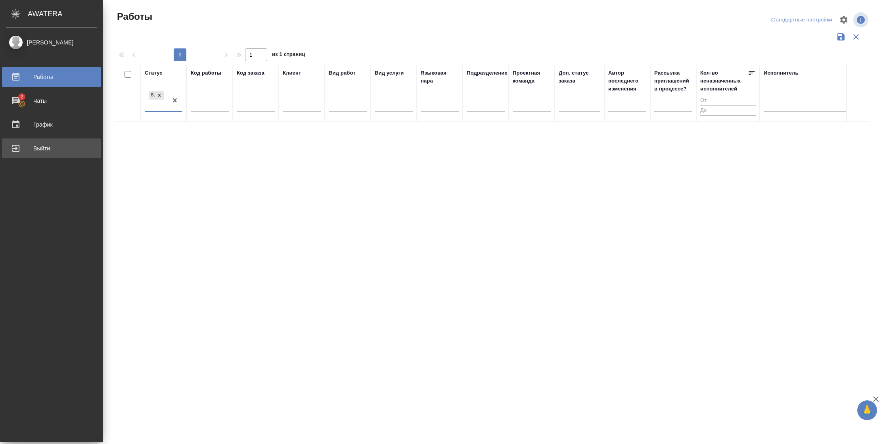
click at [16, 152] on div "Выйти" at bounding box center [51, 148] width 91 height 12
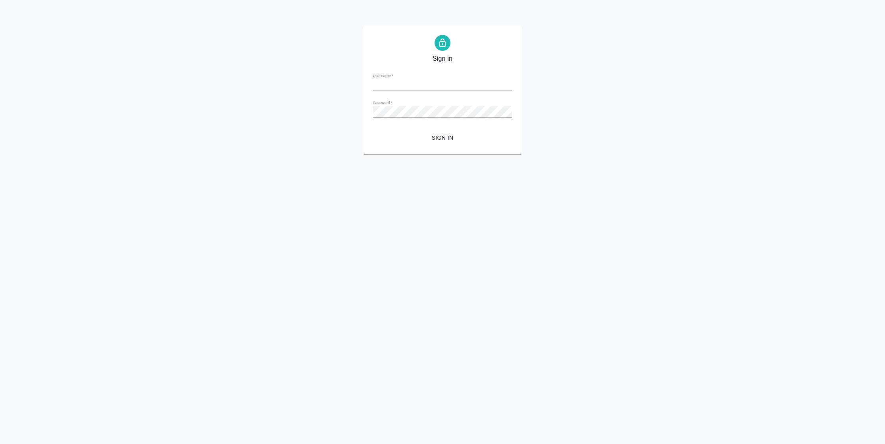
type input "[PERSON_NAME][EMAIL_ADDRESS][DOMAIN_NAME]"
click at [436, 136] on span "Sign in" at bounding box center [442, 138] width 127 height 10
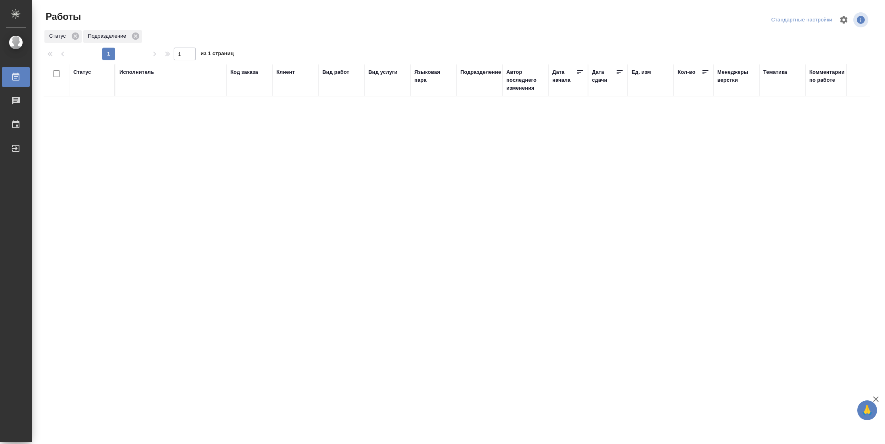
click at [84, 75] on div "Статус" at bounding box center [82, 72] width 18 height 8
click at [87, 101] on div "Подбор Готов к работе" at bounding box center [84, 95] width 23 height 31
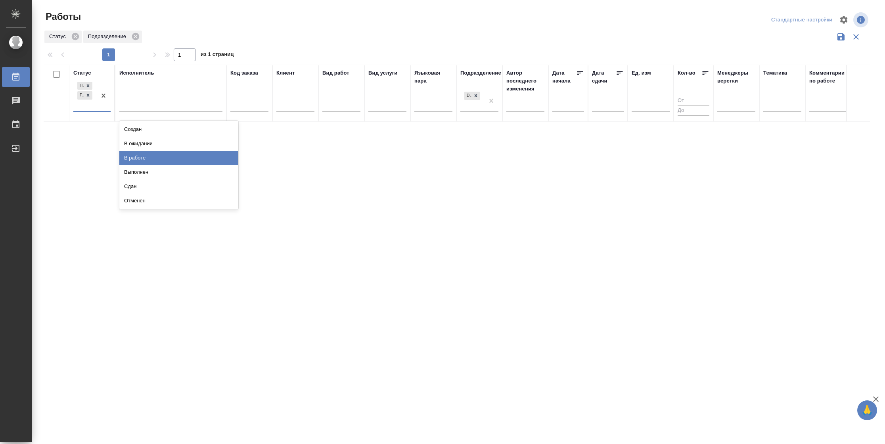
click at [140, 156] on div "В работе" at bounding box center [178, 158] width 119 height 14
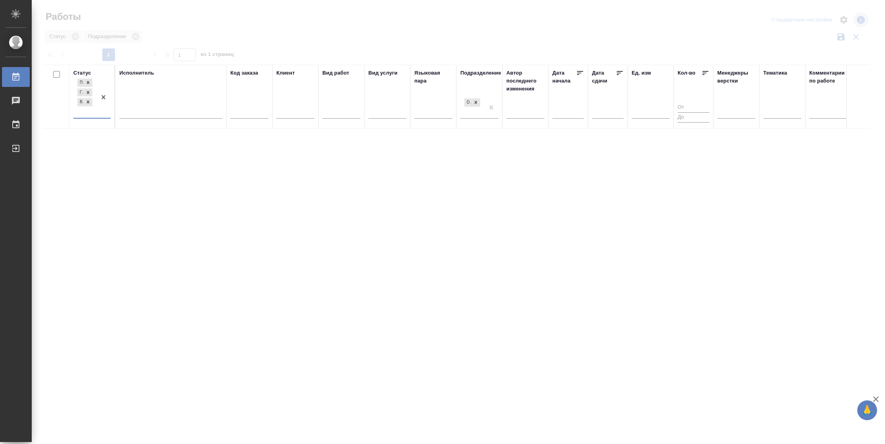
click at [149, 111] on div at bounding box center [170, 110] width 103 height 11
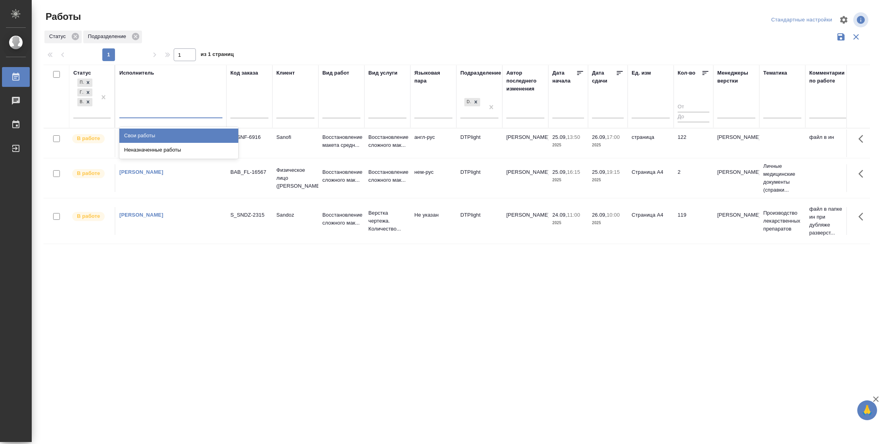
click at [149, 134] on div "Свои работы" at bounding box center [178, 135] width 119 height 14
click at [682, 172] on td "2" at bounding box center [694, 178] width 40 height 28
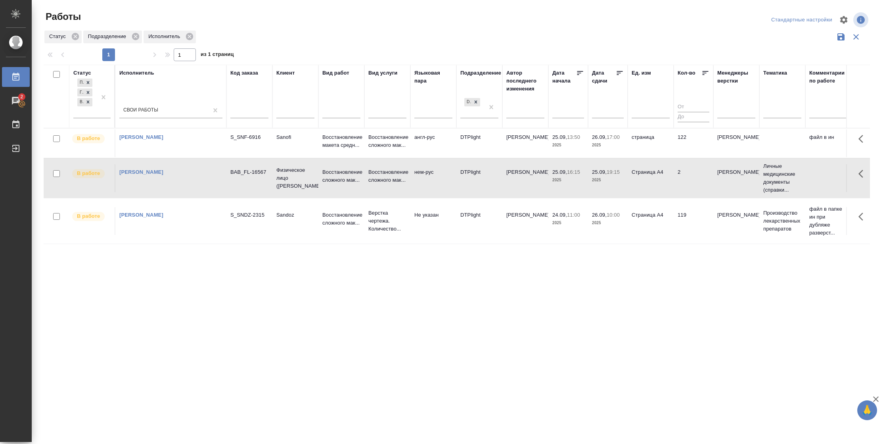
click at [682, 172] on td "2" at bounding box center [694, 178] width 40 height 28
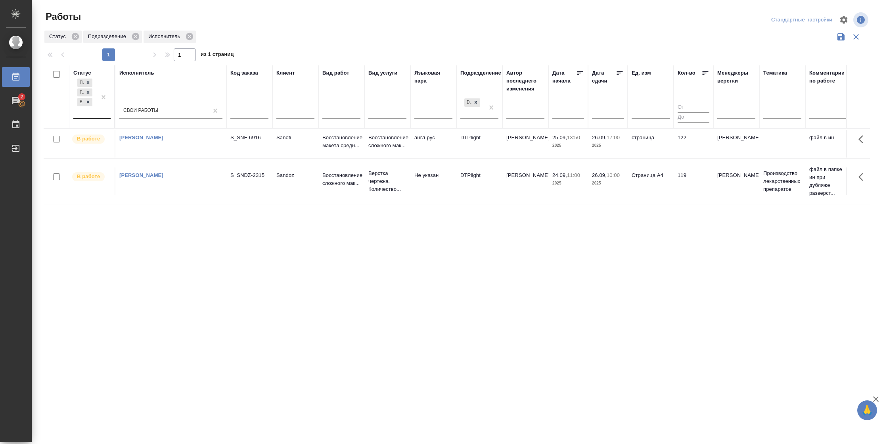
click at [92, 111] on div "Подбор Готов к работе В работе" at bounding box center [84, 97] width 23 height 41
click at [125, 162] on div "Выполнен" at bounding box center [178, 164] width 119 height 14
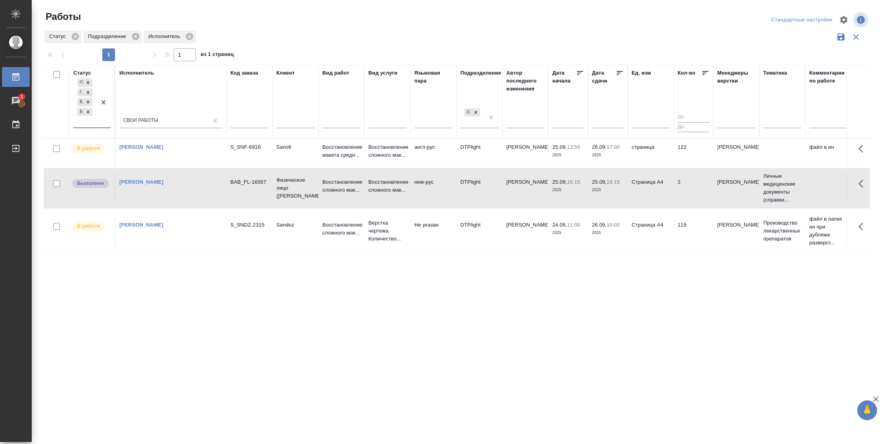
click at [663, 165] on td "страница" at bounding box center [651, 153] width 46 height 28
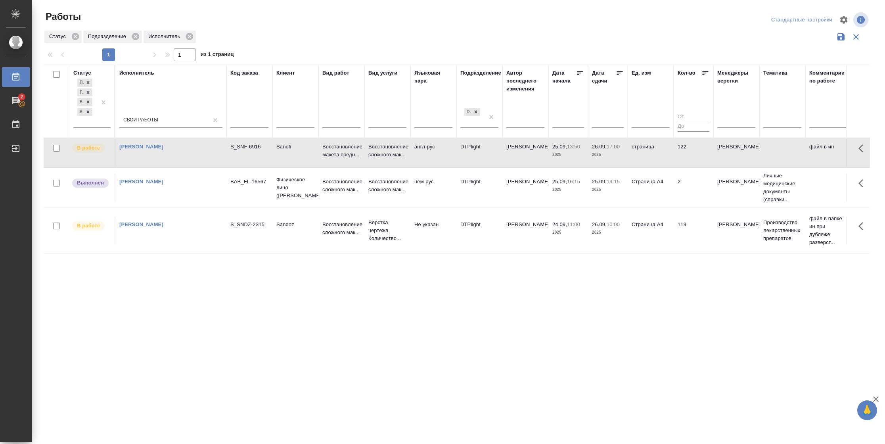
click at [661, 183] on td "Страница А4" at bounding box center [651, 188] width 46 height 28
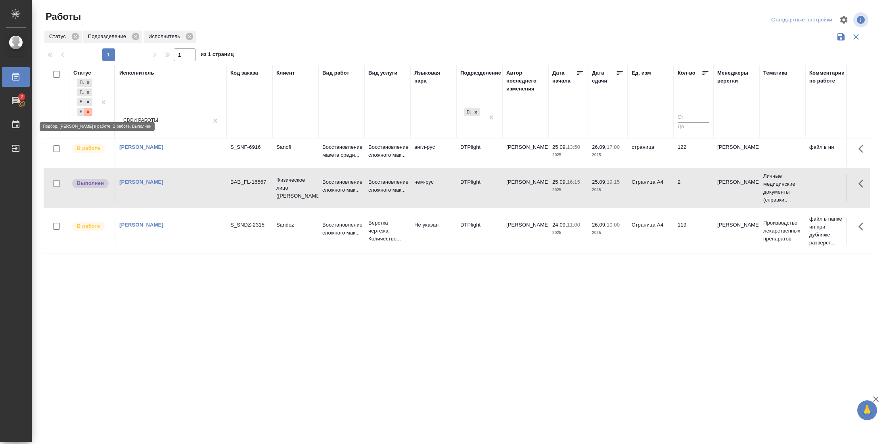
click at [90, 110] on icon at bounding box center [88, 112] width 6 height 6
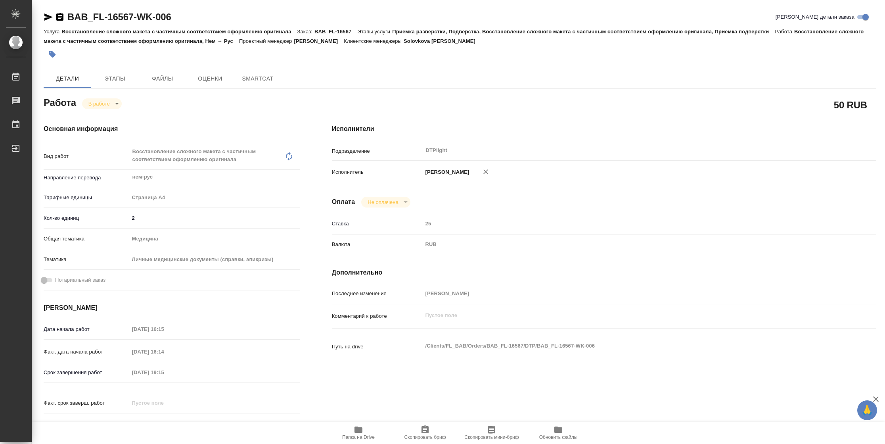
type textarea "x"
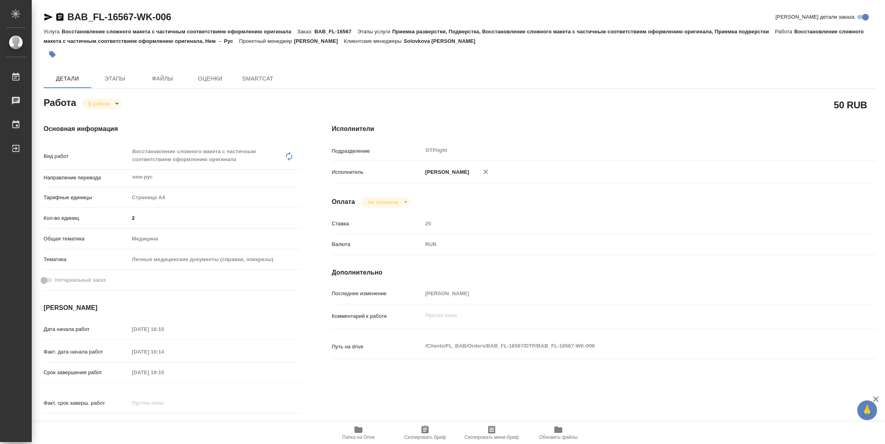
click at [360, 432] on icon "button" at bounding box center [359, 429] width 8 height 6
type textarea "x"
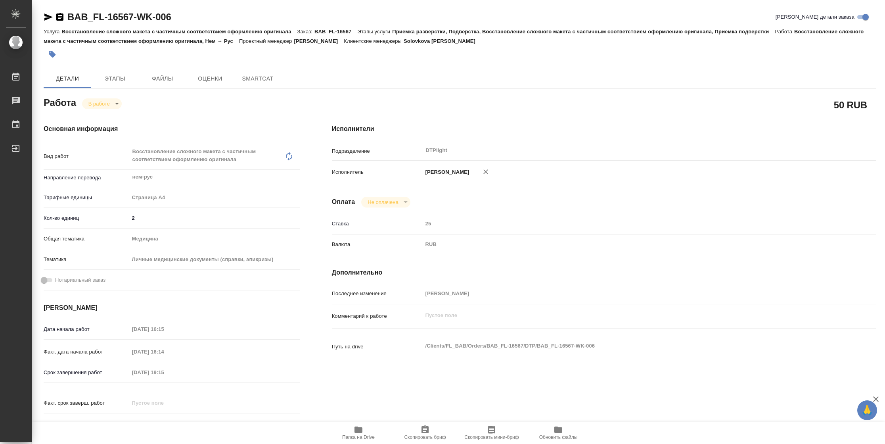
type textarea "x"
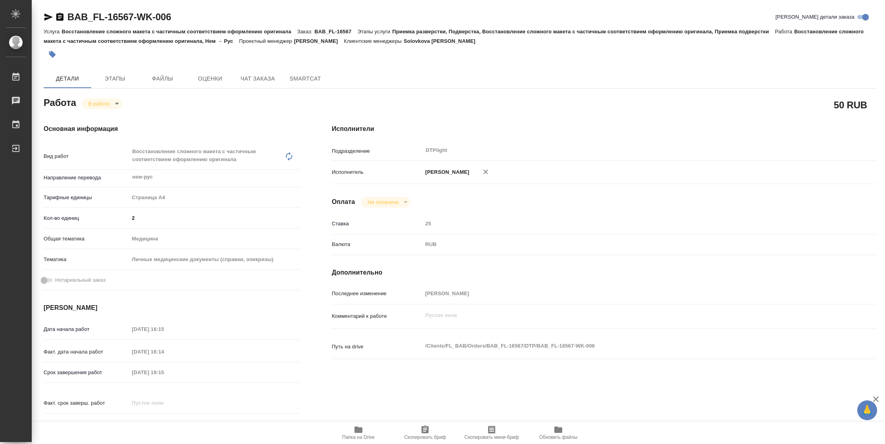
type textarea "x"
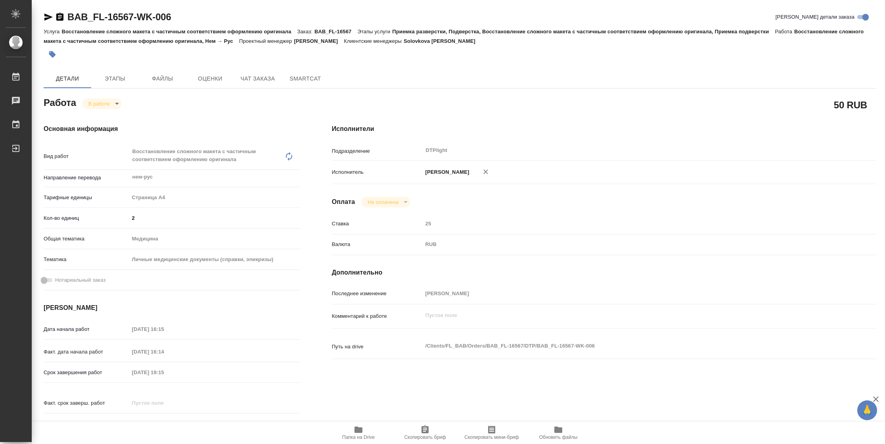
type textarea "x"
click at [118, 100] on body "🙏 .cls-1 fill:#fff; AWATERA [PERSON_NAME] 2 Чаты График Выйти BAB_FL-16567-WK-0…" at bounding box center [442, 222] width 885 height 444
click at [115, 117] on button "Выполнен" at bounding box center [102, 117] width 29 height 9
click at [49, 20] on icon "button" at bounding box center [49, 17] width 10 height 10
type textarea "x"
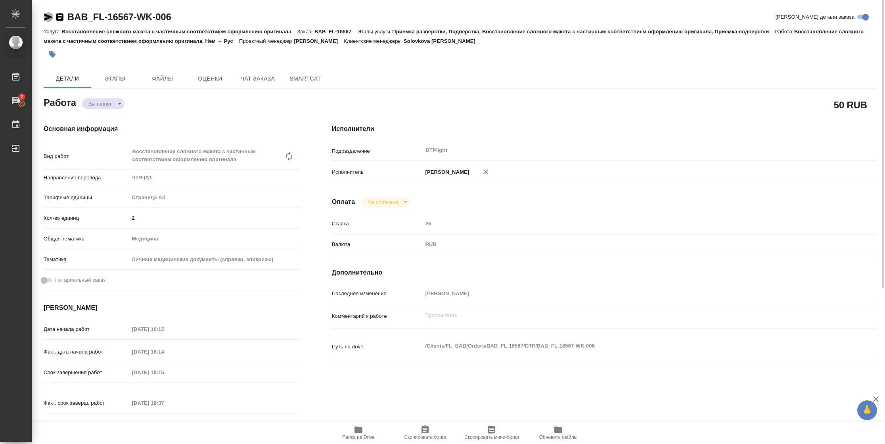
type textarea "x"
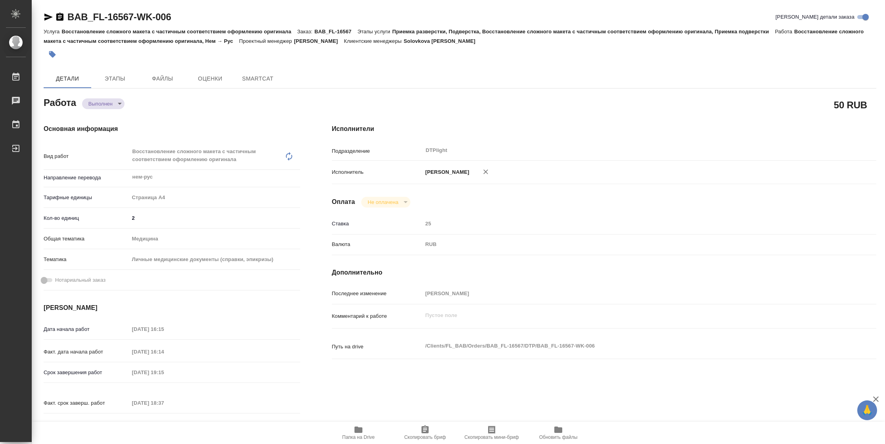
type textarea "x"
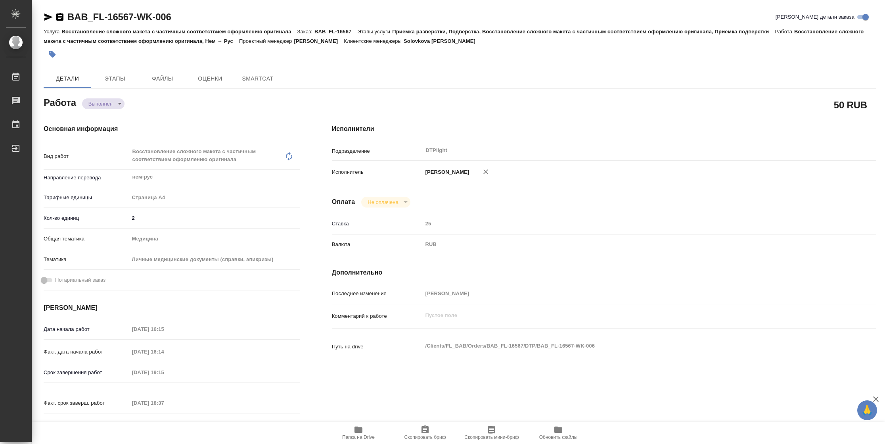
type textarea "x"
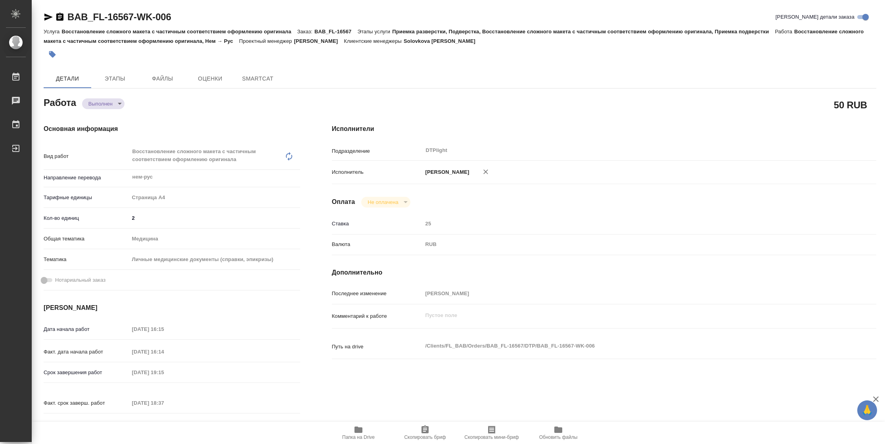
type textarea "x"
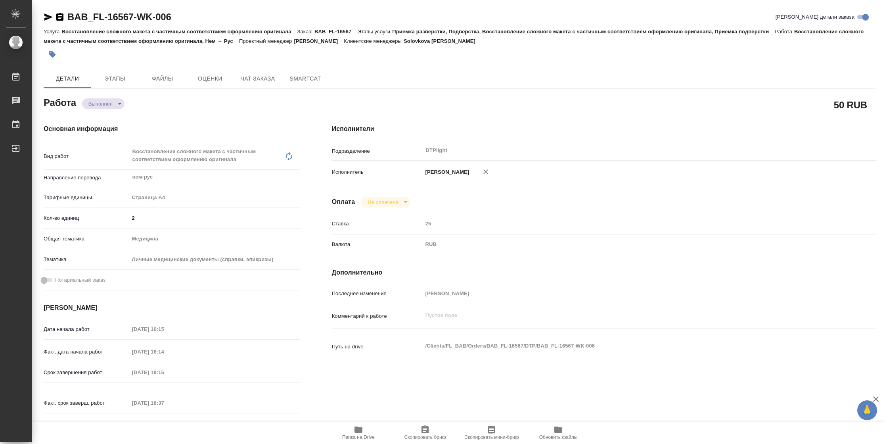
type textarea "x"
